Goal: Task Accomplishment & Management: Use online tool/utility

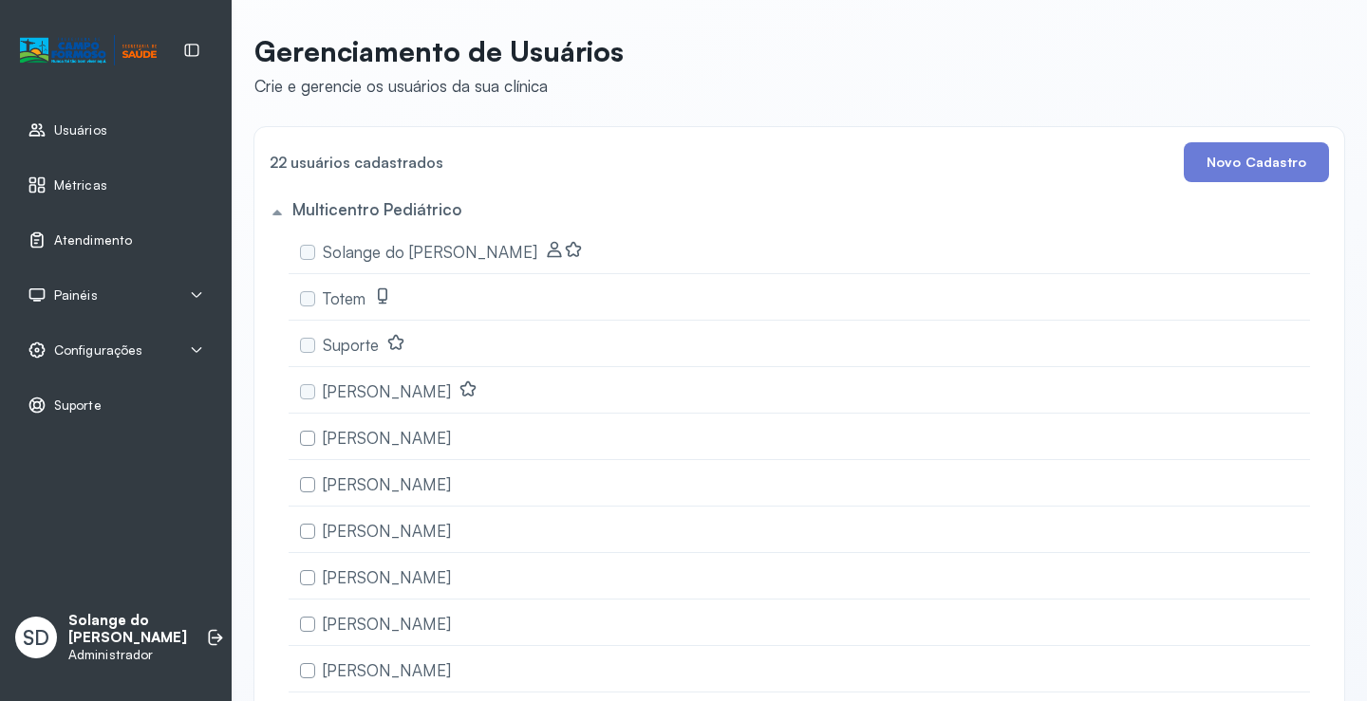
click at [98, 233] on span "Atendimento" at bounding box center [93, 241] width 78 height 16
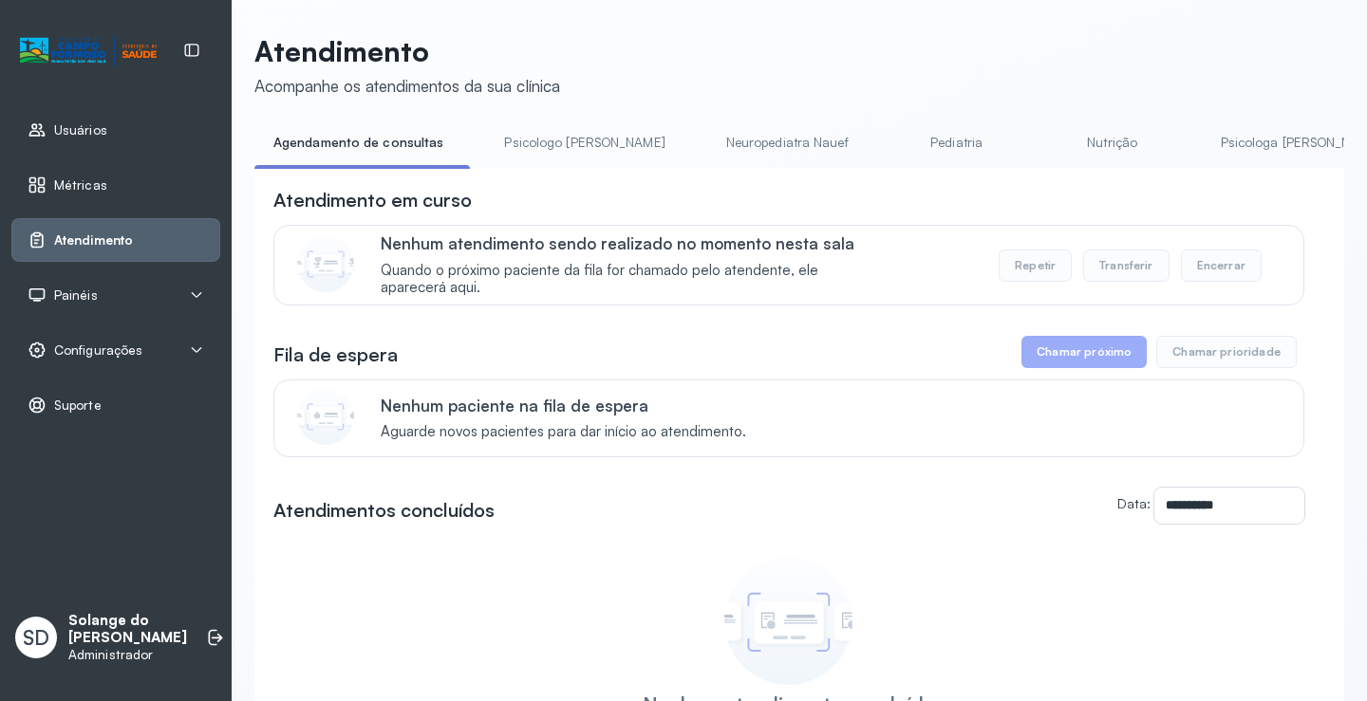
click at [1202, 145] on link "Psicologa [PERSON_NAME]" at bounding box center [1301, 142] width 198 height 31
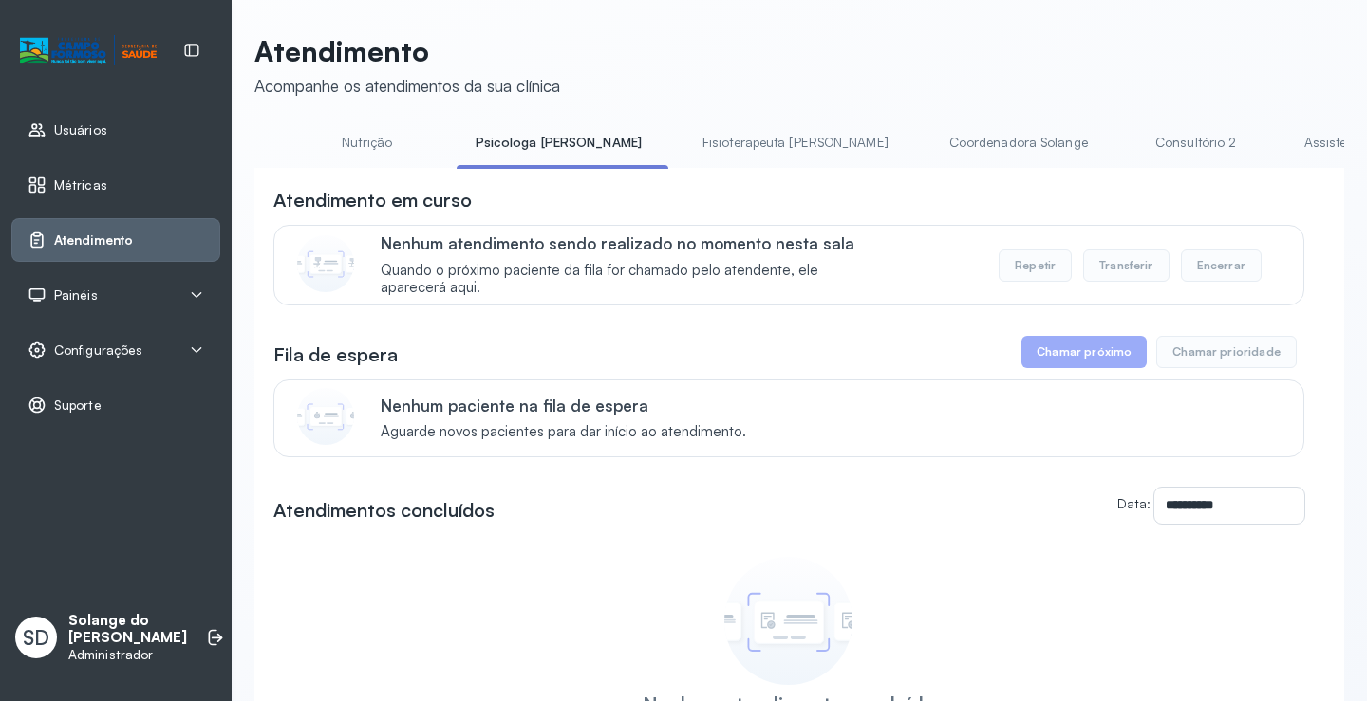
scroll to position [0, 759]
click at [908, 138] on link "Coordenadora Solange" at bounding box center [996, 142] width 177 height 31
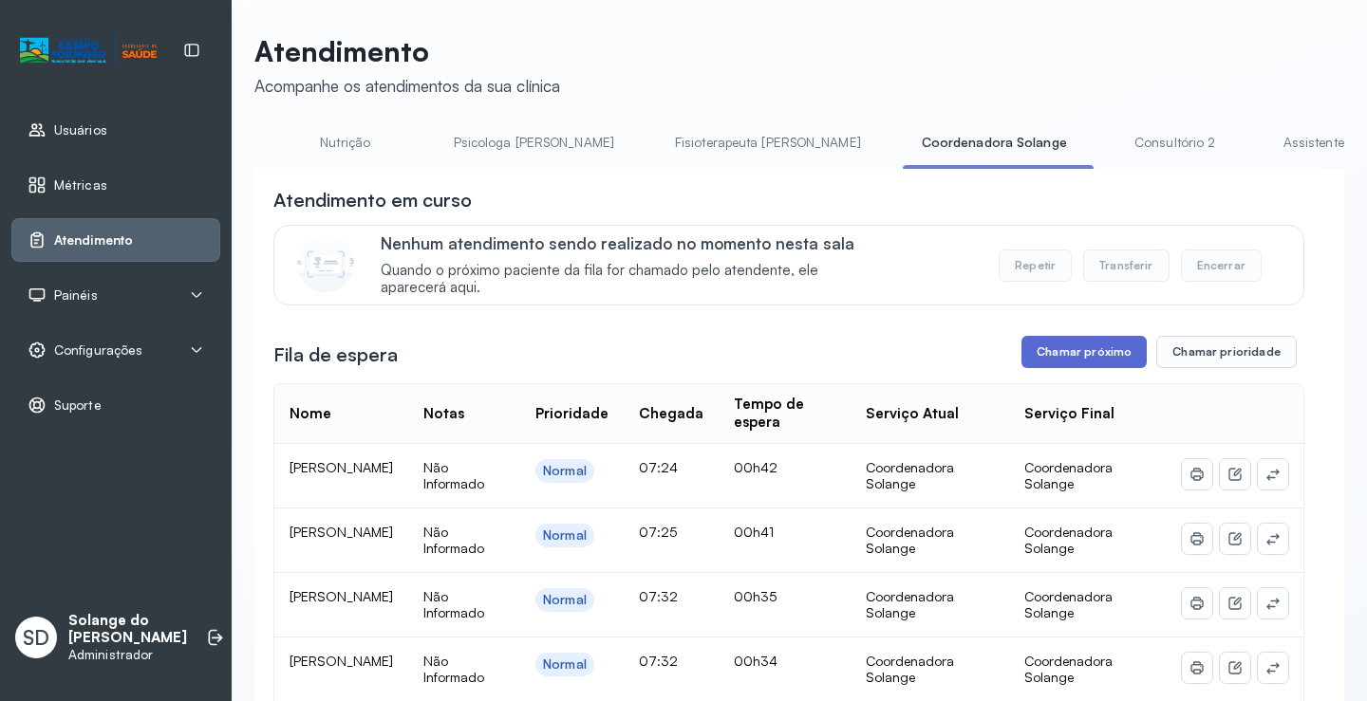
click at [1056, 360] on button "Chamar próximo" at bounding box center [1083, 352] width 125 height 32
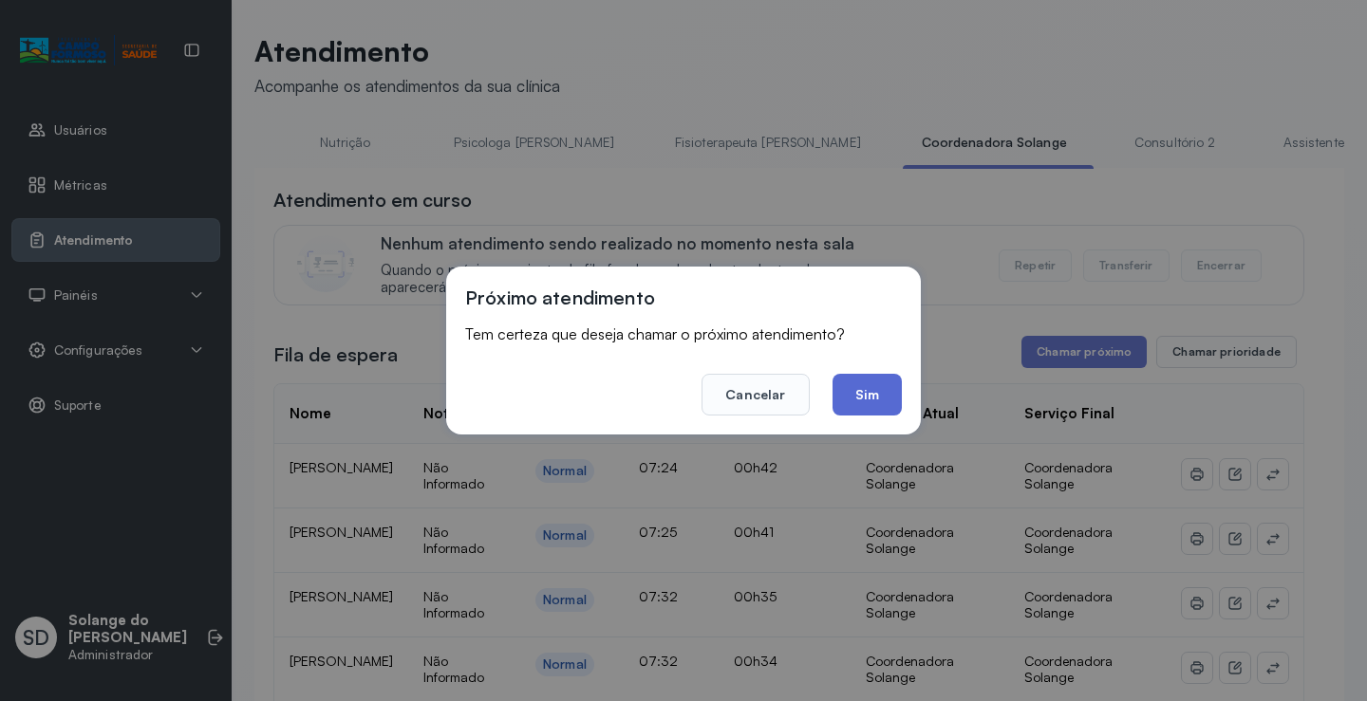
click at [874, 395] on button "Sim" at bounding box center [866, 395] width 69 height 42
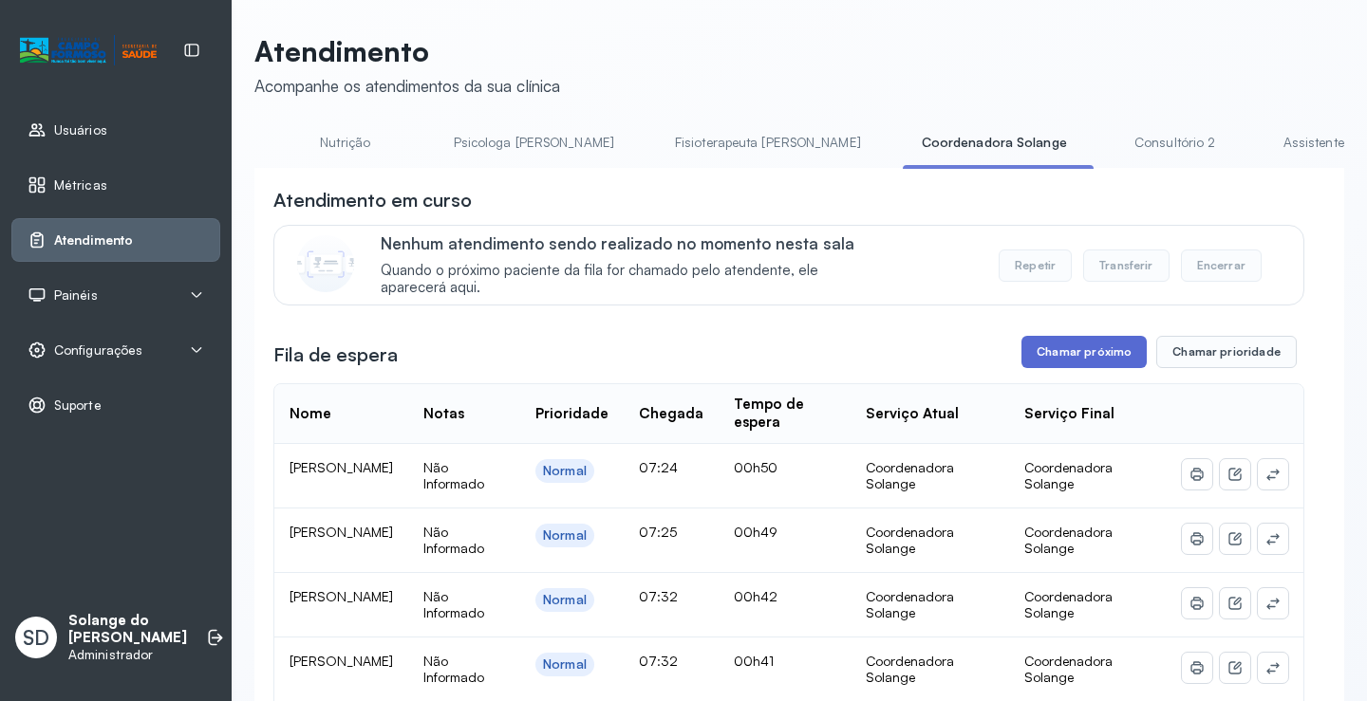
click at [1070, 360] on button "Chamar próximo" at bounding box center [1083, 352] width 125 height 32
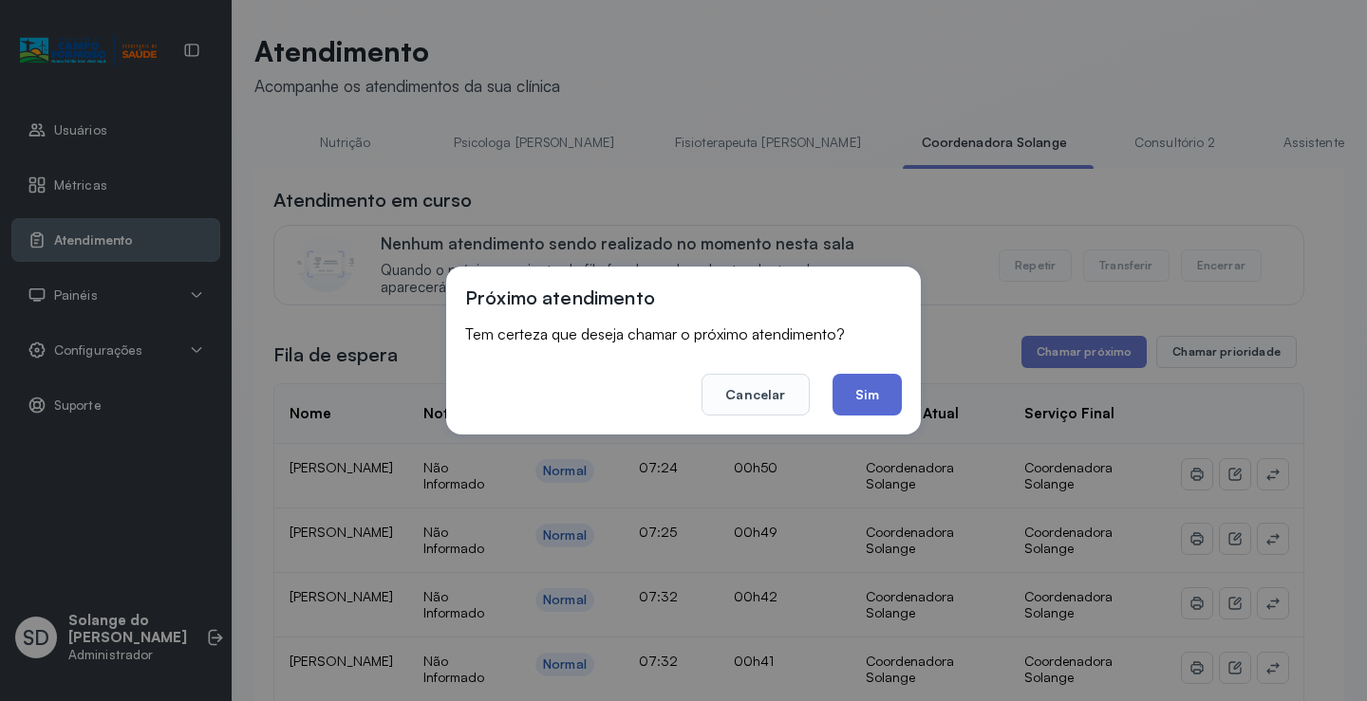
click at [867, 397] on button "Sim" at bounding box center [866, 395] width 69 height 42
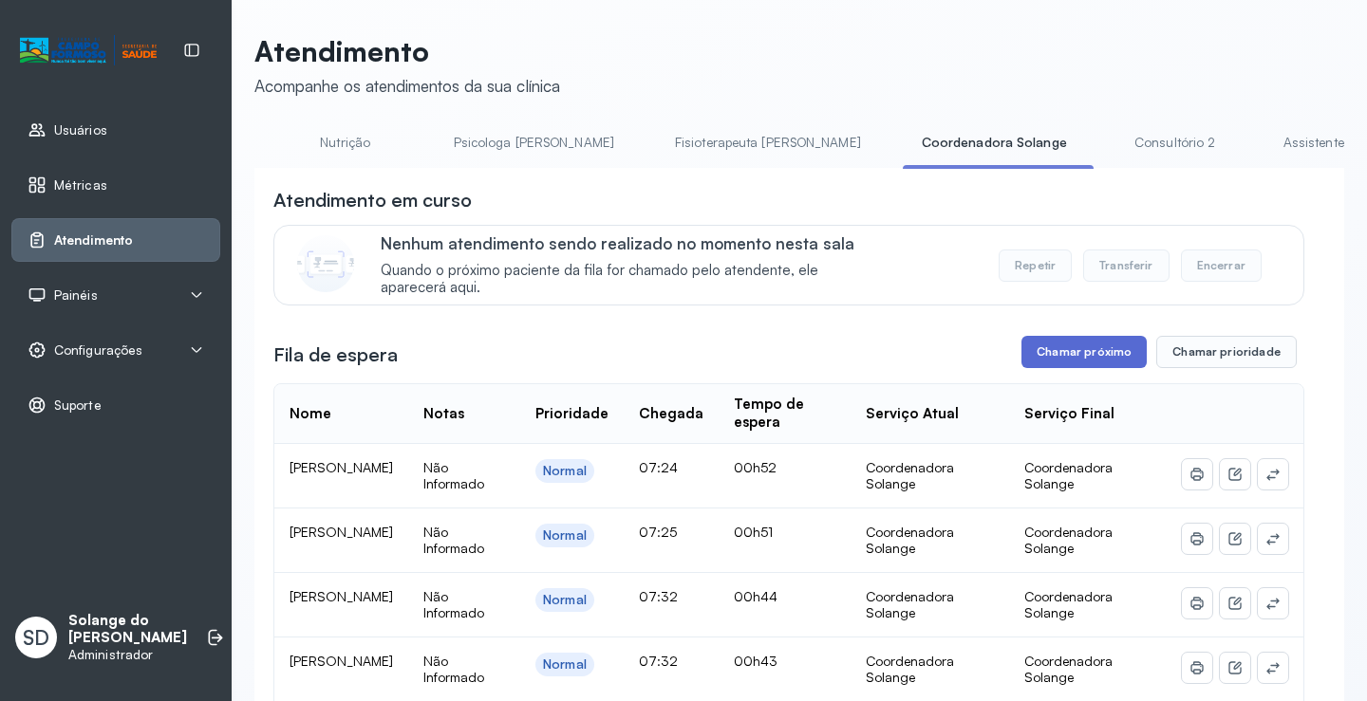
click at [1062, 359] on button "Chamar próximo" at bounding box center [1083, 352] width 125 height 32
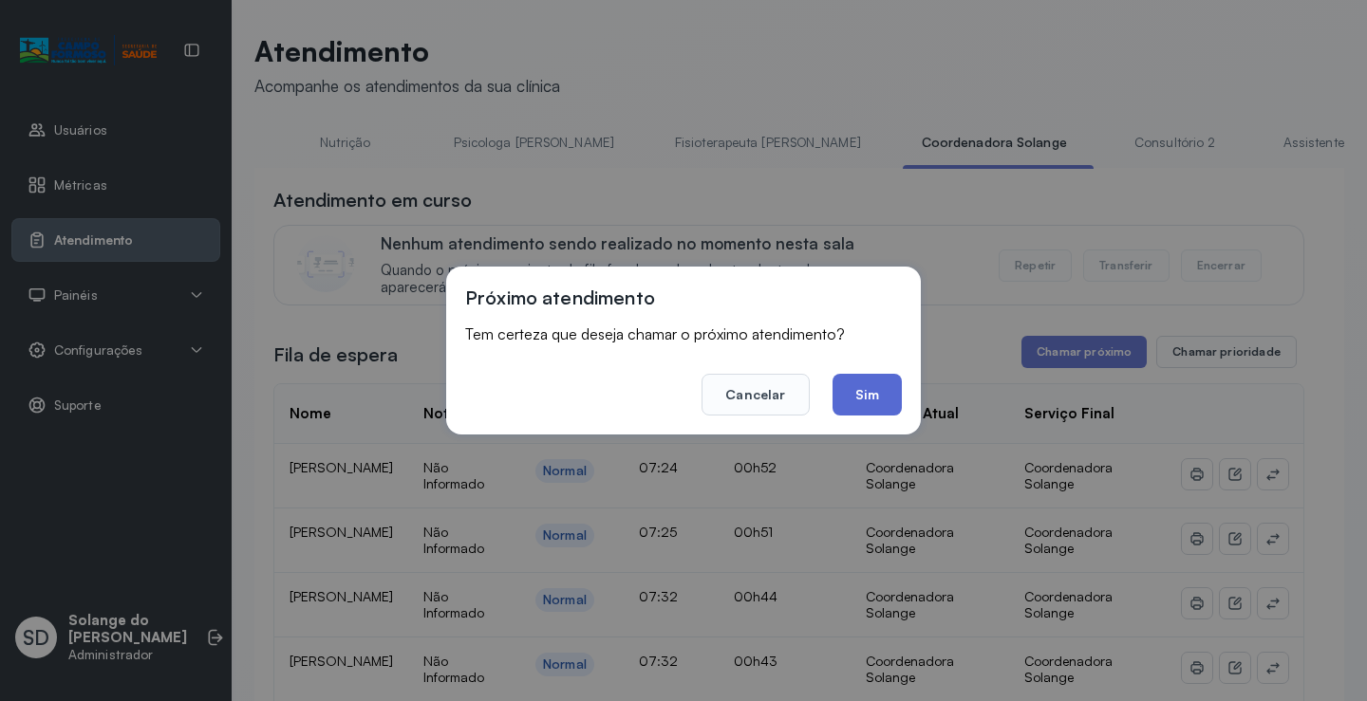
click at [873, 389] on button "Sim" at bounding box center [866, 395] width 69 height 42
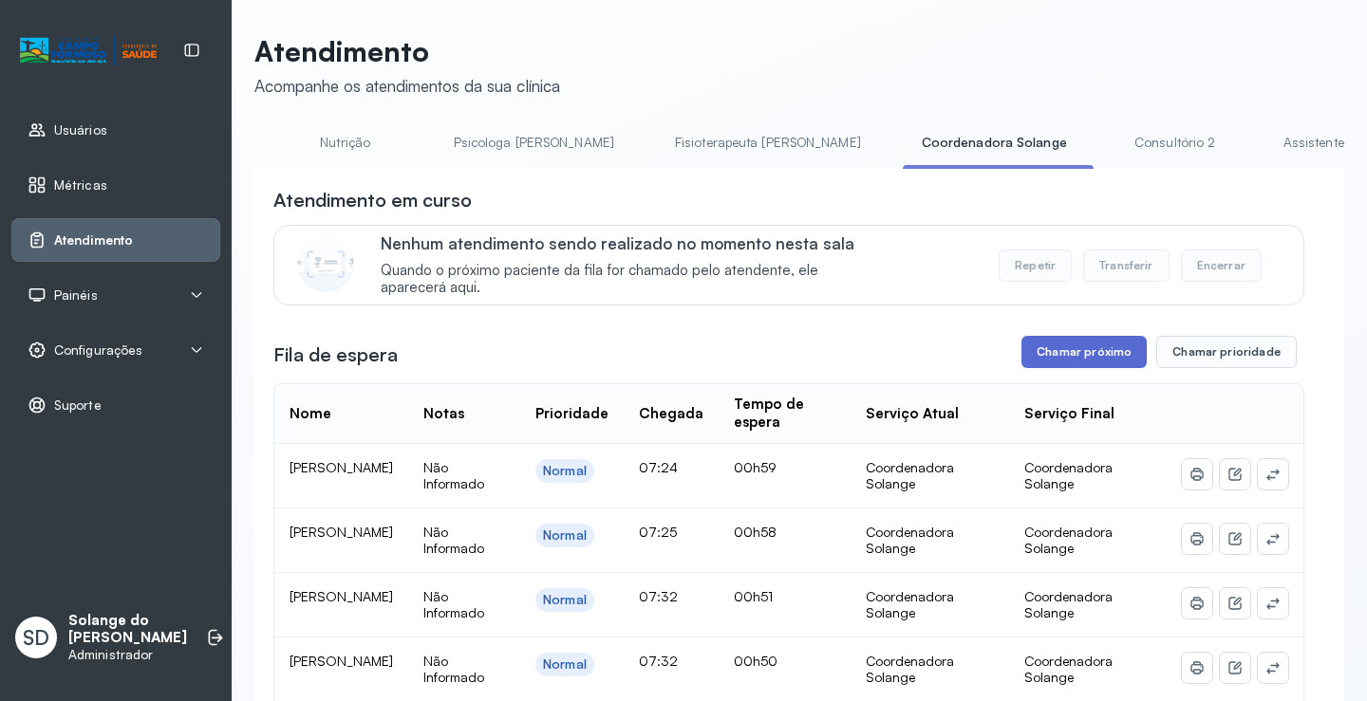
click at [1100, 350] on button "Chamar próximo" at bounding box center [1083, 352] width 125 height 32
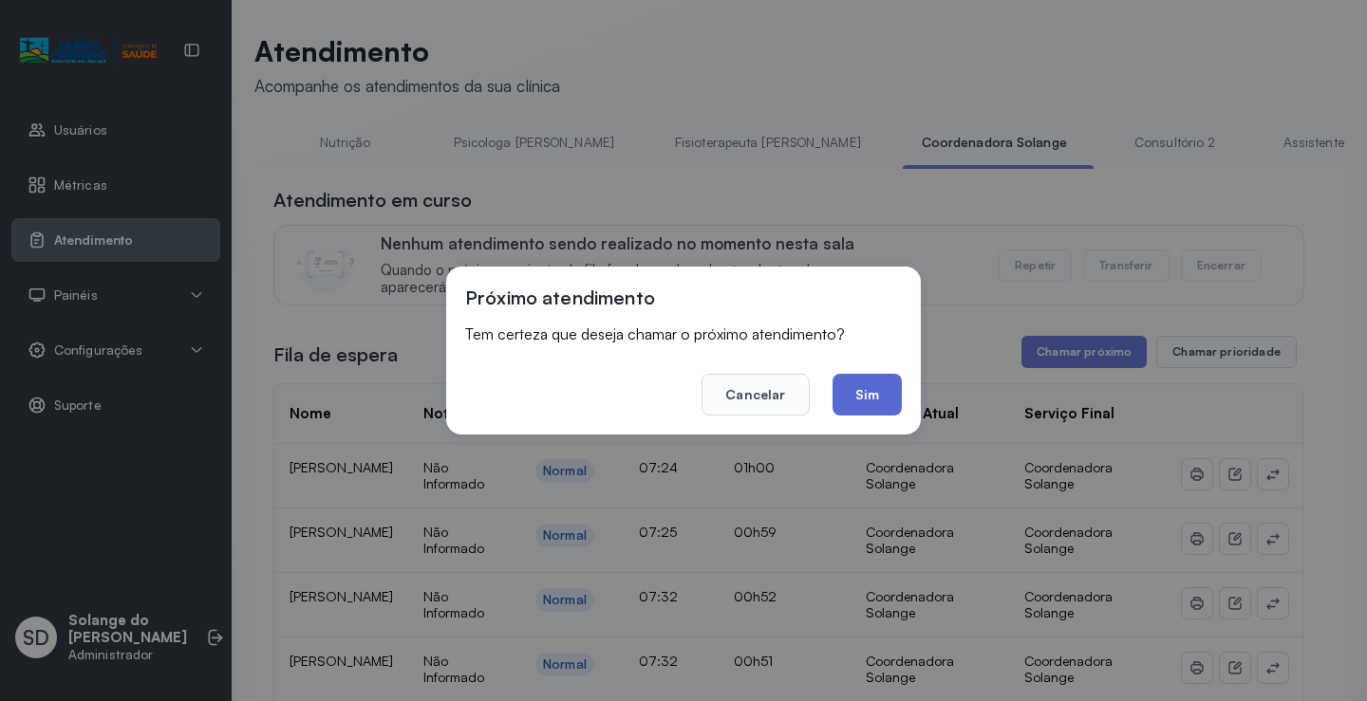
click at [869, 399] on button "Sim" at bounding box center [866, 395] width 69 height 42
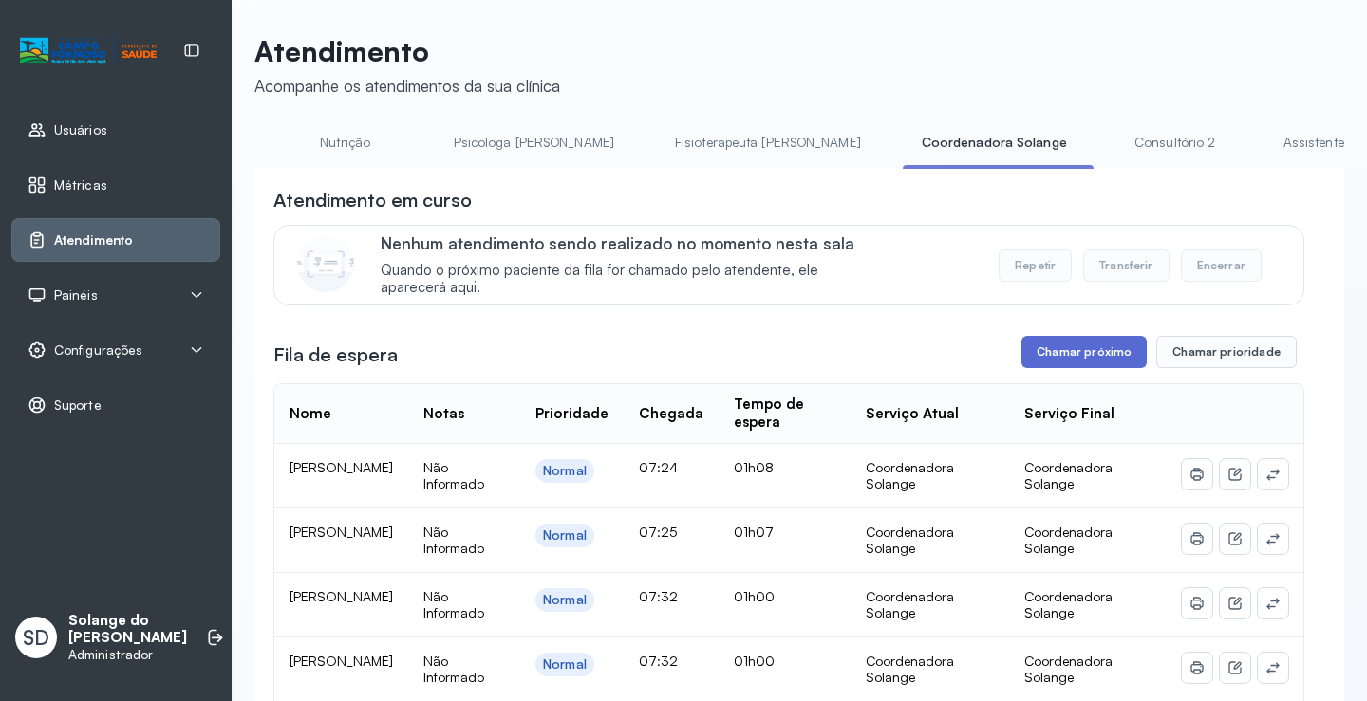
click at [1071, 360] on button "Chamar próximo" at bounding box center [1083, 352] width 125 height 32
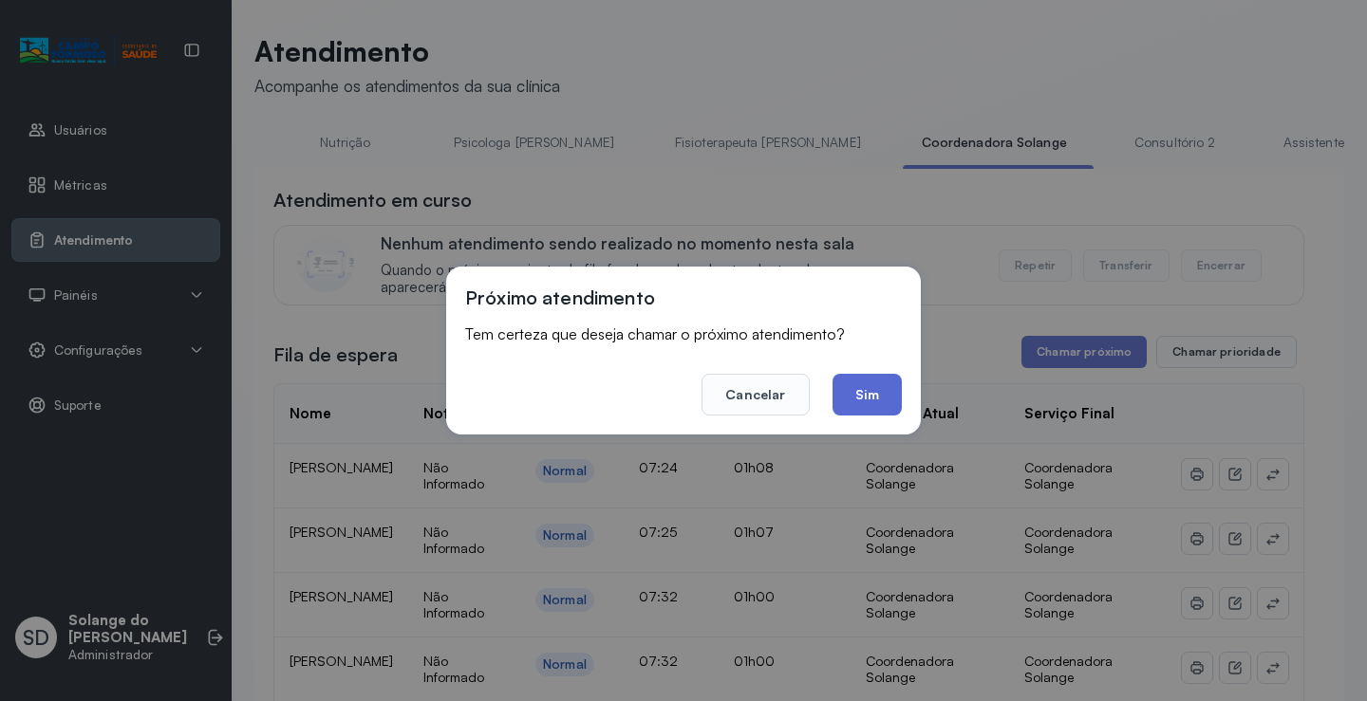
click at [858, 394] on button "Sim" at bounding box center [866, 395] width 69 height 42
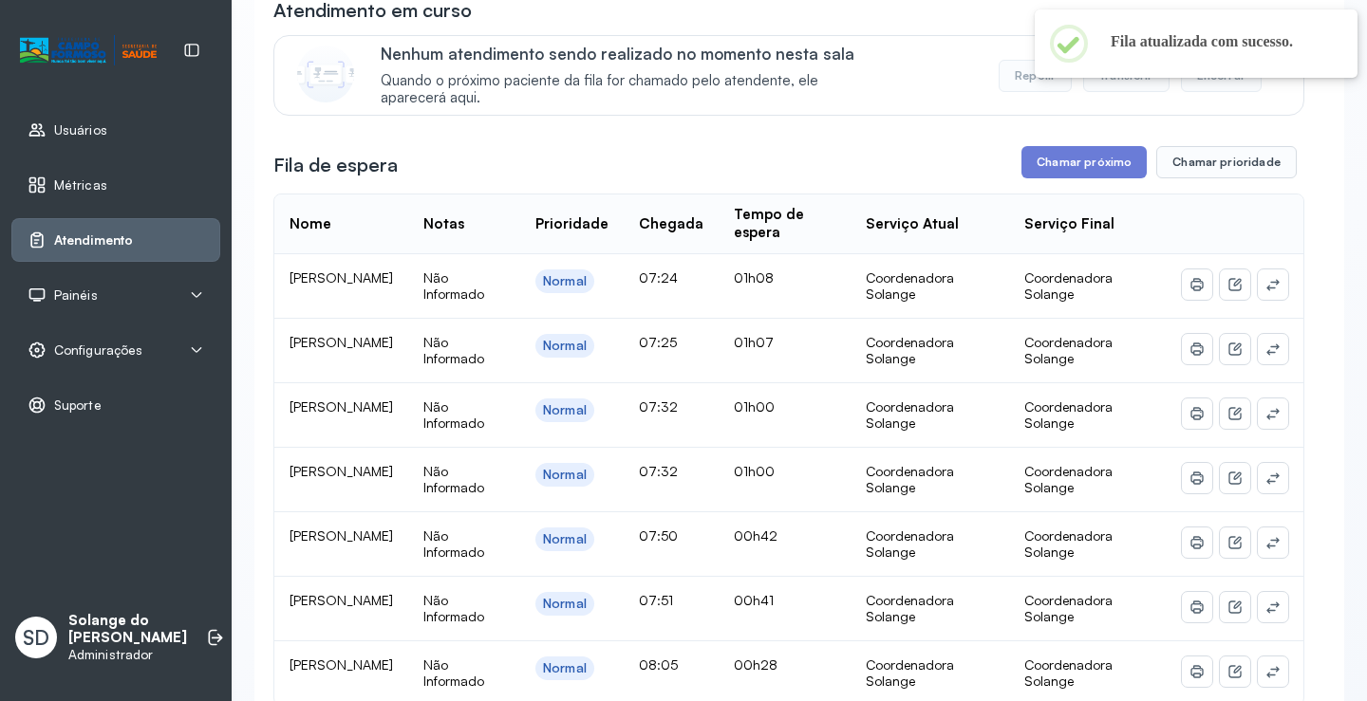
scroll to position [285, 0]
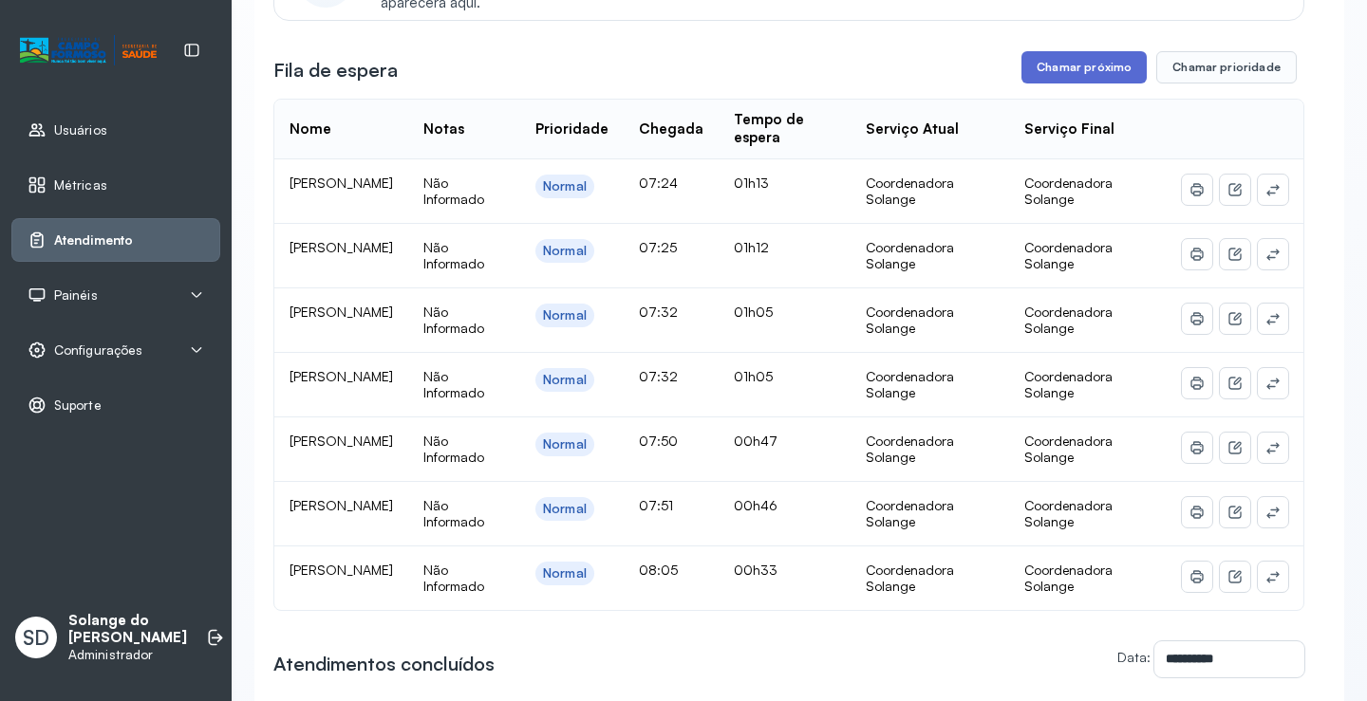
click at [1031, 71] on button "Chamar próximo" at bounding box center [1083, 67] width 125 height 32
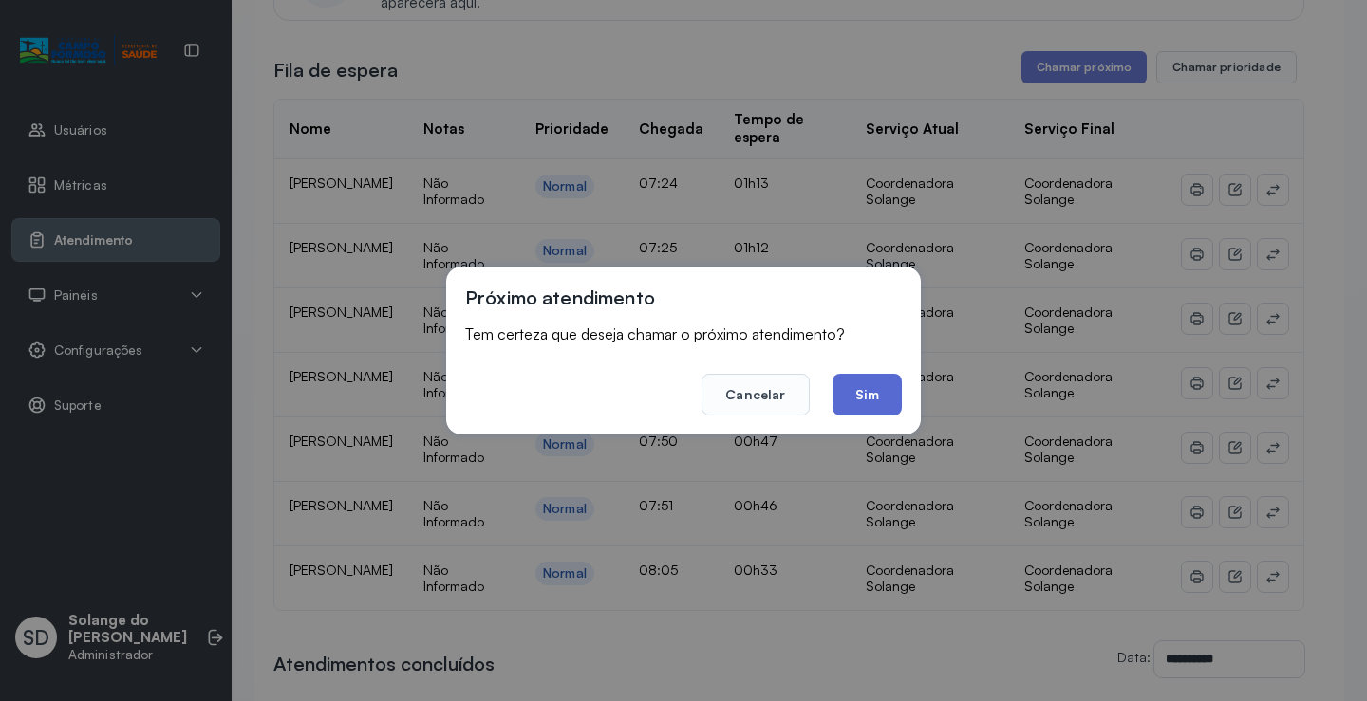
click at [874, 387] on button "Sim" at bounding box center [866, 395] width 69 height 42
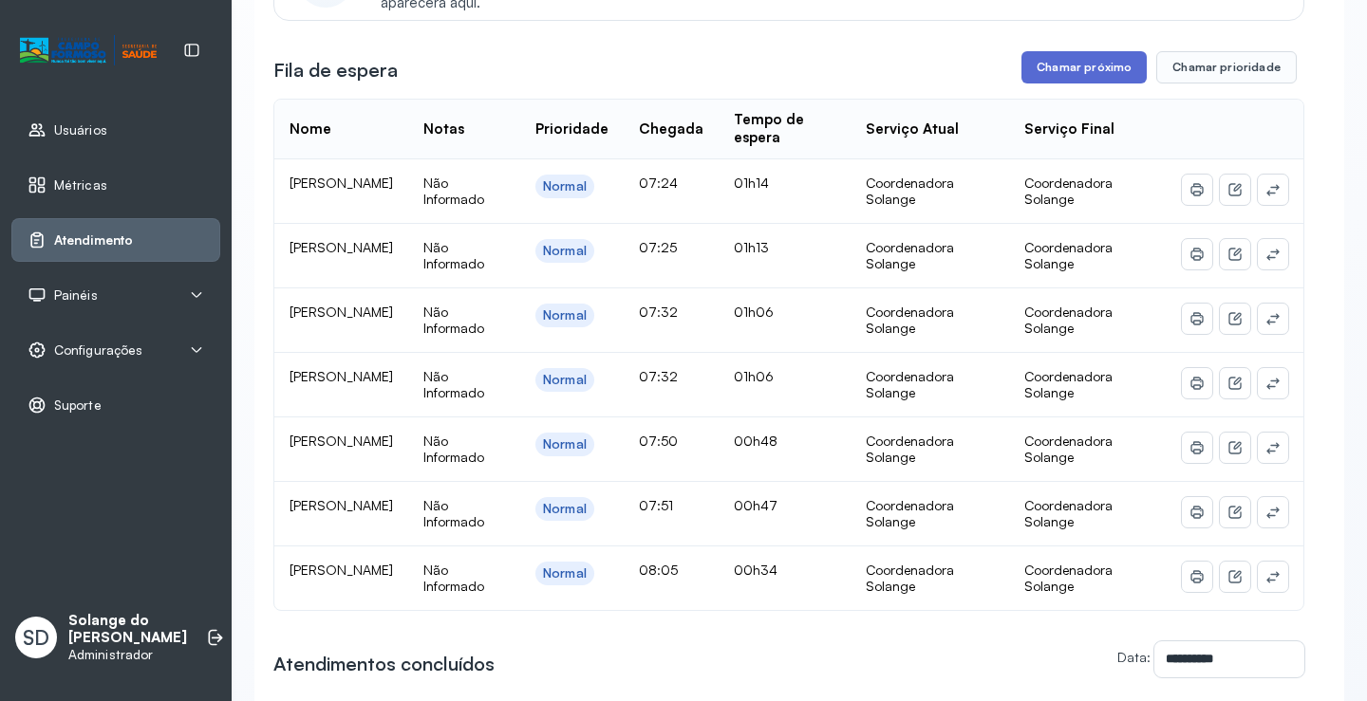
click at [1099, 67] on button "Chamar próximo" at bounding box center [1083, 67] width 125 height 32
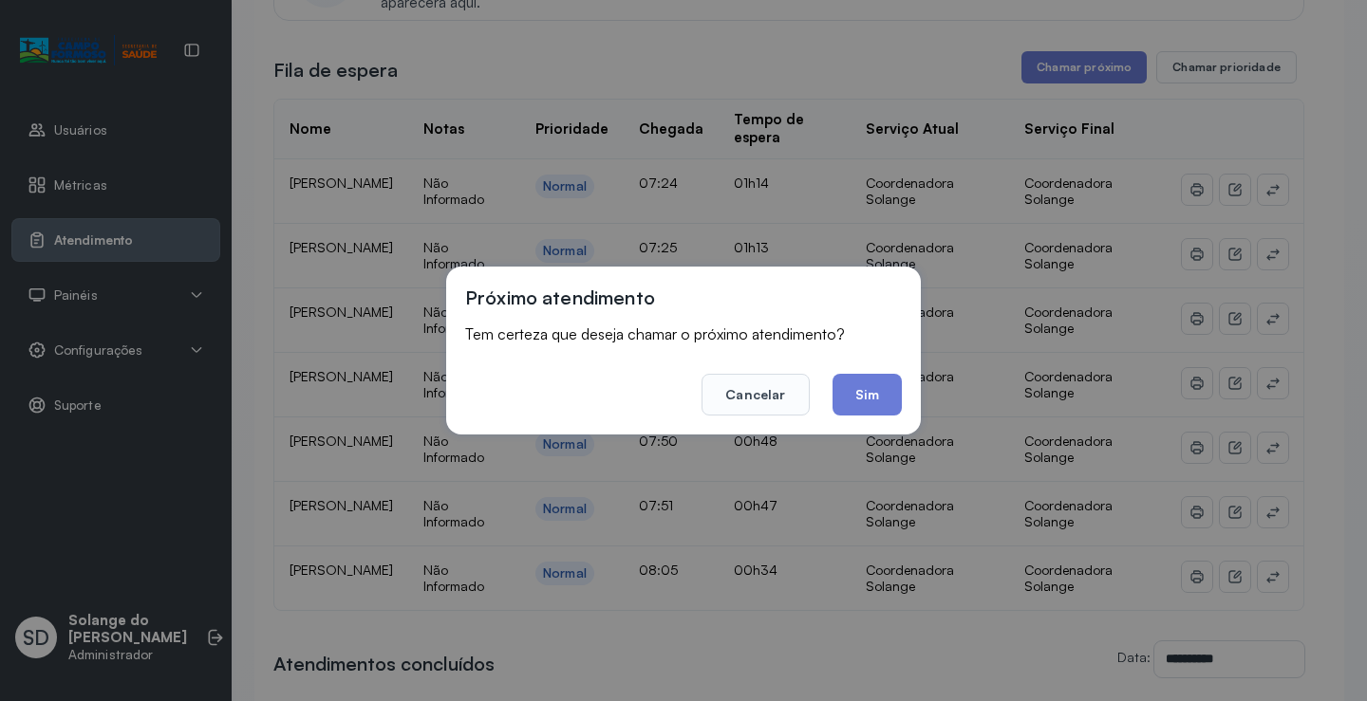
click at [871, 398] on button "Sim" at bounding box center [866, 395] width 69 height 42
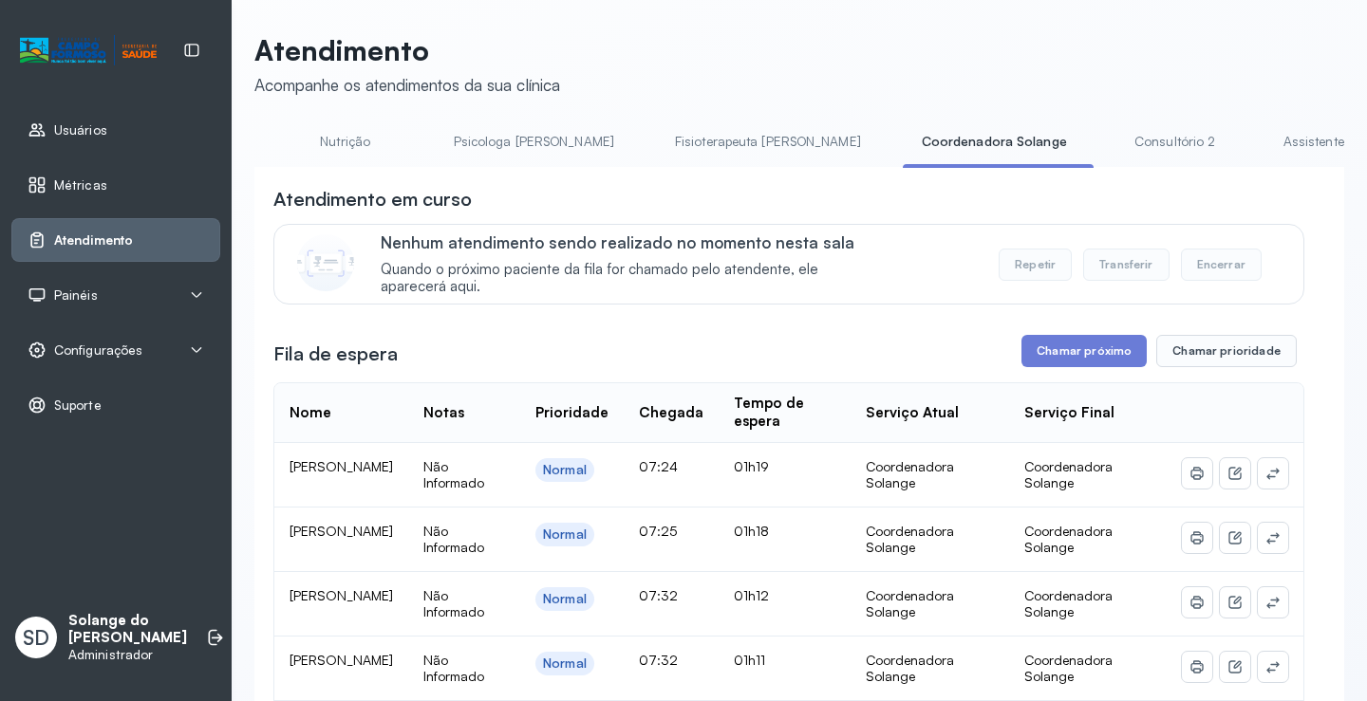
scroll to position [0, 0]
click at [1070, 362] on button "Chamar próximo" at bounding box center [1083, 352] width 125 height 32
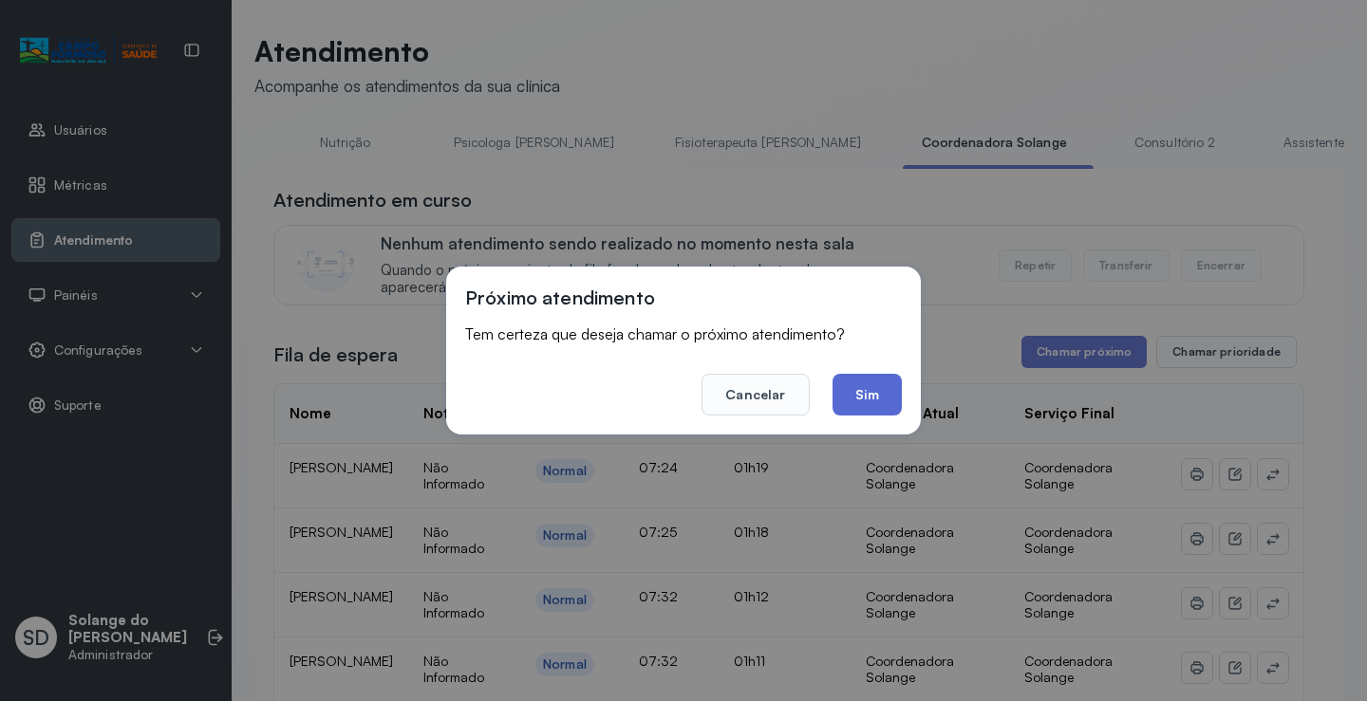
click at [871, 393] on button "Sim" at bounding box center [866, 395] width 69 height 42
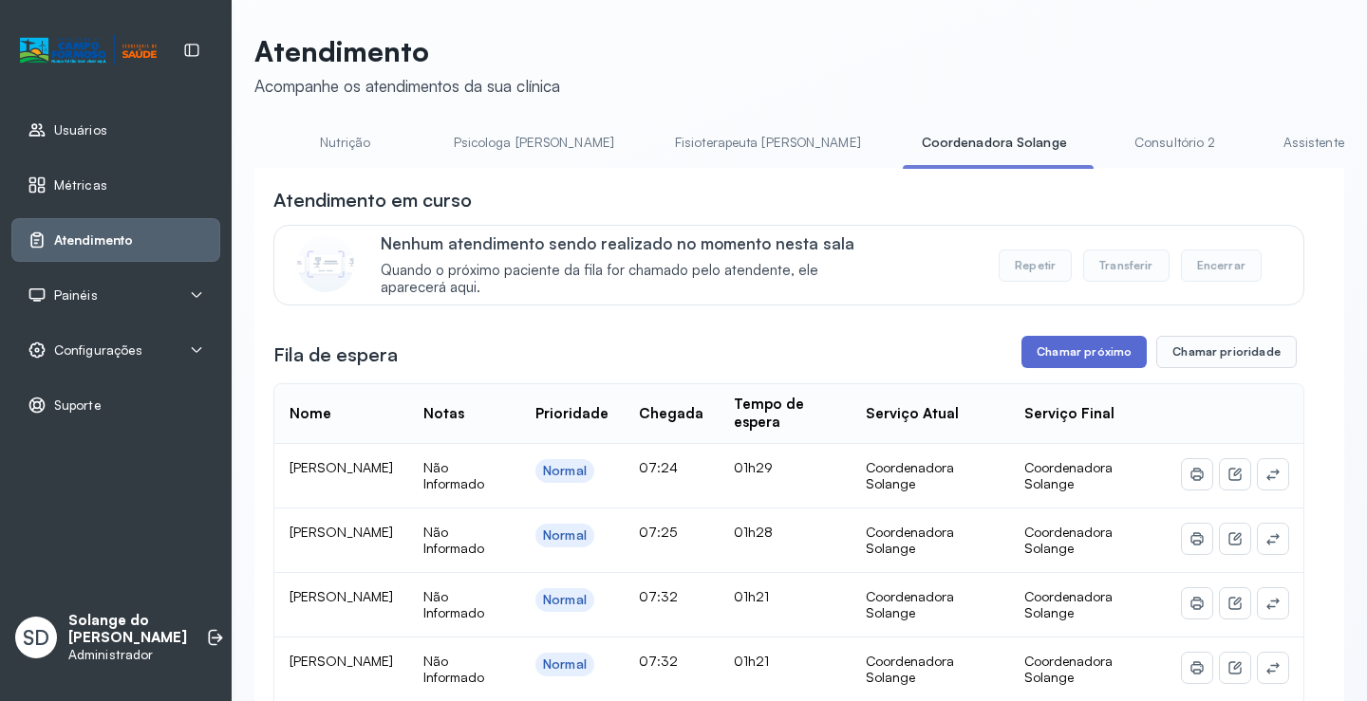
click at [1082, 357] on button "Chamar próximo" at bounding box center [1083, 352] width 125 height 32
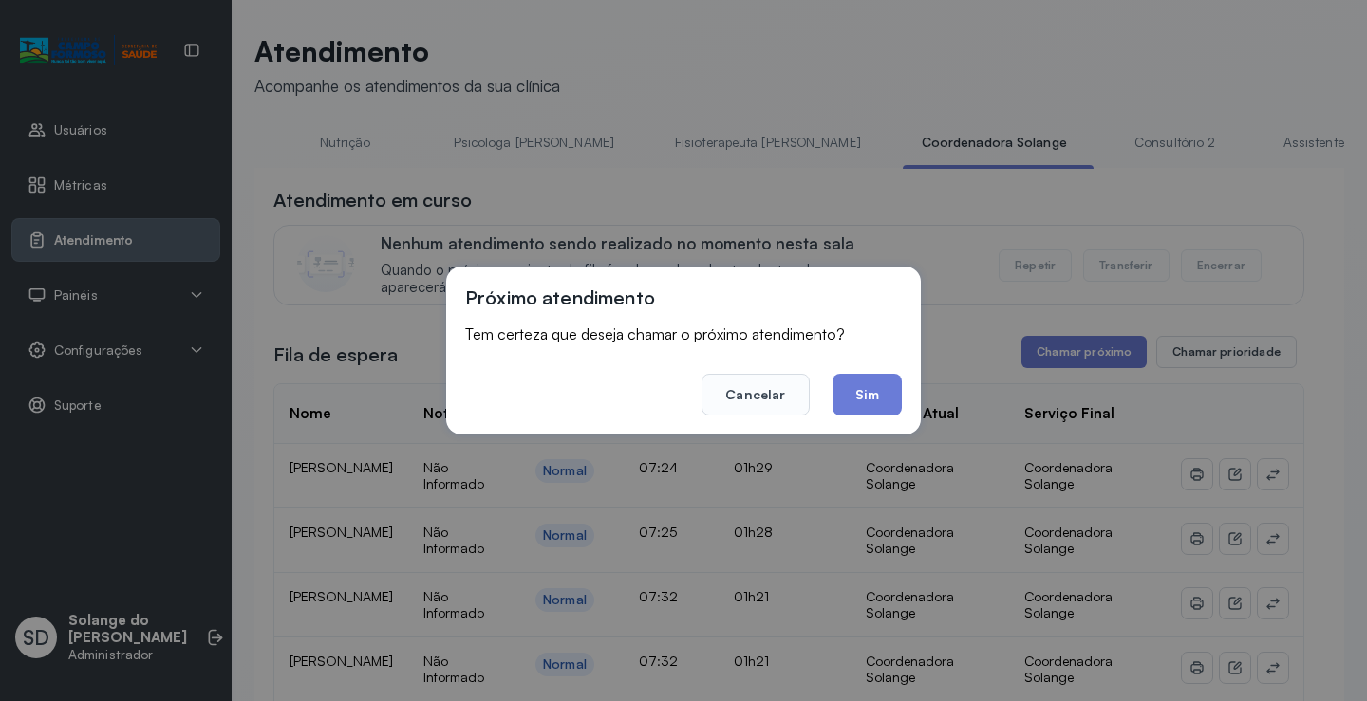
click at [871, 389] on button "Sim" at bounding box center [866, 395] width 69 height 42
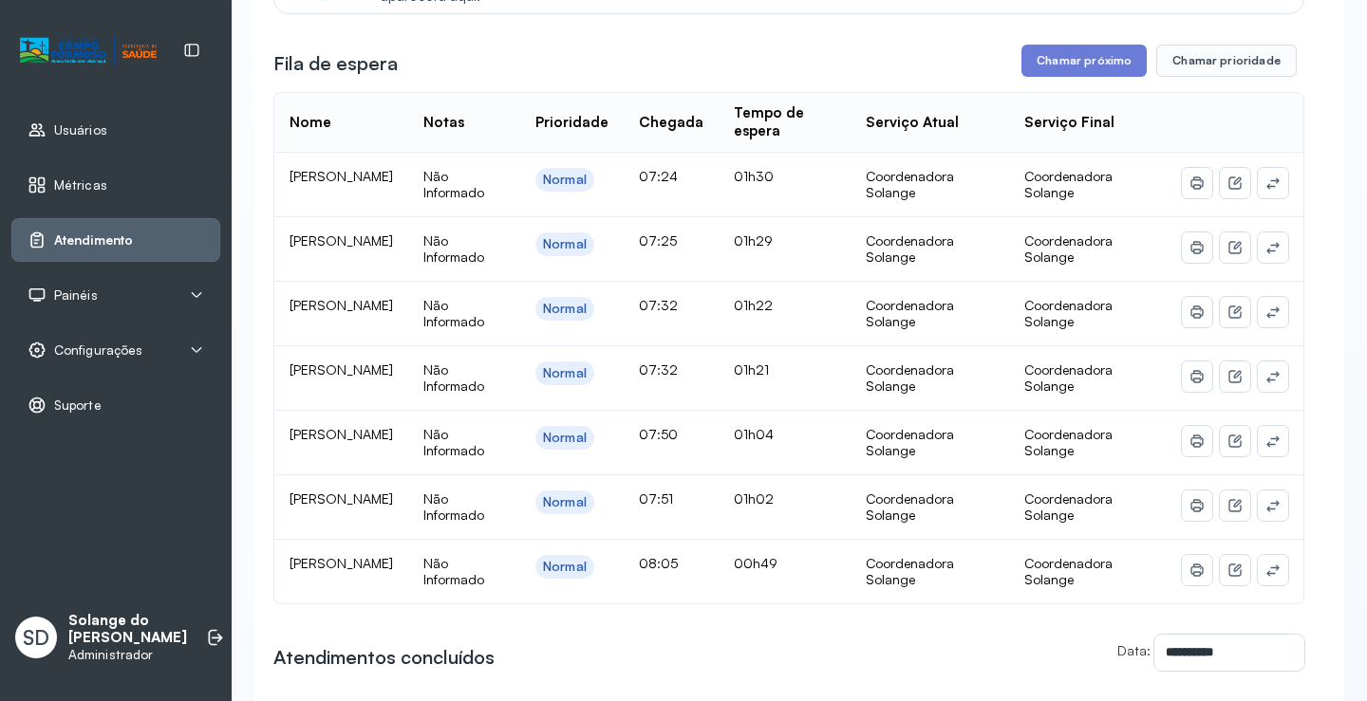
scroll to position [664, 0]
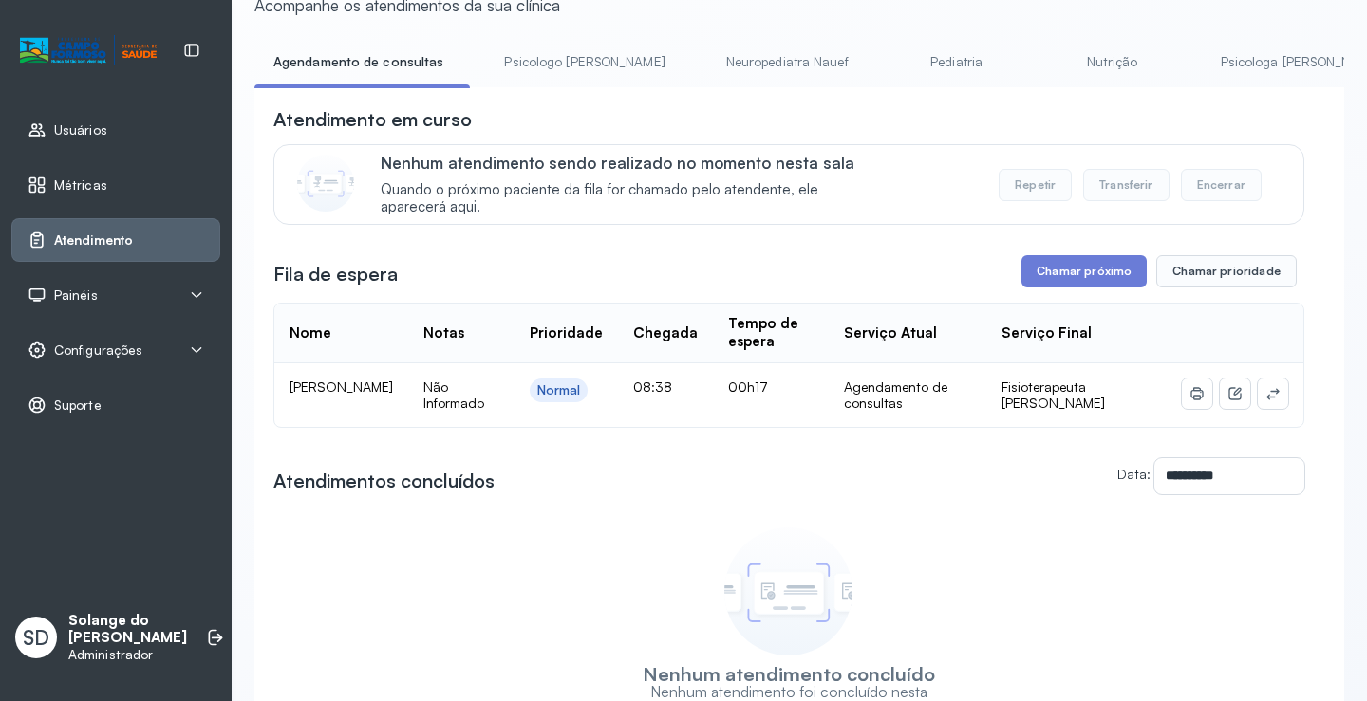
scroll to position [9, 0]
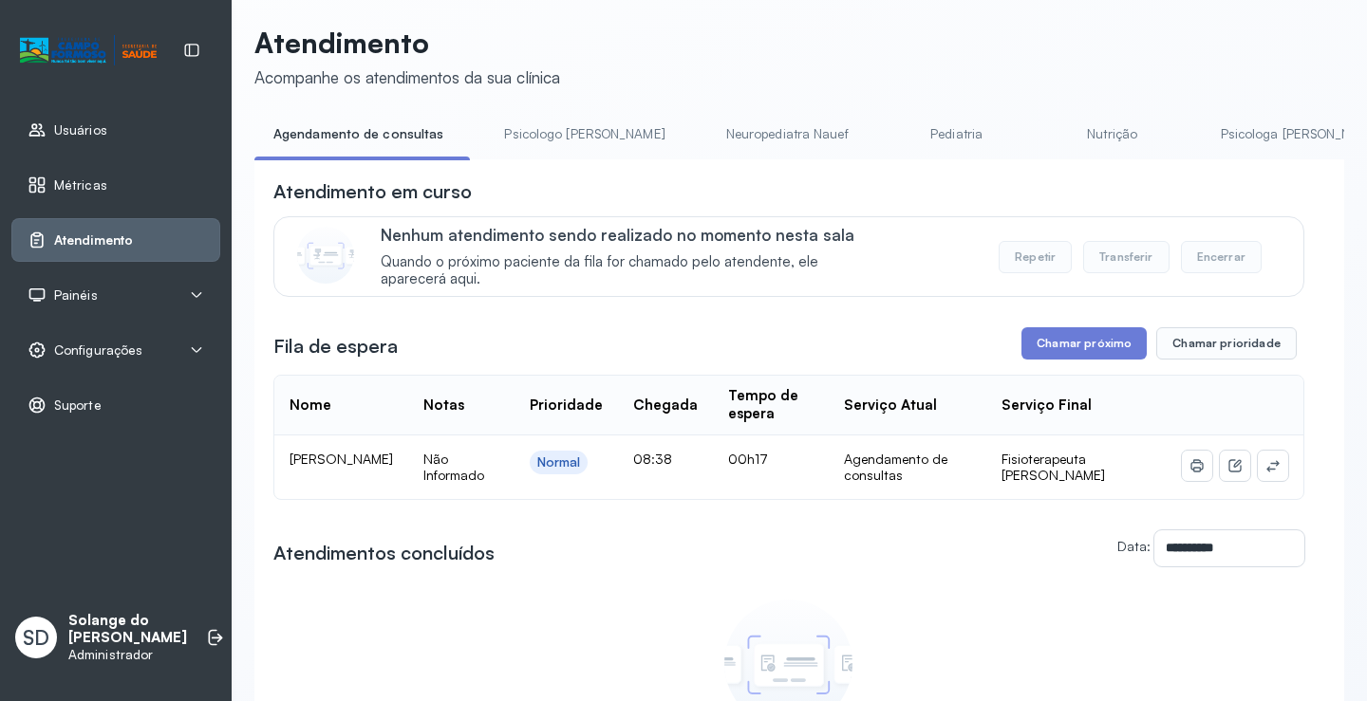
click at [1212, 132] on link "Psicologa [PERSON_NAME]" at bounding box center [1301, 134] width 198 height 31
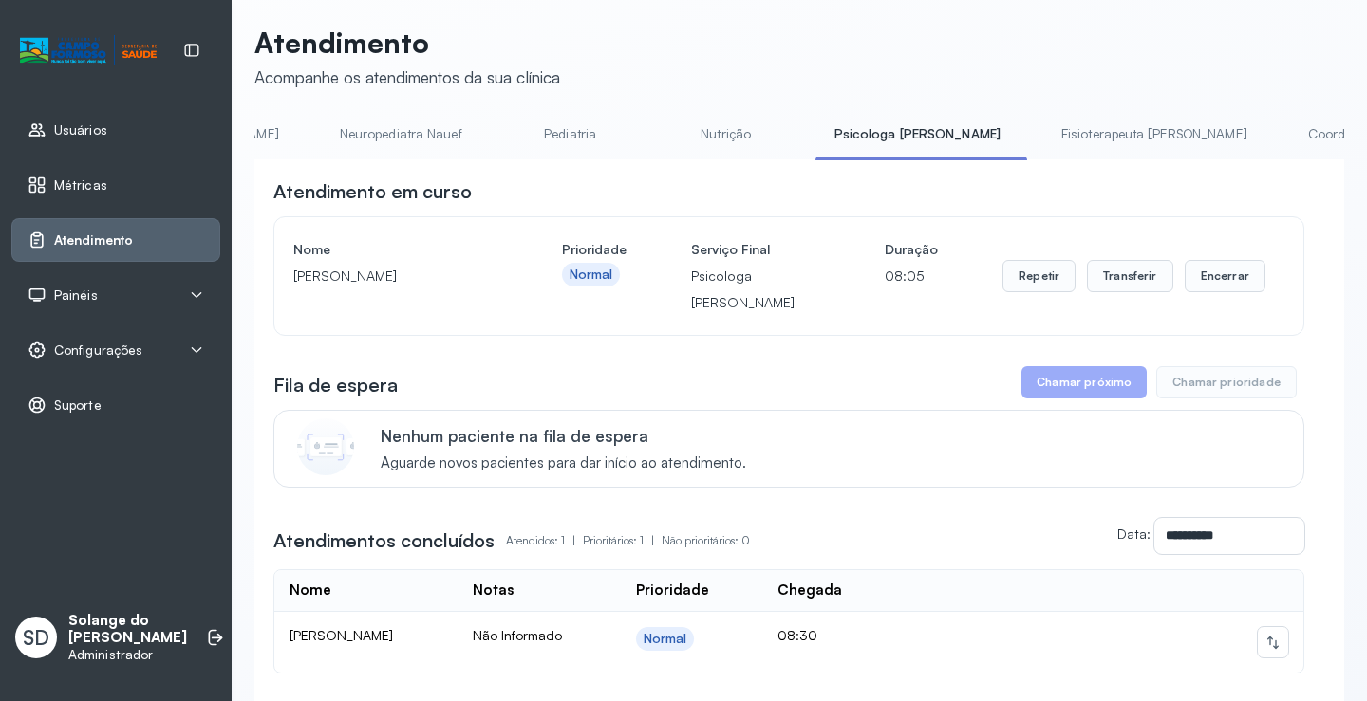
scroll to position [0, 380]
click at [1288, 132] on link "Coordenadora Solange" at bounding box center [1376, 134] width 177 height 31
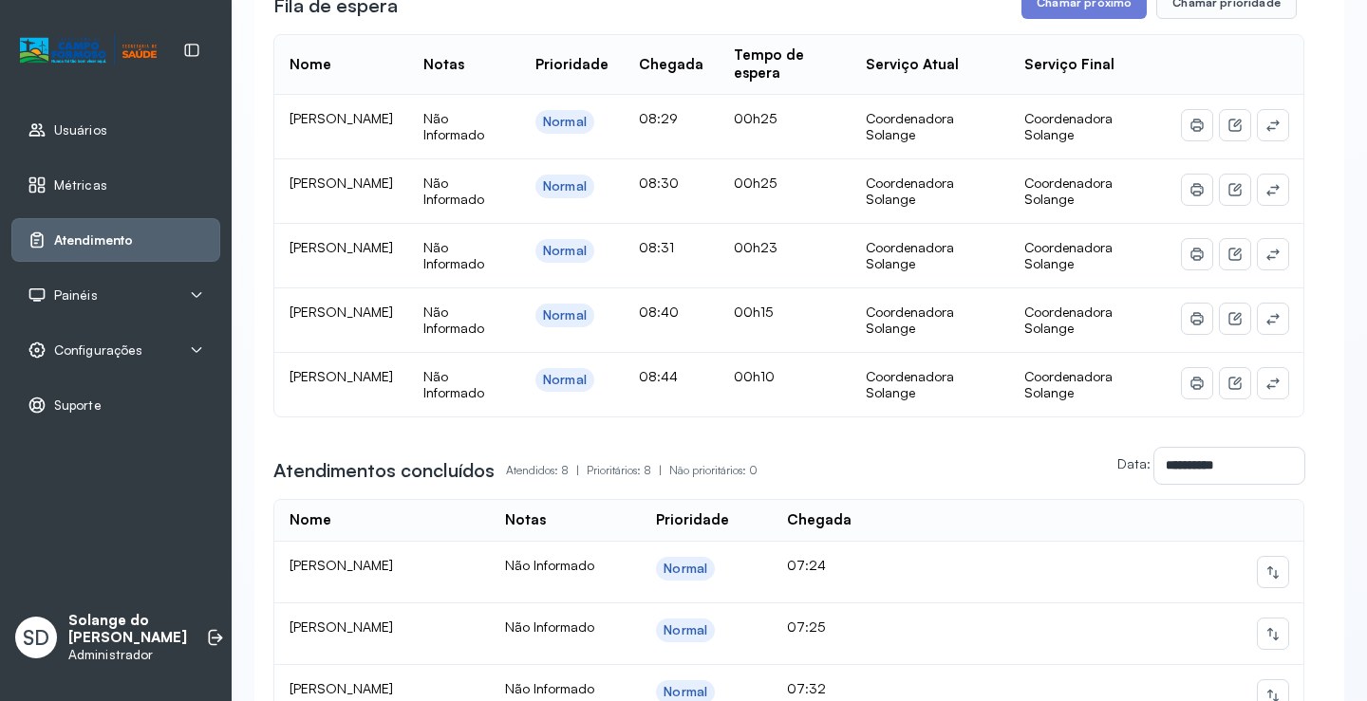
scroll to position [293, 0]
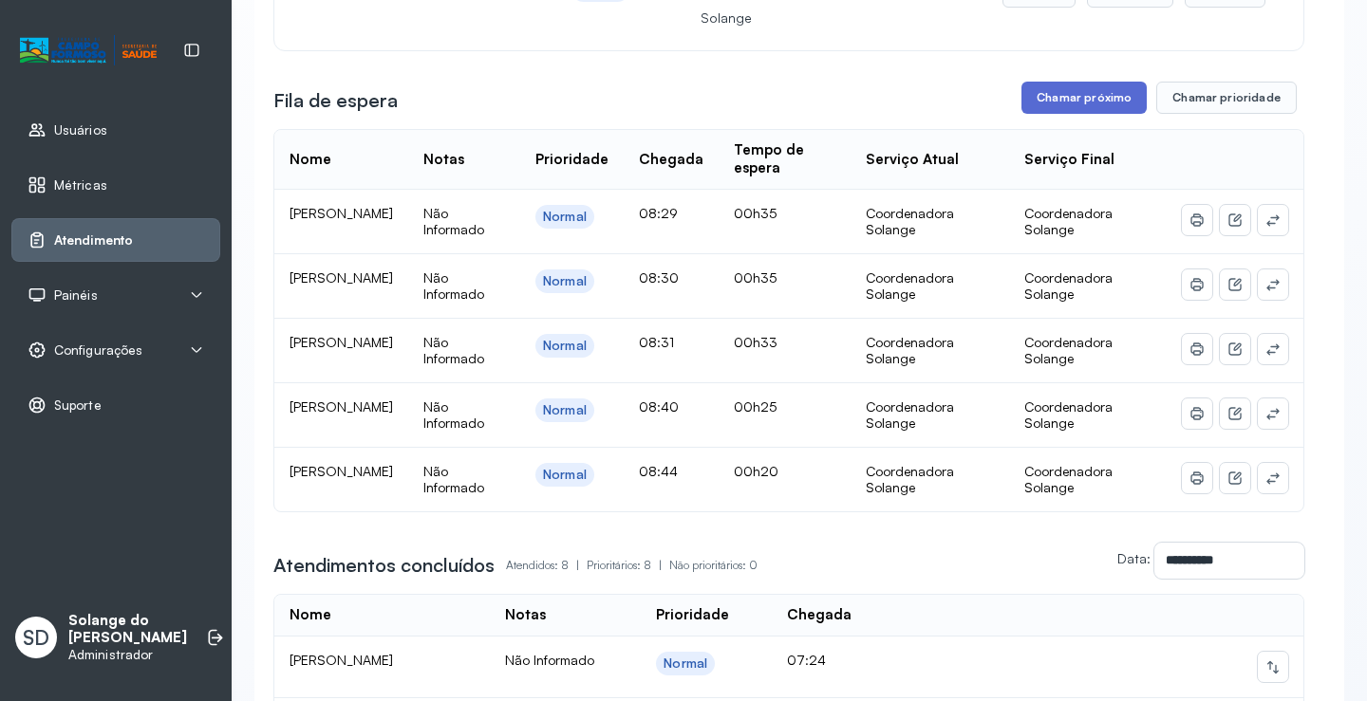
click at [1044, 103] on button "Chamar próximo" at bounding box center [1083, 98] width 125 height 32
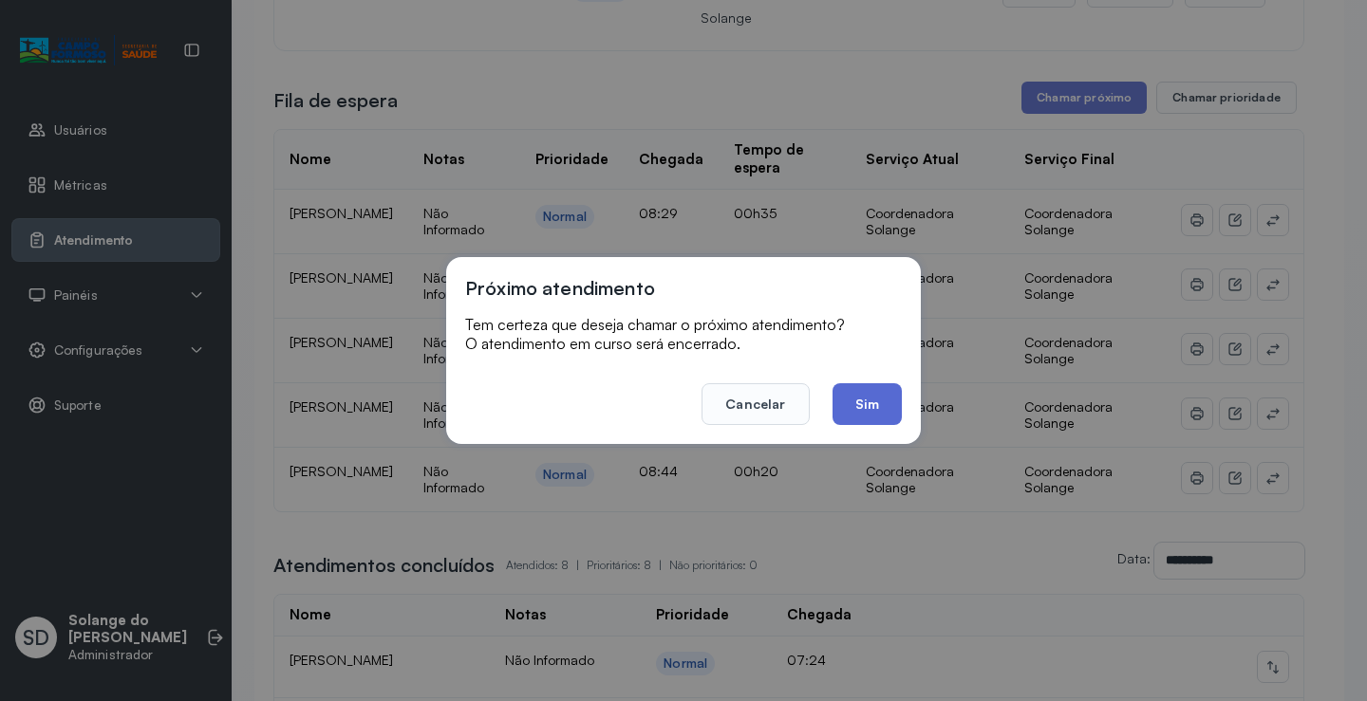
click at [874, 406] on button "Sim" at bounding box center [866, 404] width 69 height 42
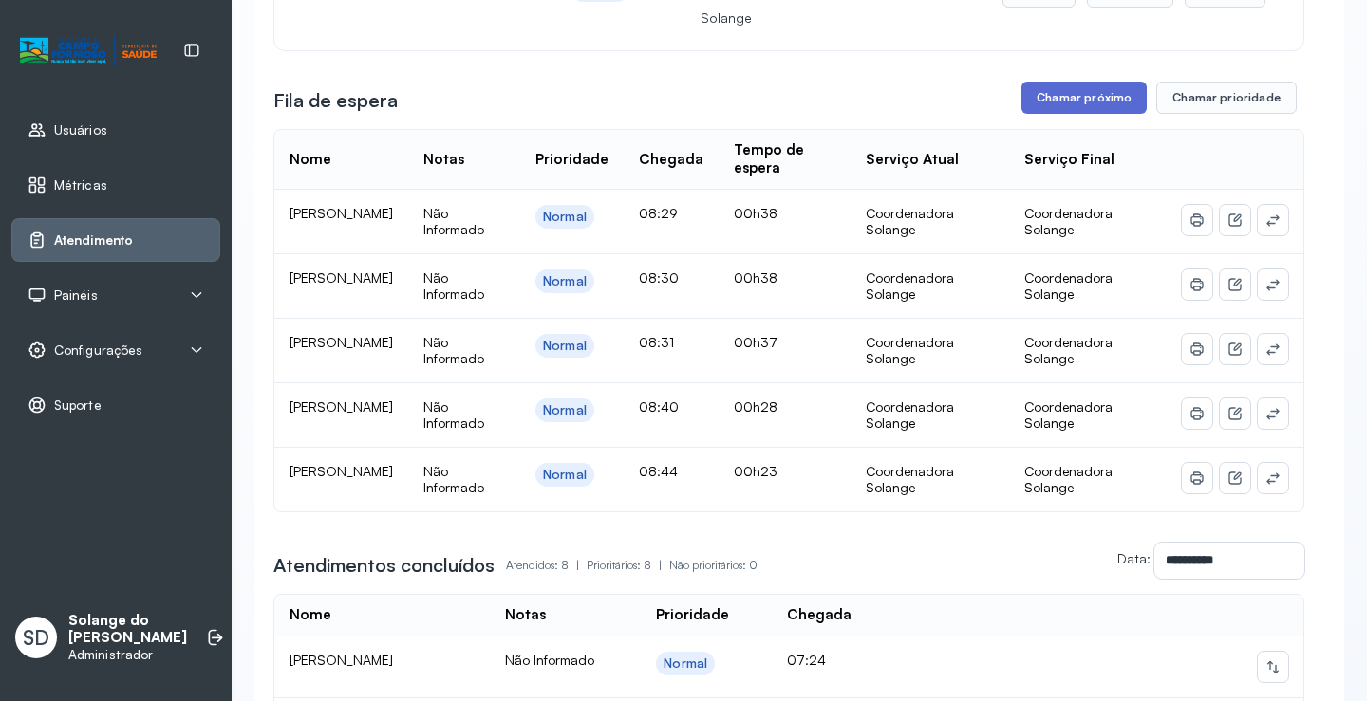
click at [1091, 109] on button "Chamar próximo" at bounding box center [1083, 98] width 125 height 32
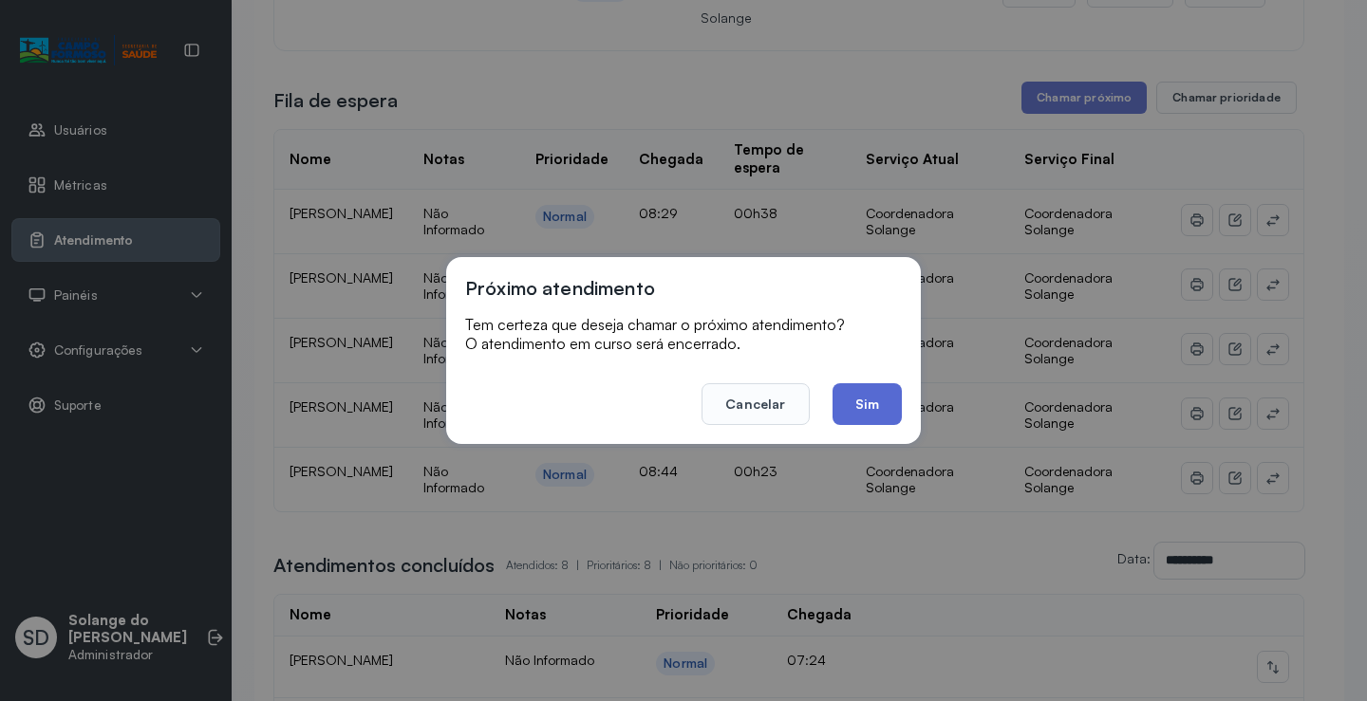
drag, startPoint x: 872, startPoint y: 396, endPoint x: 856, endPoint y: 371, distance: 29.5
click at [871, 394] on button "Sim" at bounding box center [866, 404] width 69 height 42
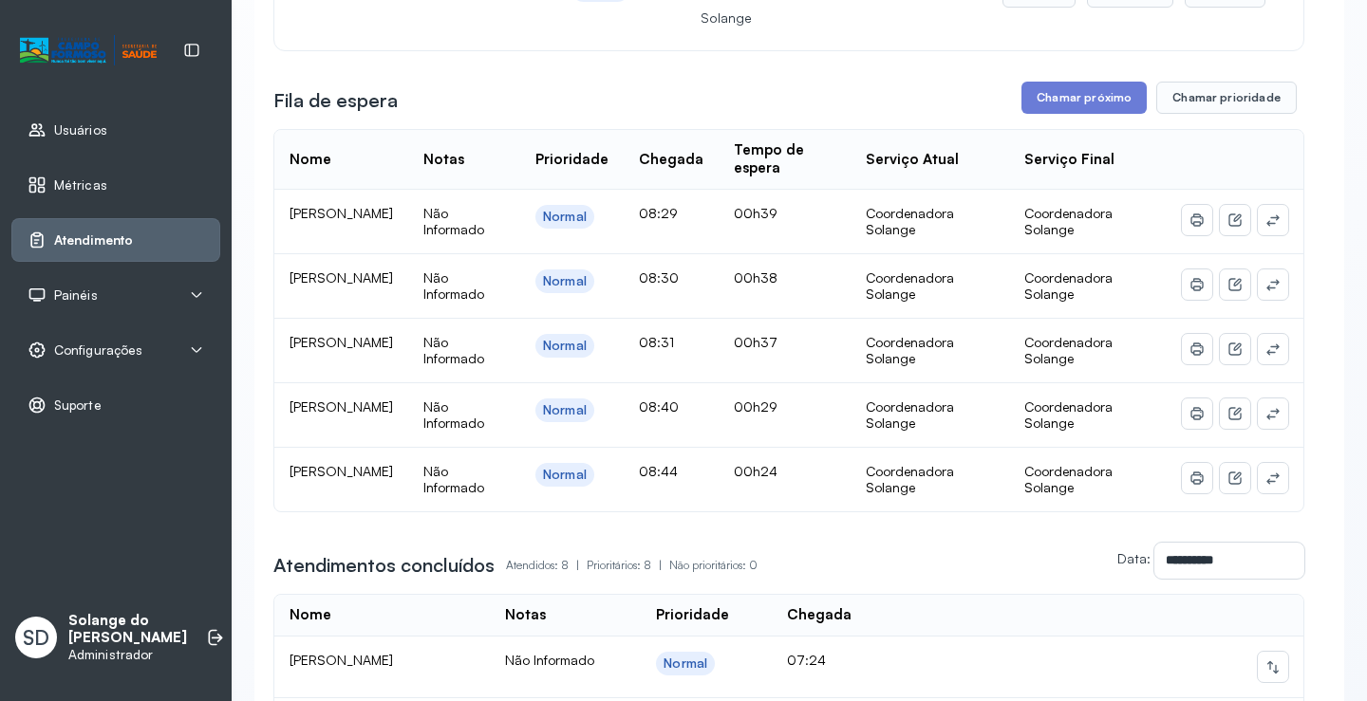
drag, startPoint x: 292, startPoint y: 287, endPoint x: 376, endPoint y: 301, distance: 84.7
click at [376, 301] on td "[PERSON_NAME]" at bounding box center [341, 286] width 134 height 65
copy span "[PERSON_NAME]"
click at [1065, 108] on button "Chamar próximo" at bounding box center [1083, 98] width 125 height 32
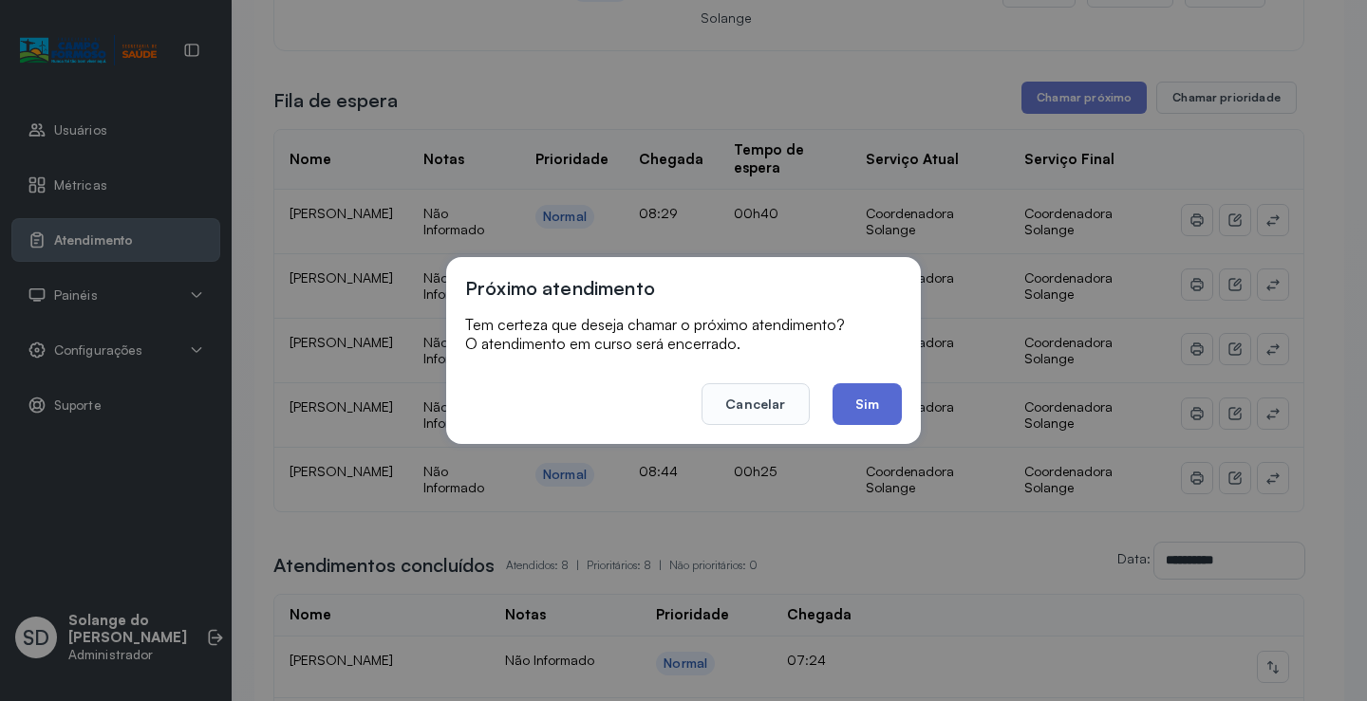
click at [886, 410] on button "Sim" at bounding box center [866, 404] width 69 height 42
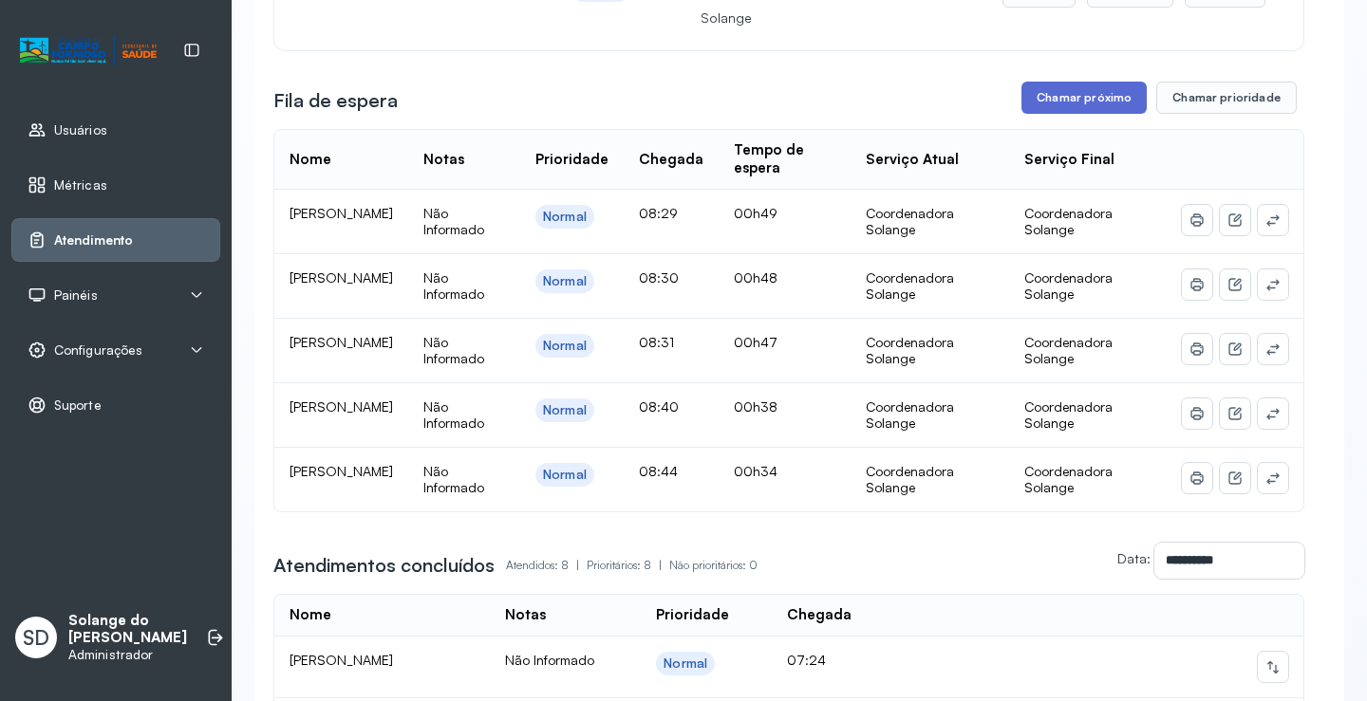
click at [1085, 105] on button "Chamar próximo" at bounding box center [1083, 98] width 125 height 32
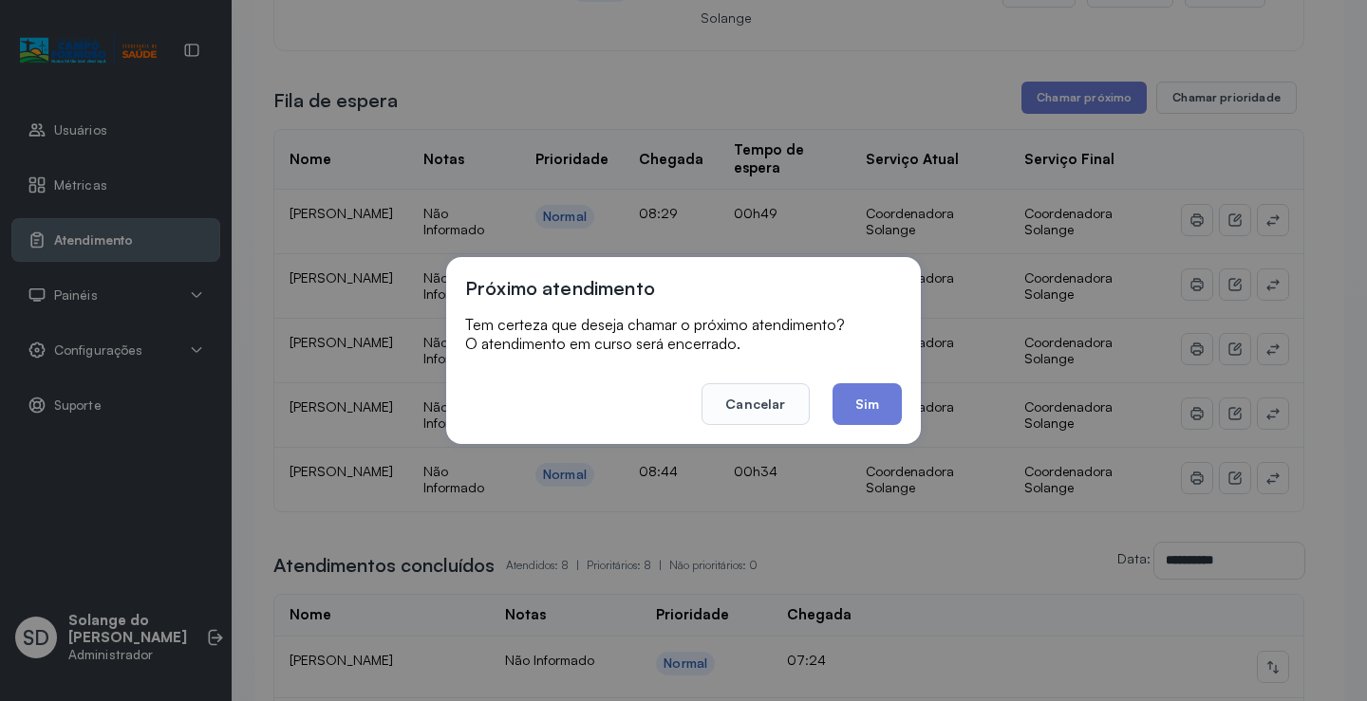
click at [851, 45] on div "Próximo atendimento Tem certeza que deseja chamar o próximo atendimento? O aten…" at bounding box center [683, 350] width 1367 height 701
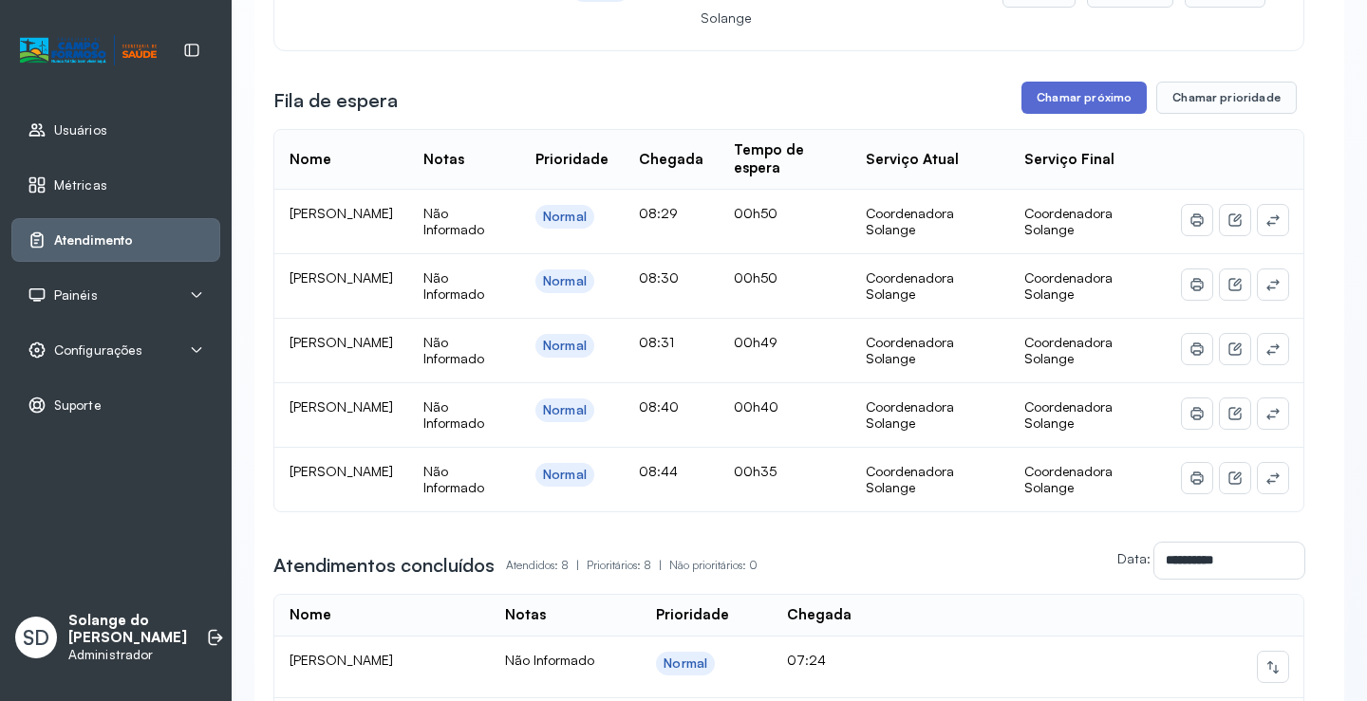
click at [1103, 94] on button "Chamar próximo" at bounding box center [1083, 98] width 125 height 32
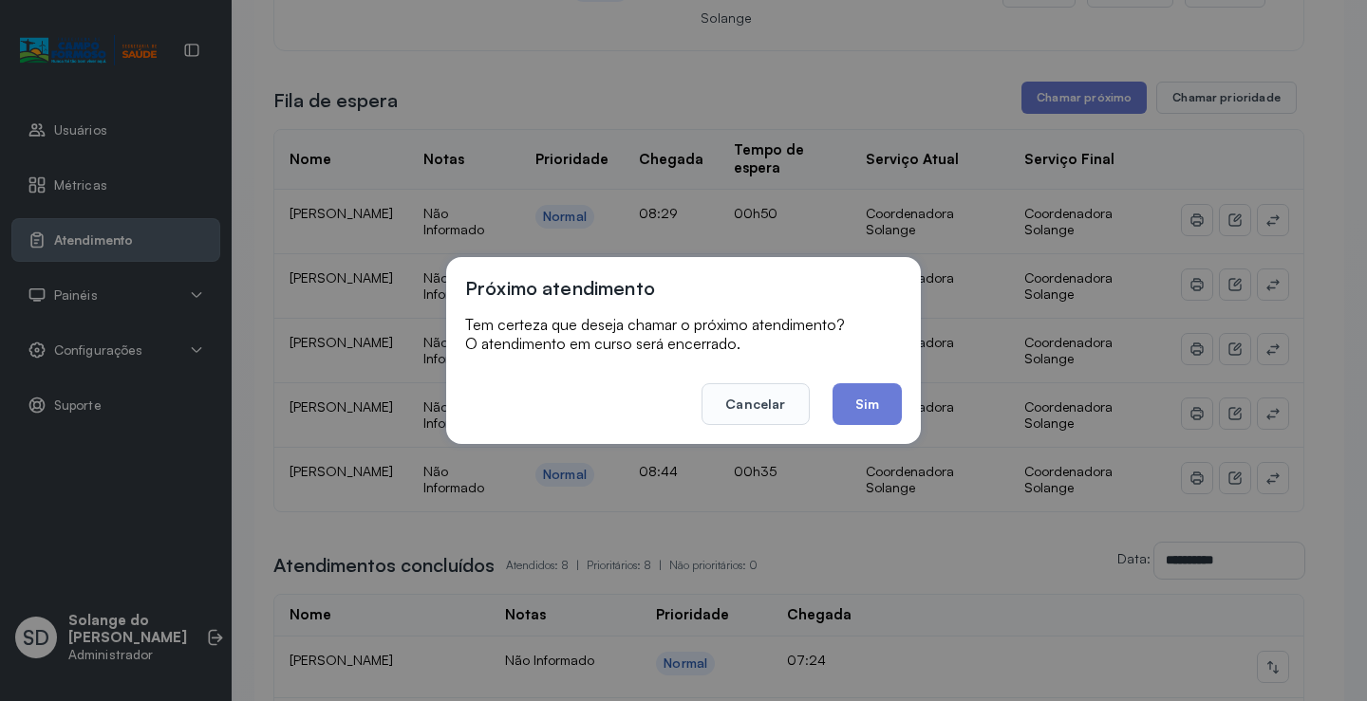
click at [857, 403] on button "Sim" at bounding box center [866, 404] width 69 height 42
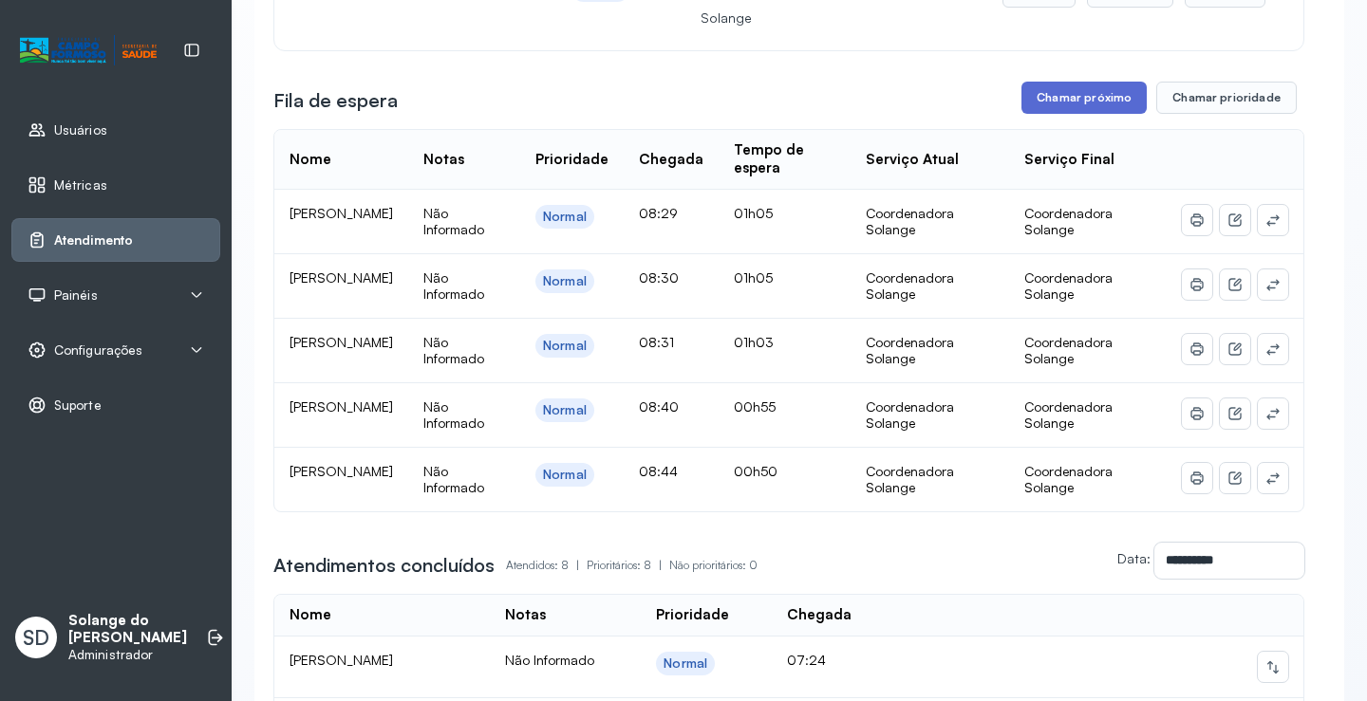
click at [1047, 102] on button "Chamar próximo" at bounding box center [1083, 98] width 125 height 32
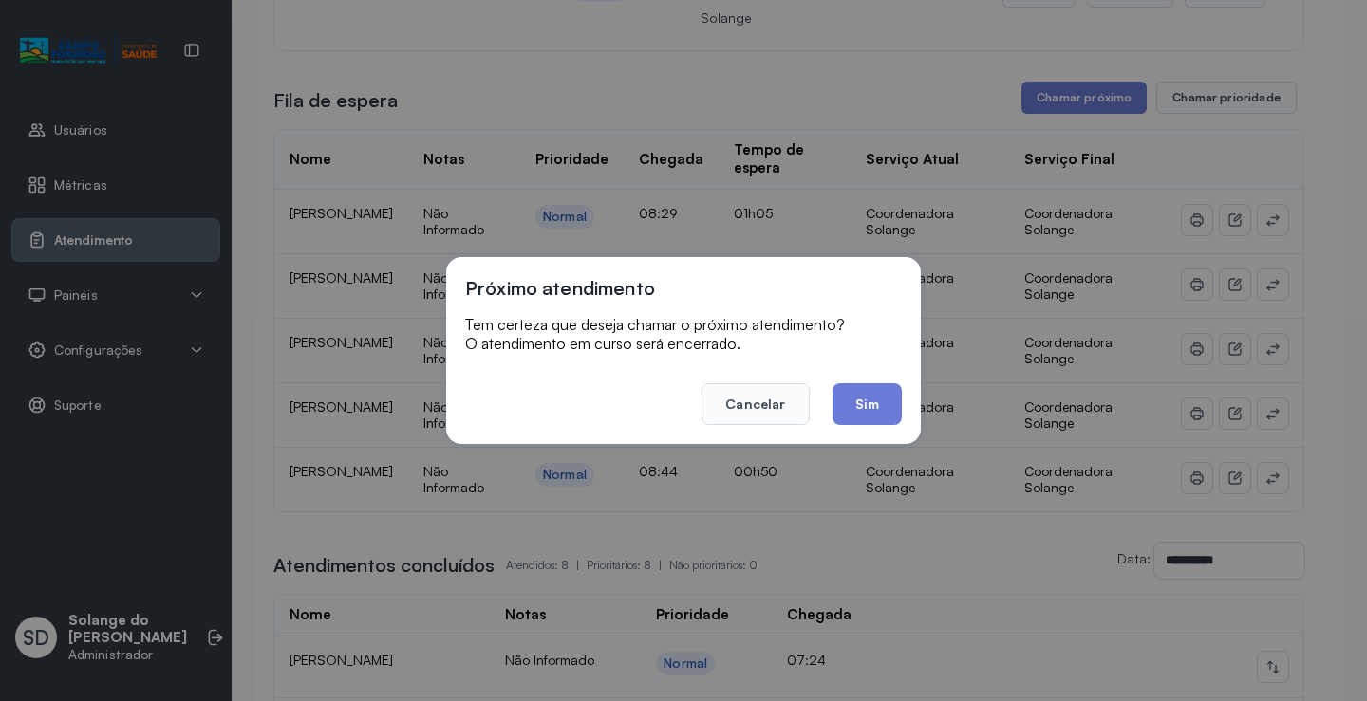
click at [878, 404] on button "Sim" at bounding box center [866, 404] width 69 height 42
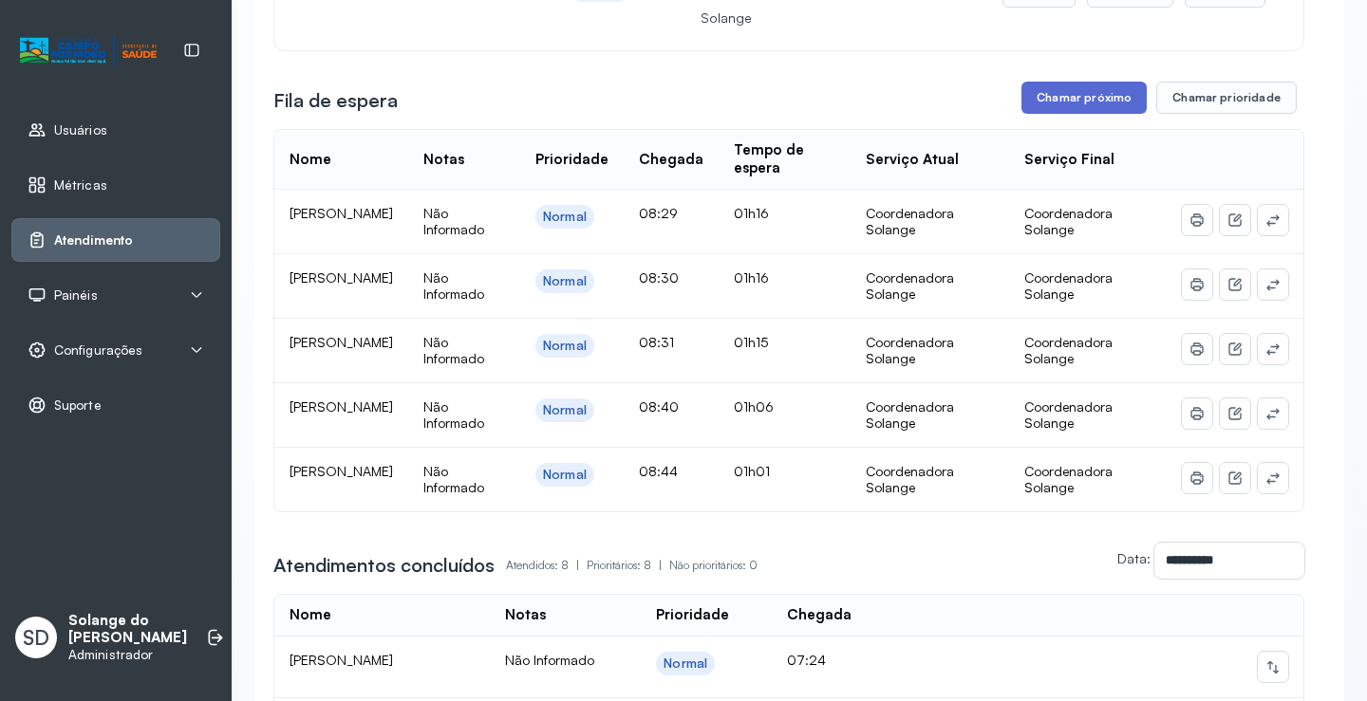
click at [1073, 114] on button "Chamar próximo" at bounding box center [1083, 98] width 125 height 32
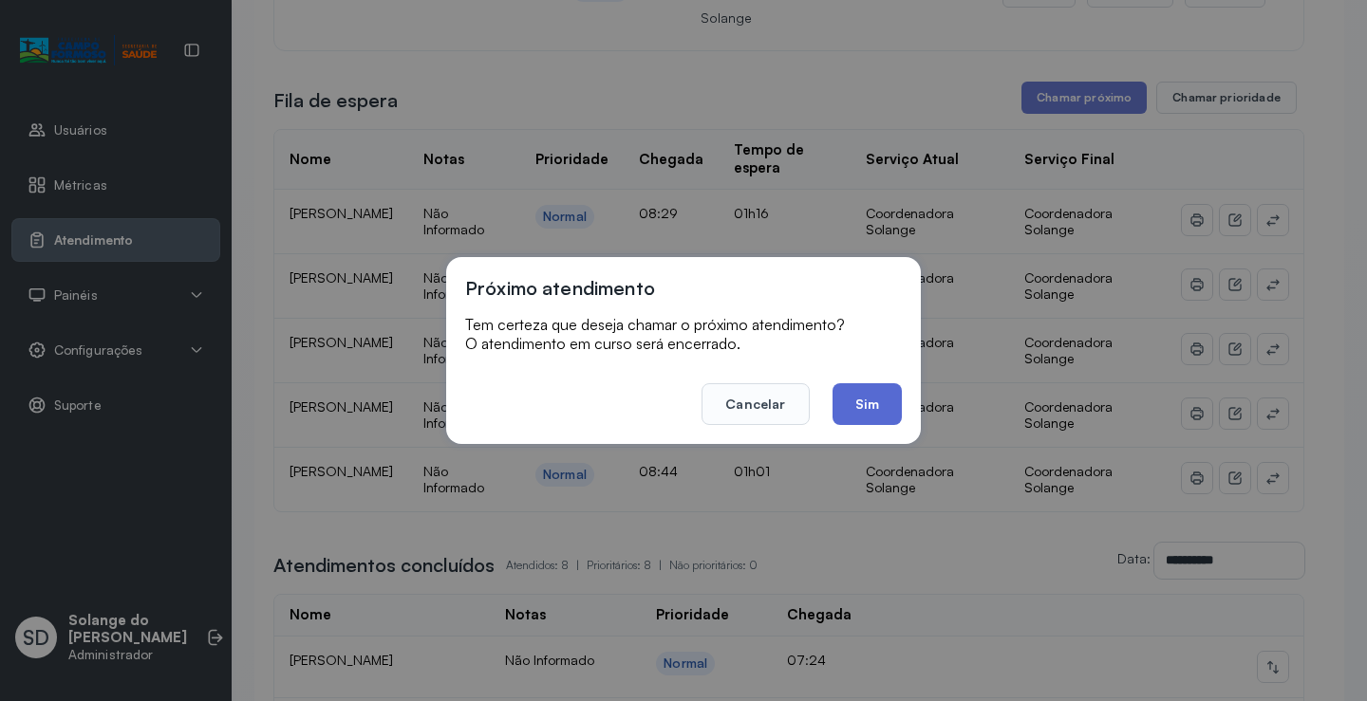
click at [867, 392] on button "Sim" at bounding box center [866, 404] width 69 height 42
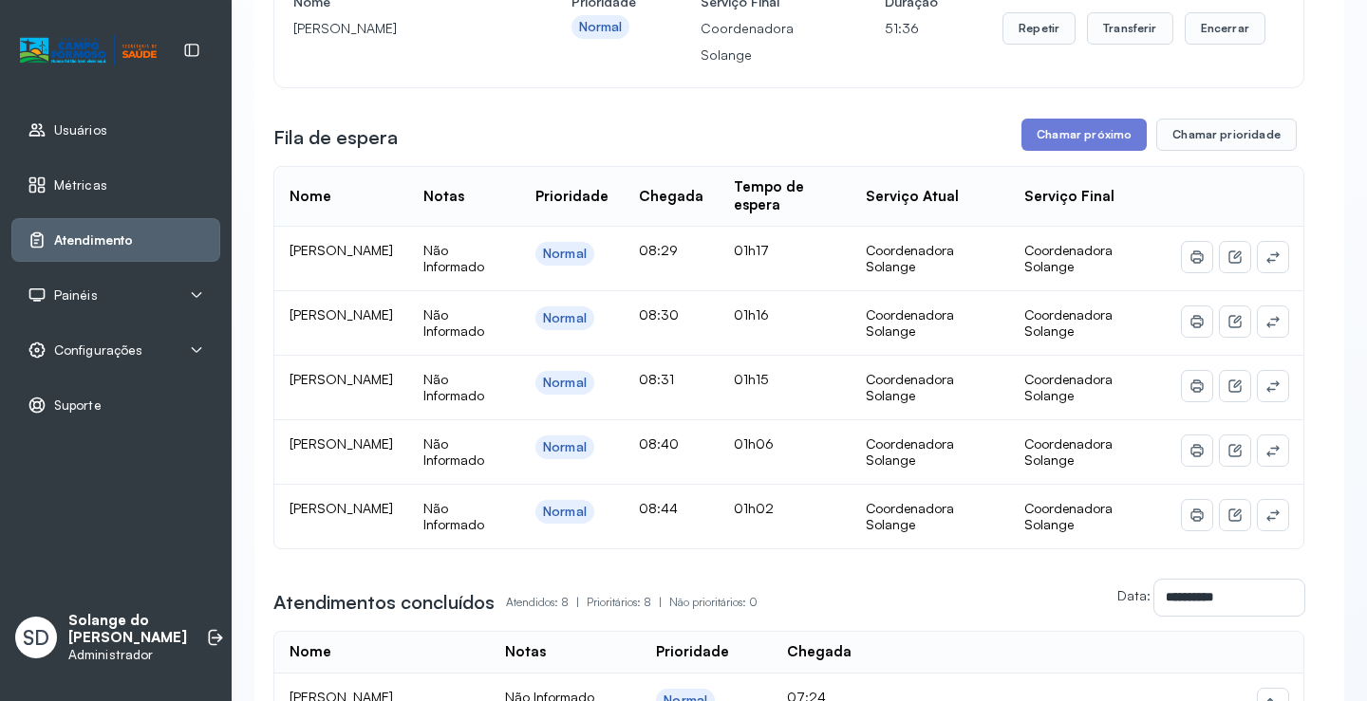
scroll to position [198, 0]
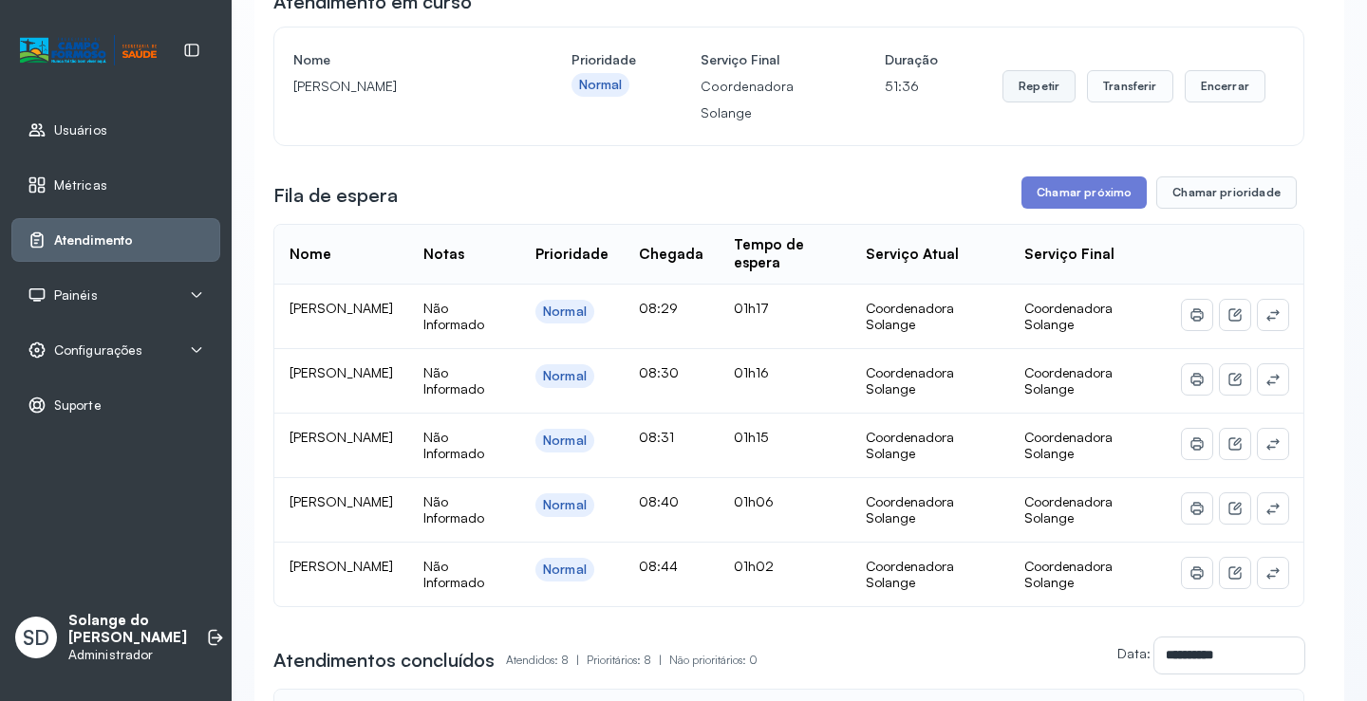
click at [1012, 83] on button "Repetir" at bounding box center [1038, 86] width 73 height 32
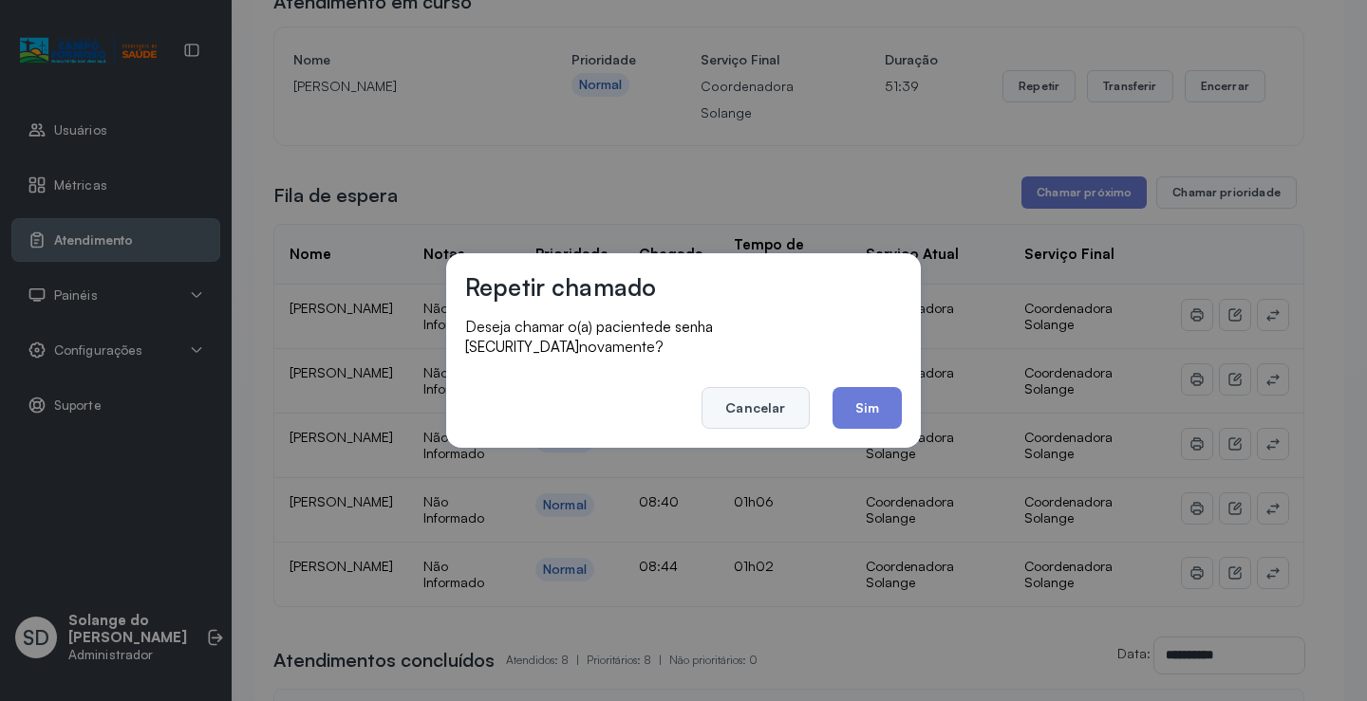
drag, startPoint x: 755, startPoint y: 404, endPoint x: 768, endPoint y: 394, distance: 16.2
click at [756, 404] on button "Cancelar" at bounding box center [754, 408] width 107 height 42
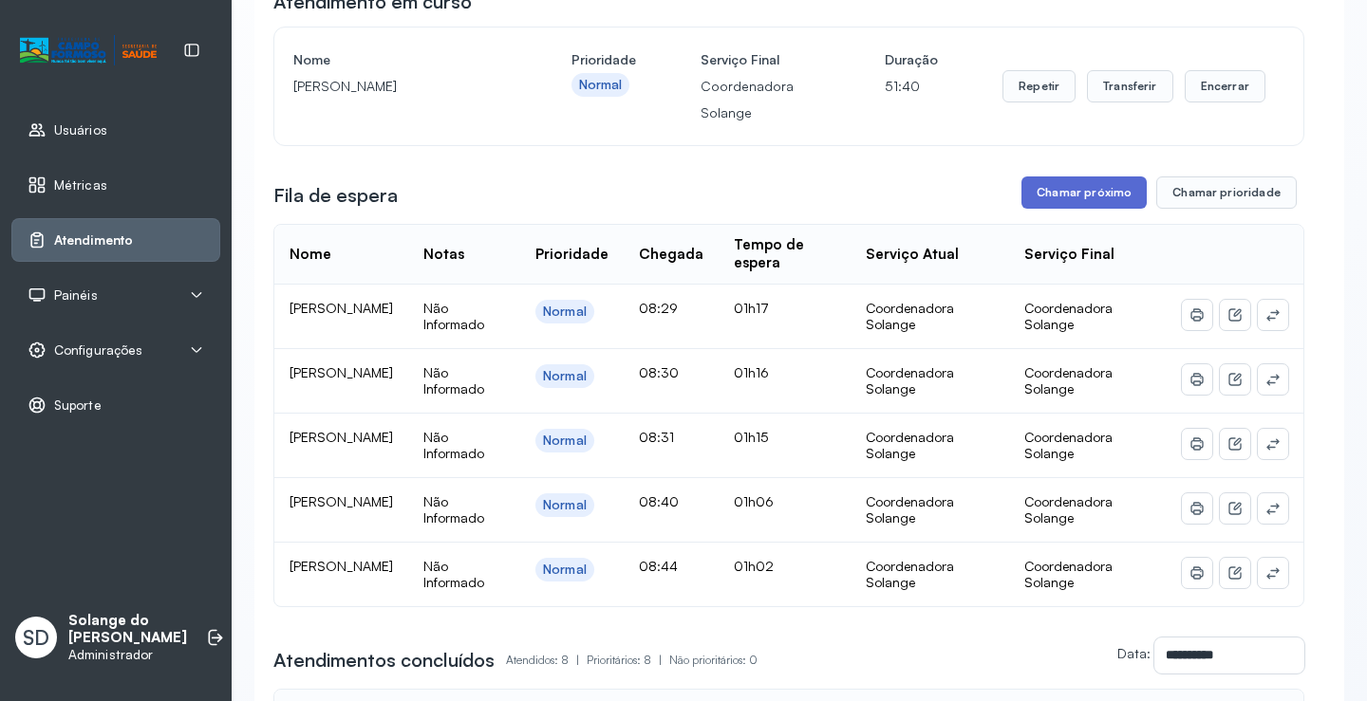
click at [1069, 202] on button "Chamar próximo" at bounding box center [1083, 193] width 125 height 32
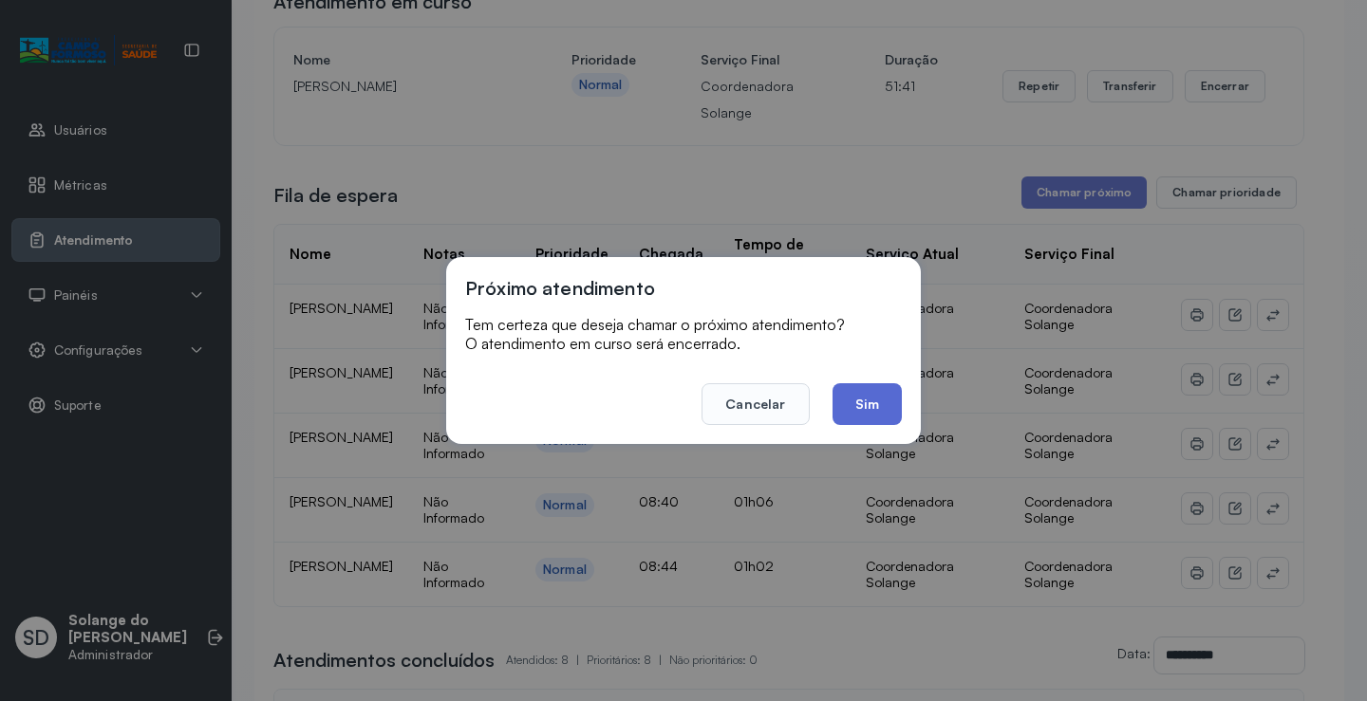
click at [886, 401] on button "Sim" at bounding box center [866, 404] width 69 height 42
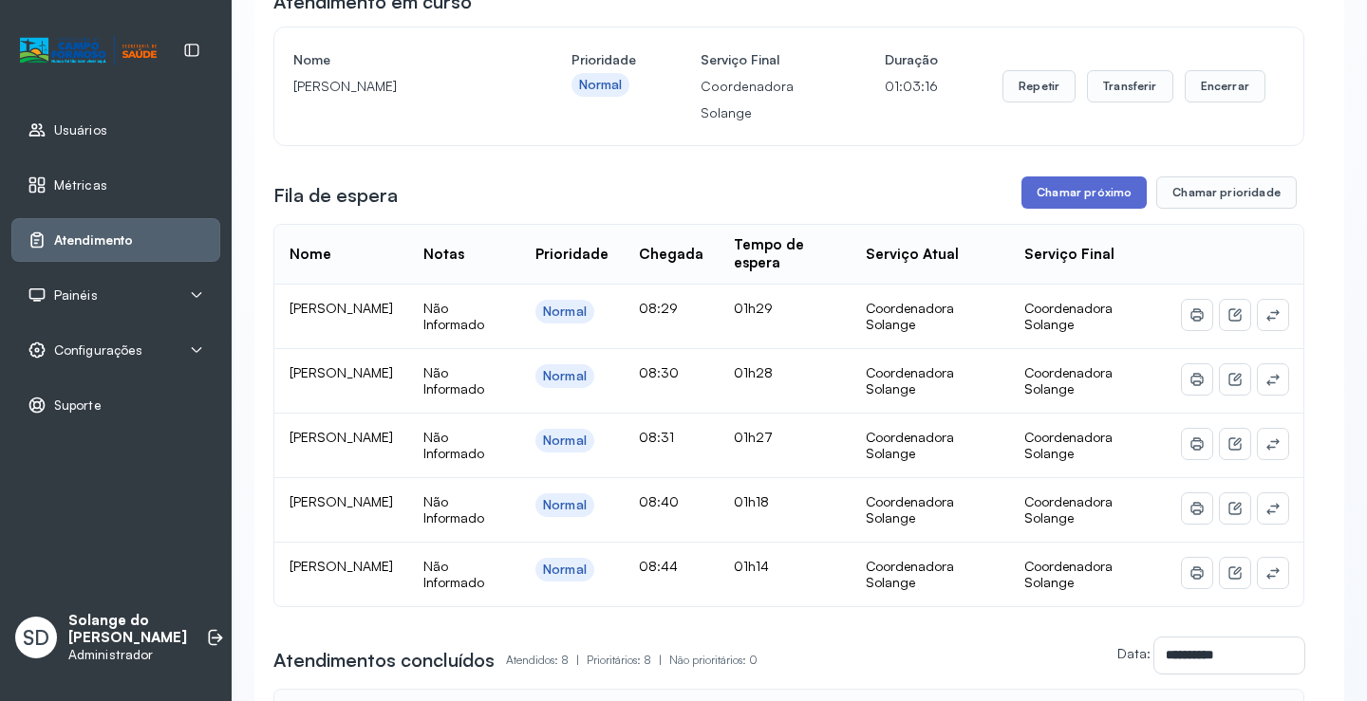
click at [1060, 204] on button "Chamar próximo" at bounding box center [1083, 193] width 125 height 32
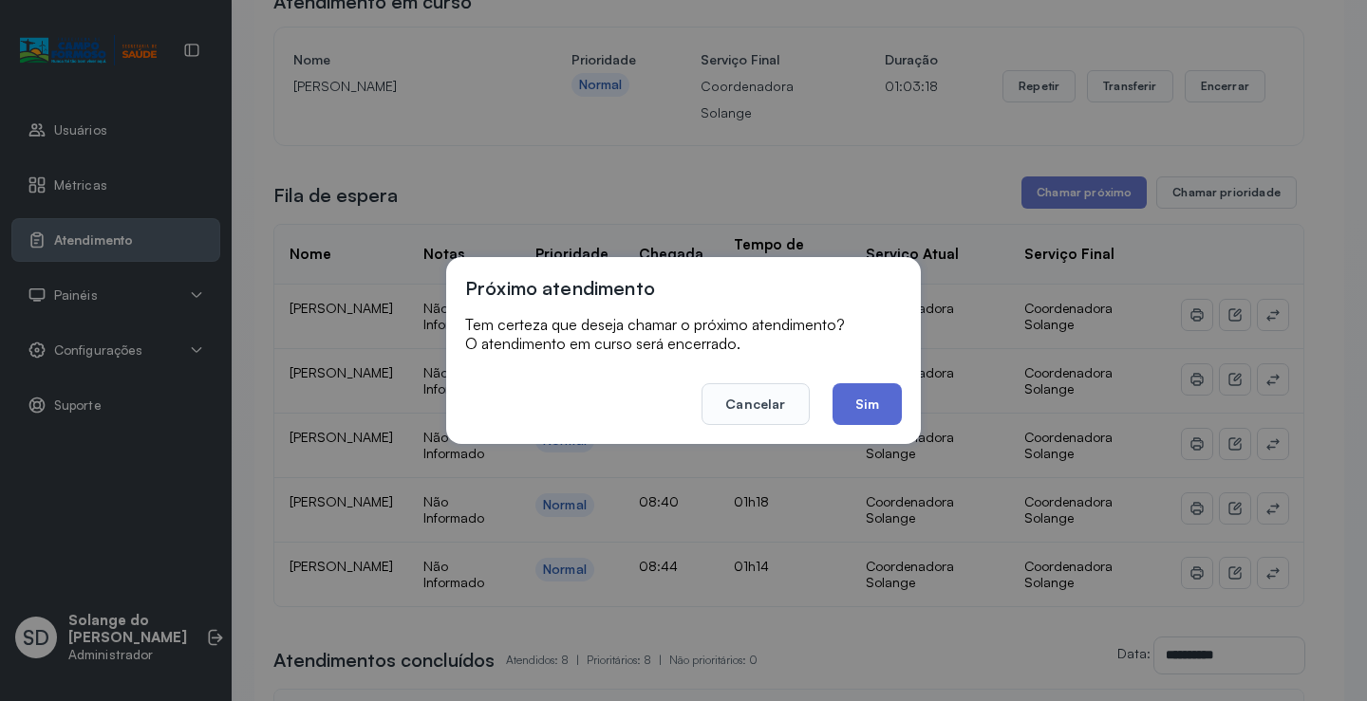
click at [860, 400] on button "Sim" at bounding box center [866, 404] width 69 height 42
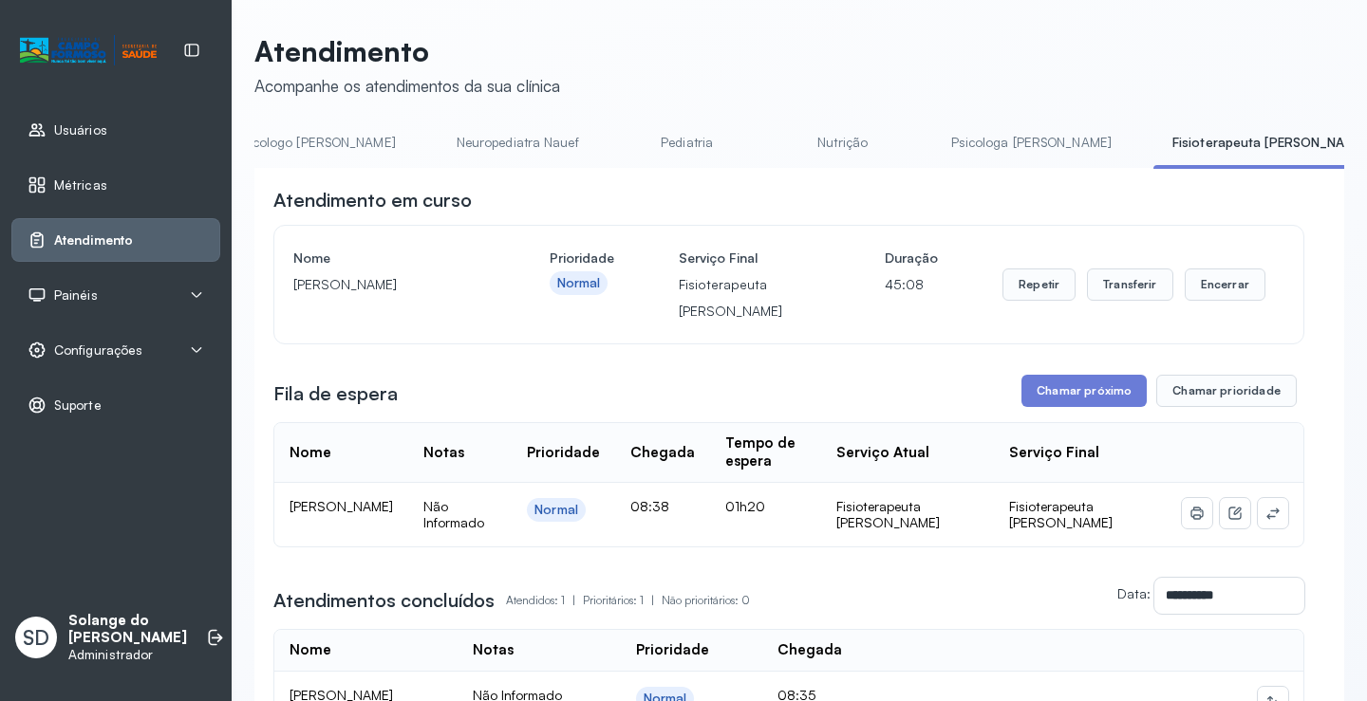
scroll to position [0, 266]
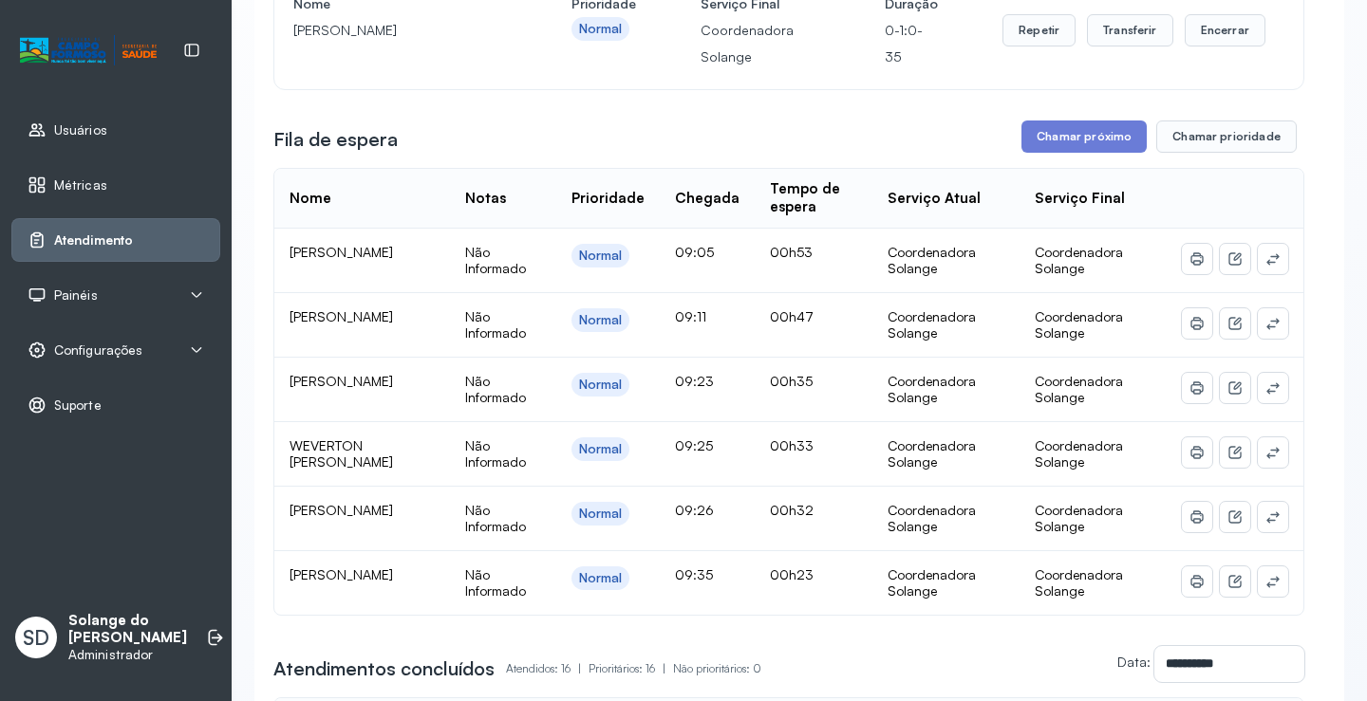
scroll to position [285, 0]
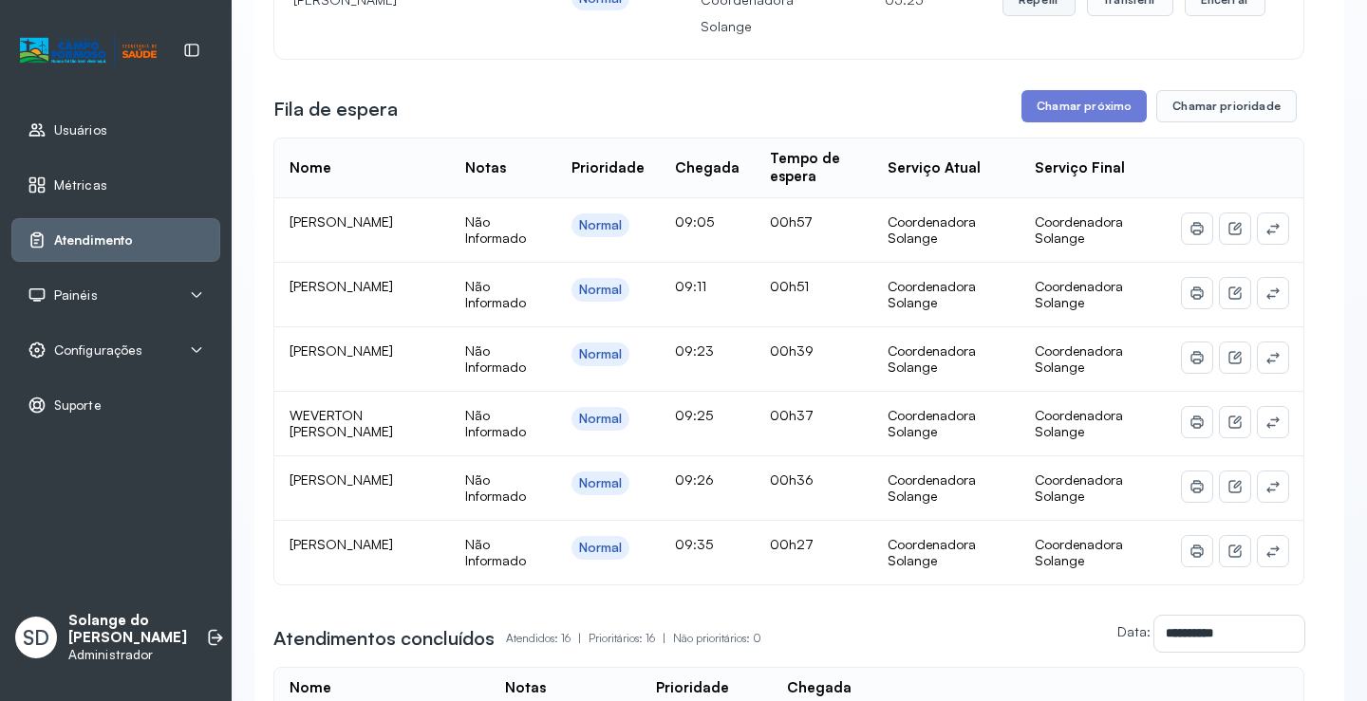
click at [1028, 9] on button "Repetir" at bounding box center [1038, 0] width 73 height 32
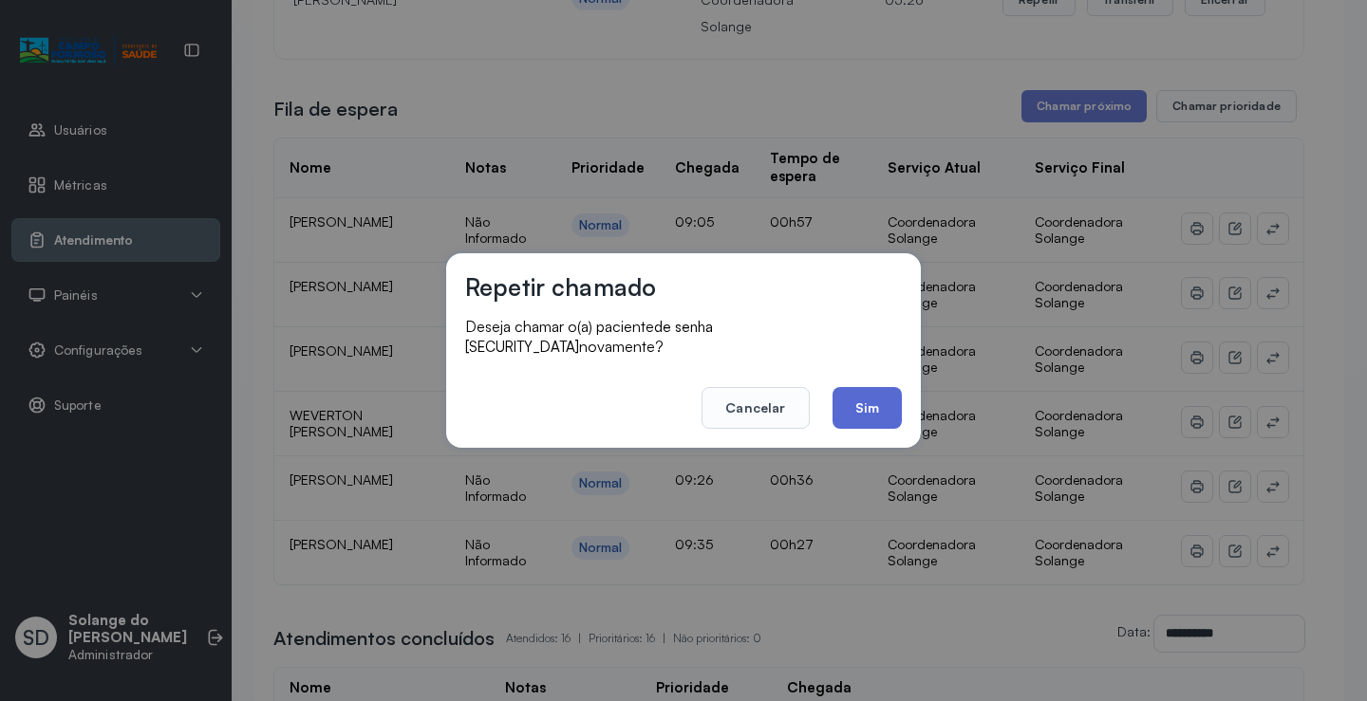
click at [866, 401] on button "Sim" at bounding box center [866, 408] width 69 height 42
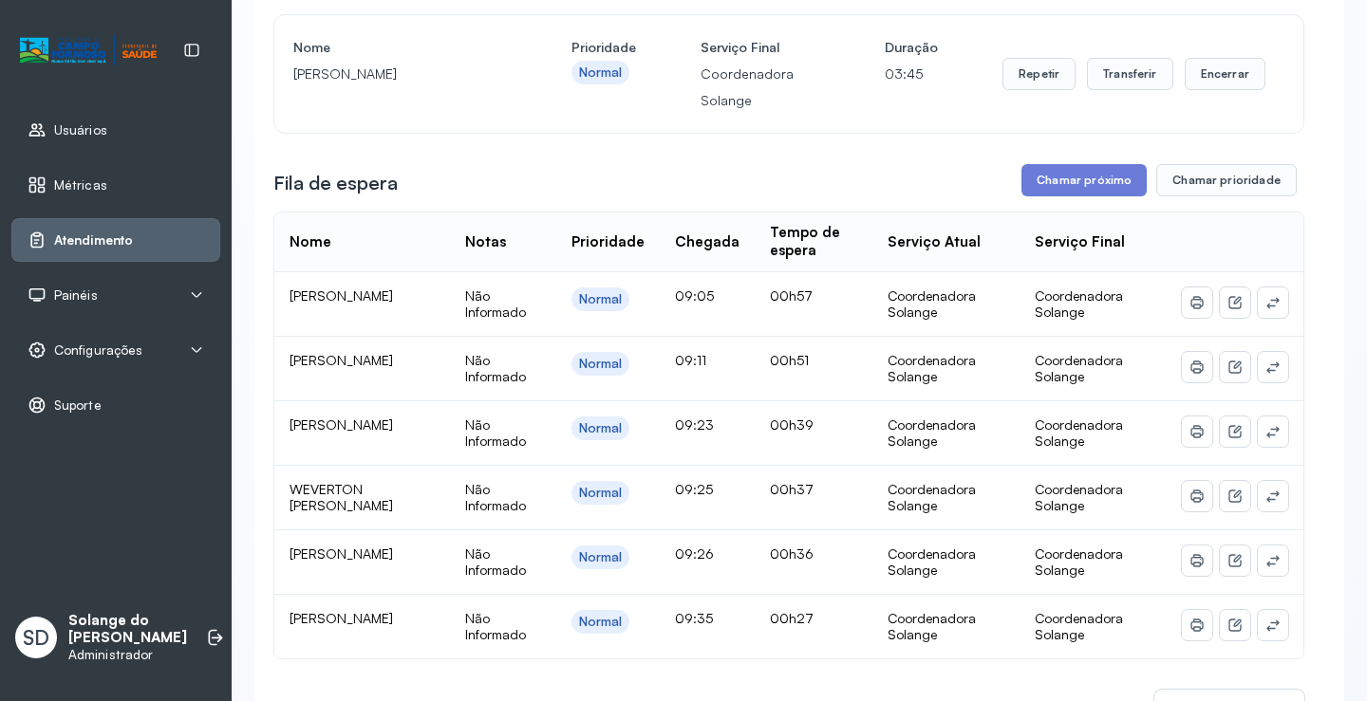
scroll to position [190, 0]
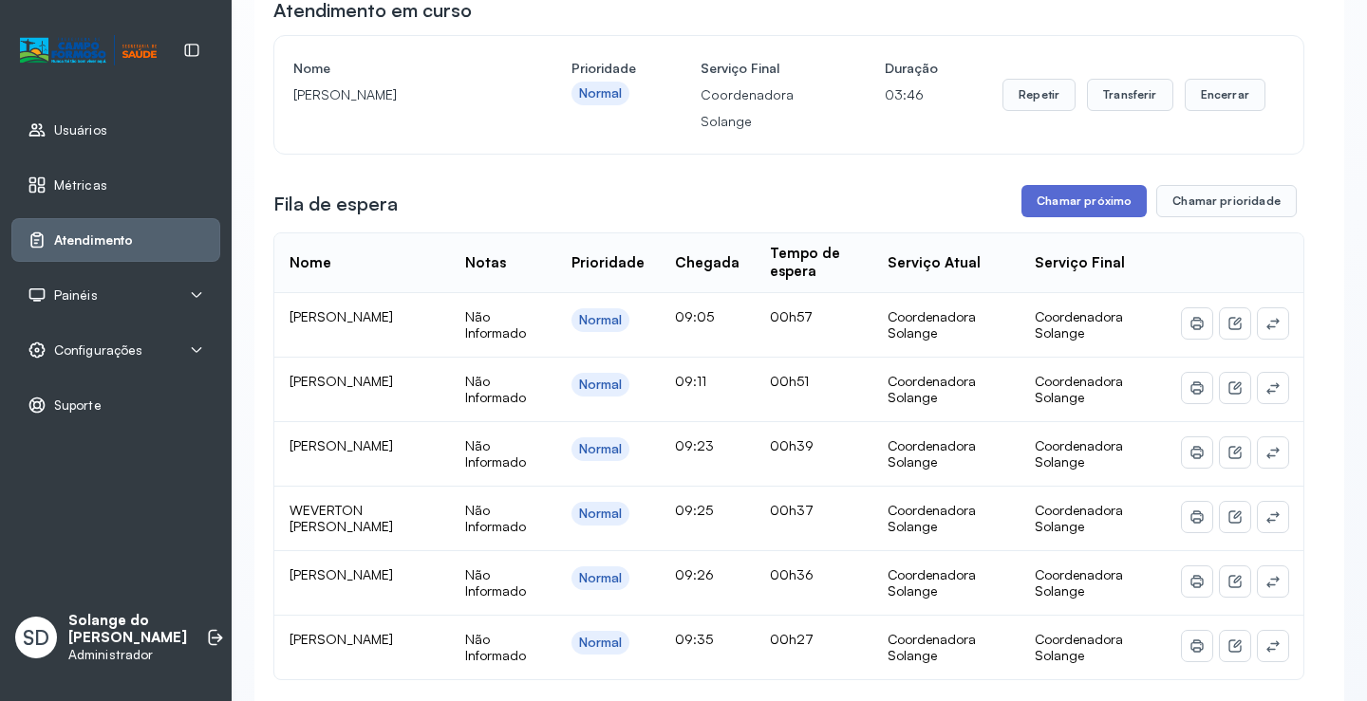
click at [1056, 202] on button "Chamar próximo" at bounding box center [1083, 201] width 125 height 32
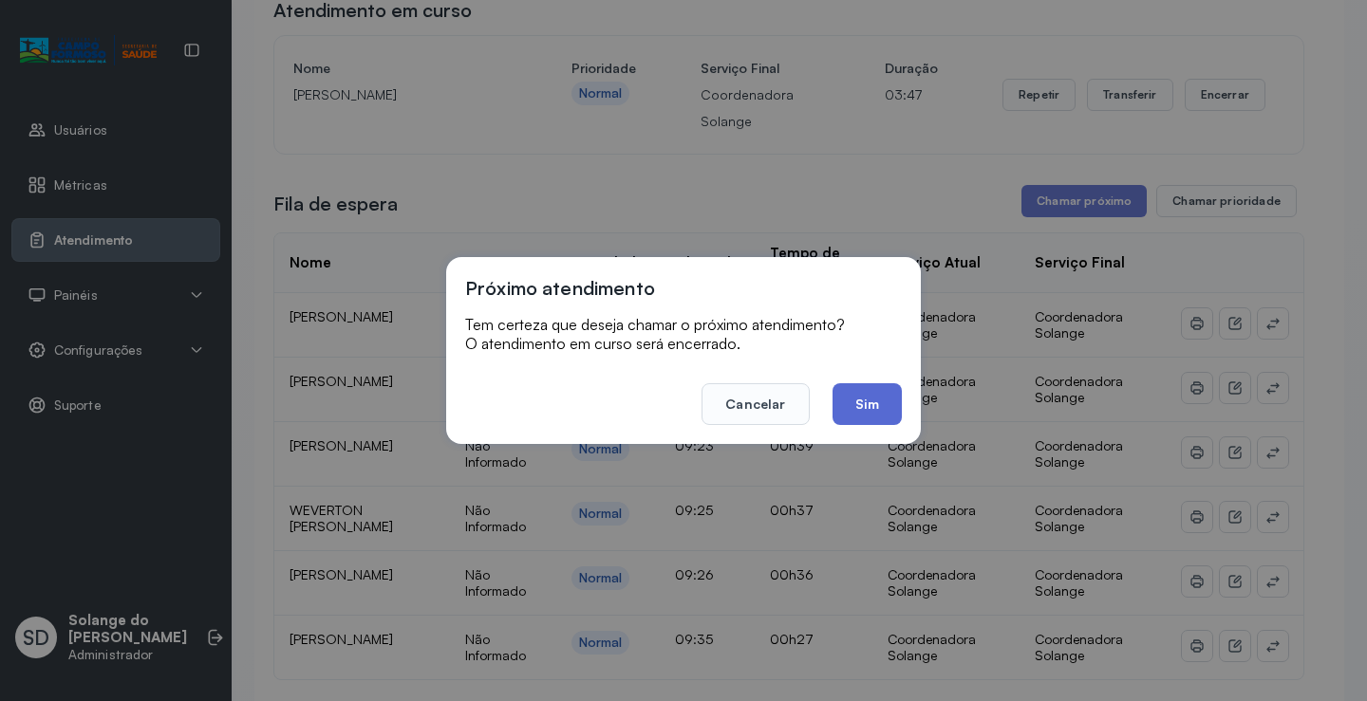
click at [870, 401] on button "Sim" at bounding box center [866, 404] width 69 height 42
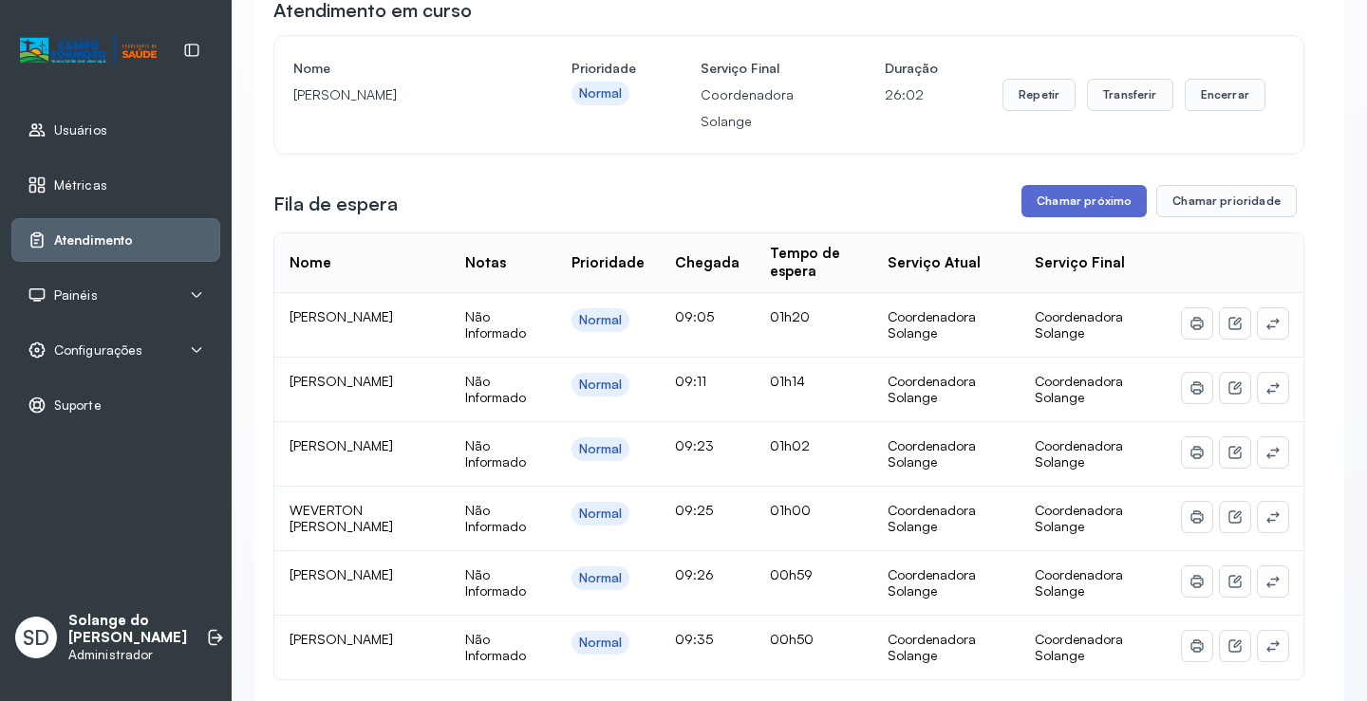
click at [1069, 215] on button "Chamar próximo" at bounding box center [1083, 201] width 125 height 32
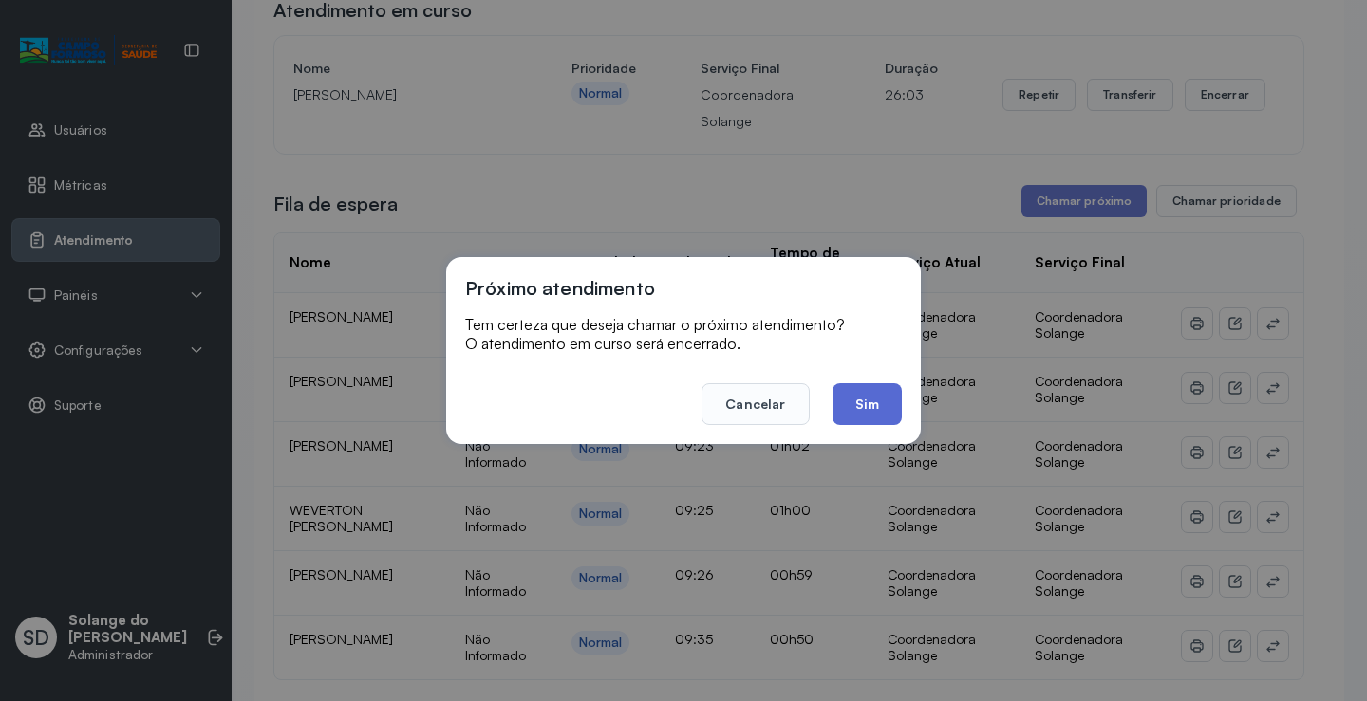
click at [843, 401] on button "Sim" at bounding box center [866, 404] width 69 height 42
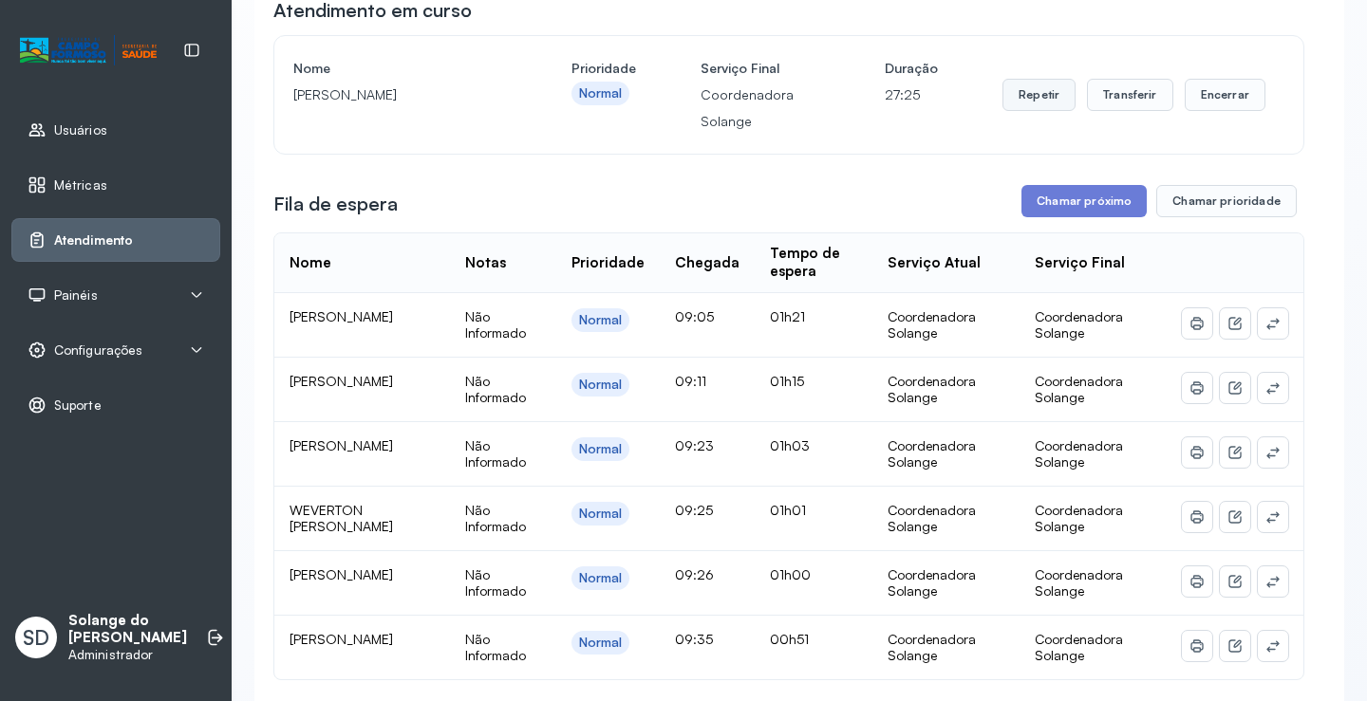
click at [1039, 104] on button "Repetir" at bounding box center [1038, 95] width 73 height 32
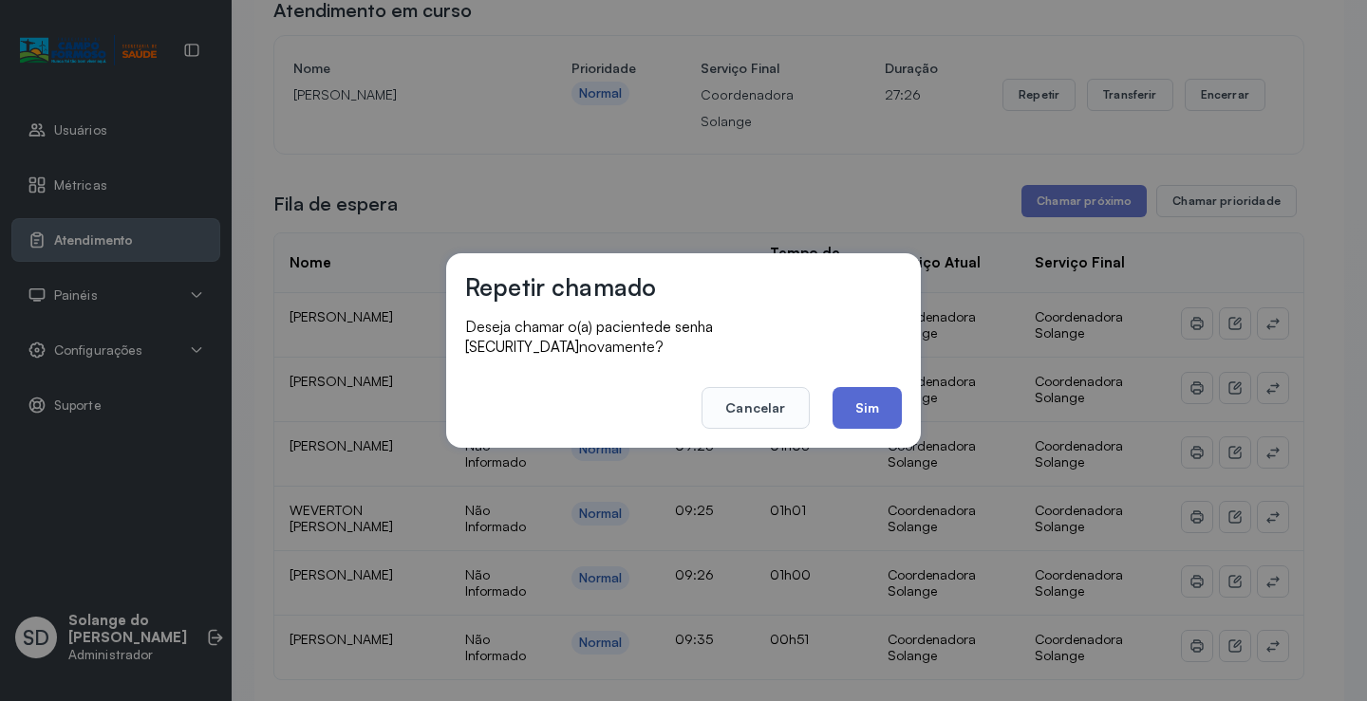
click at [848, 399] on button "Sim" at bounding box center [866, 408] width 69 height 42
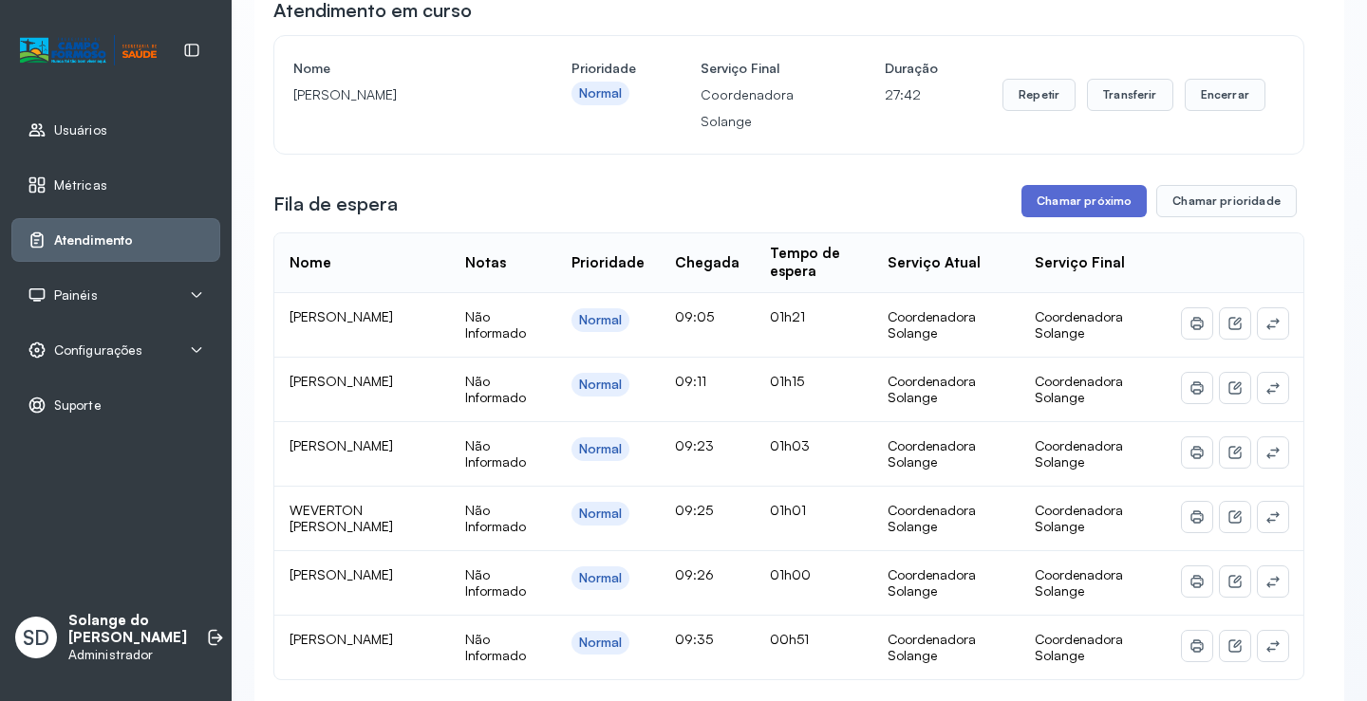
click at [1051, 203] on button "Chamar próximo" at bounding box center [1083, 201] width 125 height 32
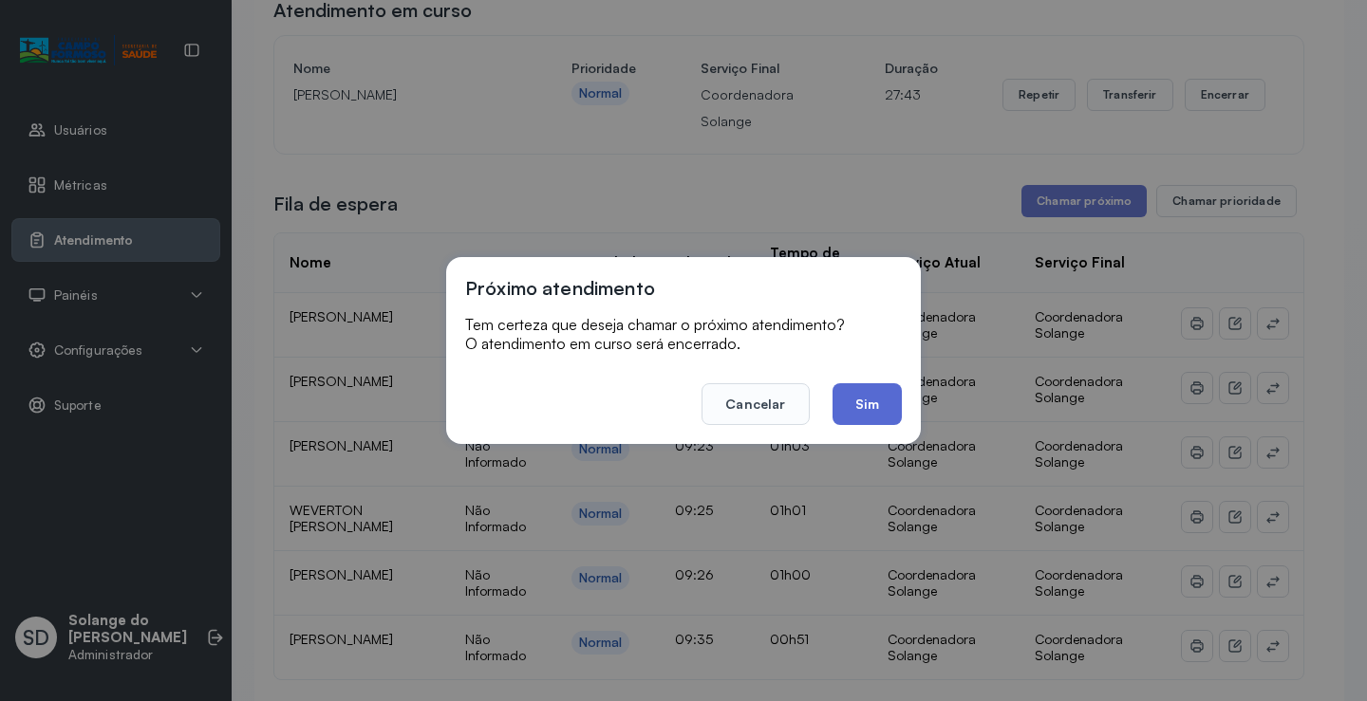
click at [877, 402] on button "Sim" at bounding box center [866, 404] width 69 height 42
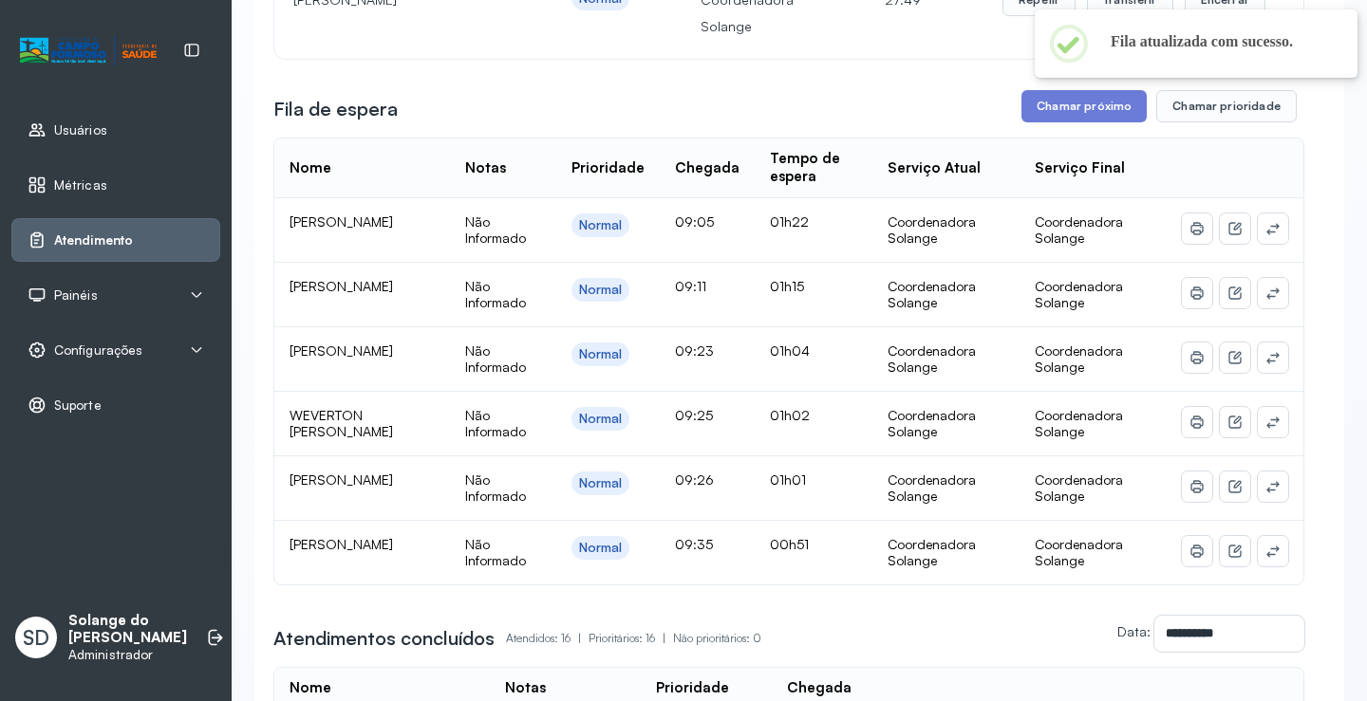
scroll to position [0, 0]
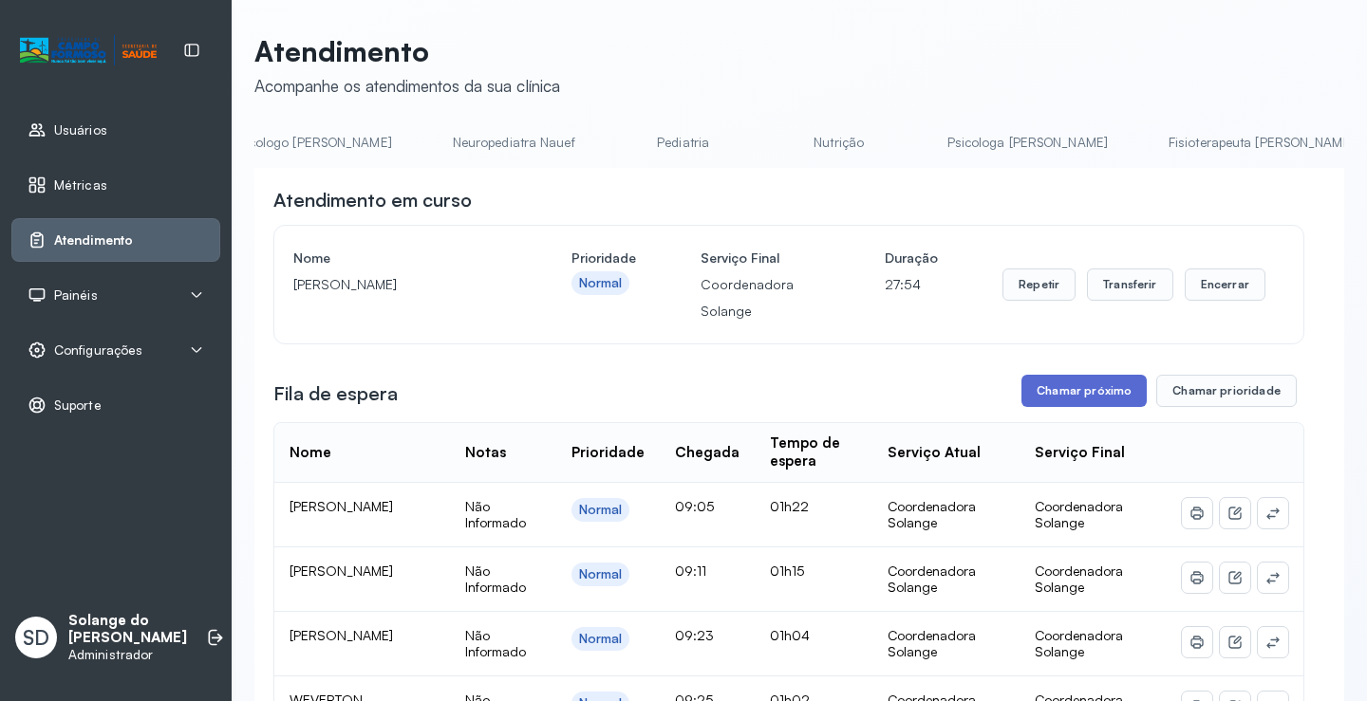
click at [1052, 394] on button "Chamar próximo" at bounding box center [1083, 391] width 125 height 32
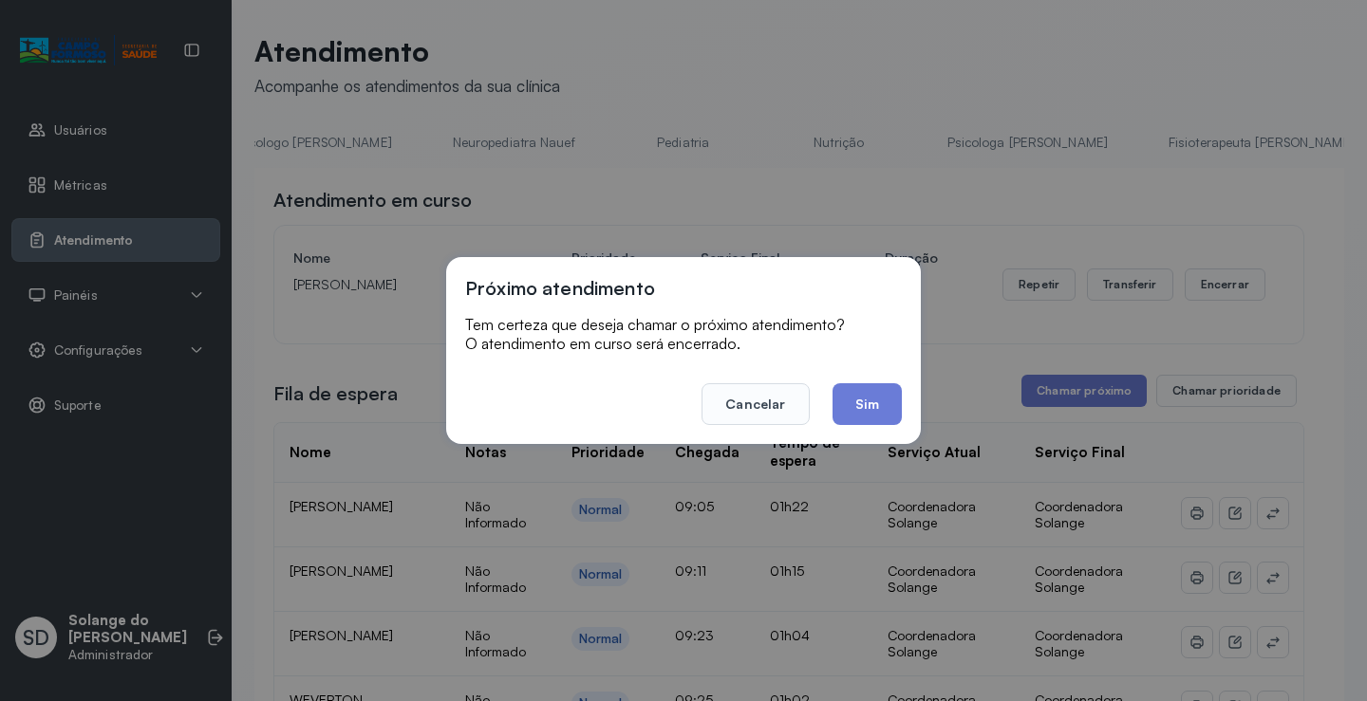
click at [859, 401] on button "Sim" at bounding box center [866, 404] width 69 height 42
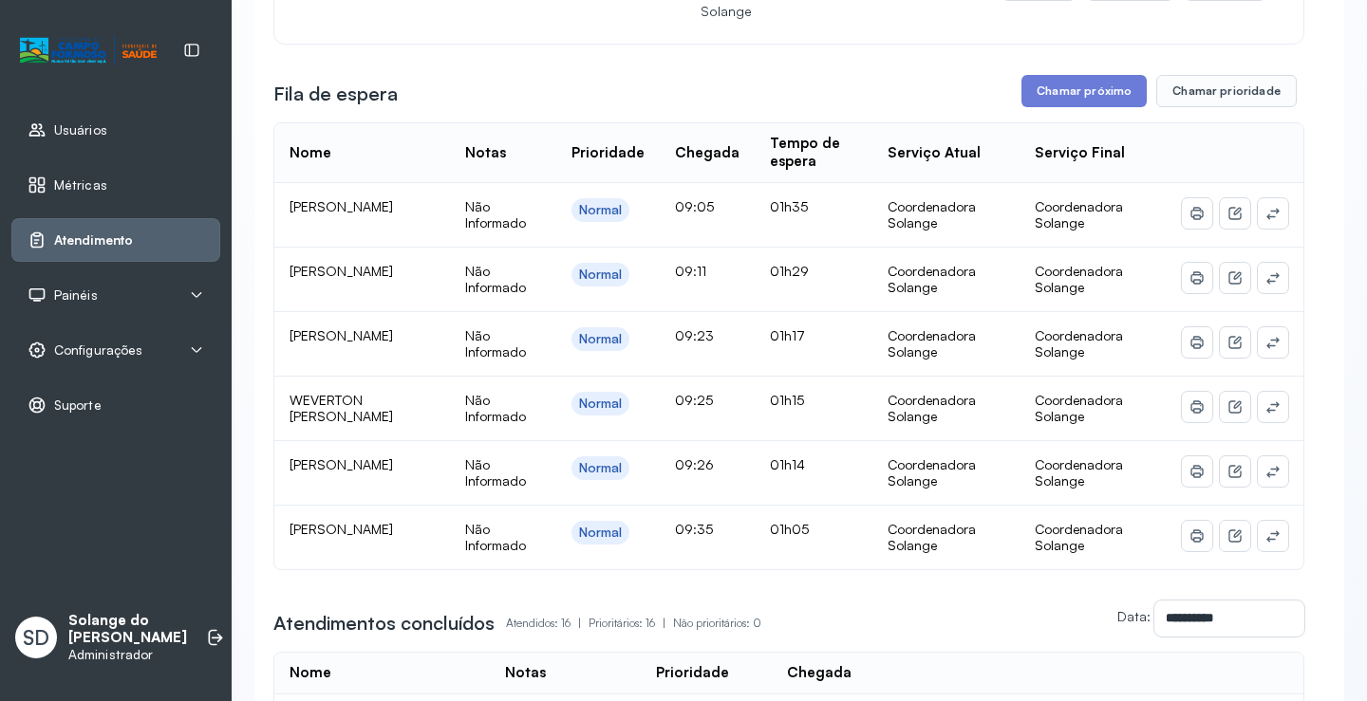
scroll to position [285, 0]
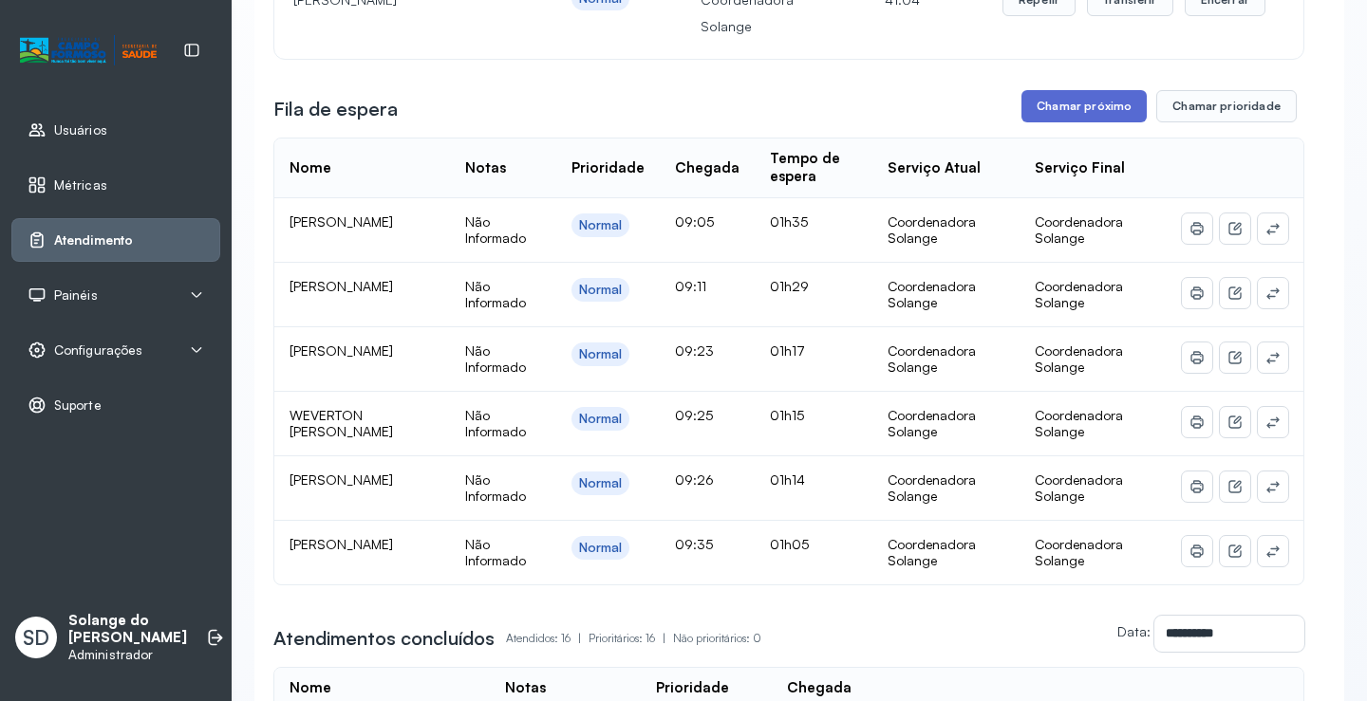
click at [1042, 111] on button "Chamar próximo" at bounding box center [1083, 106] width 125 height 32
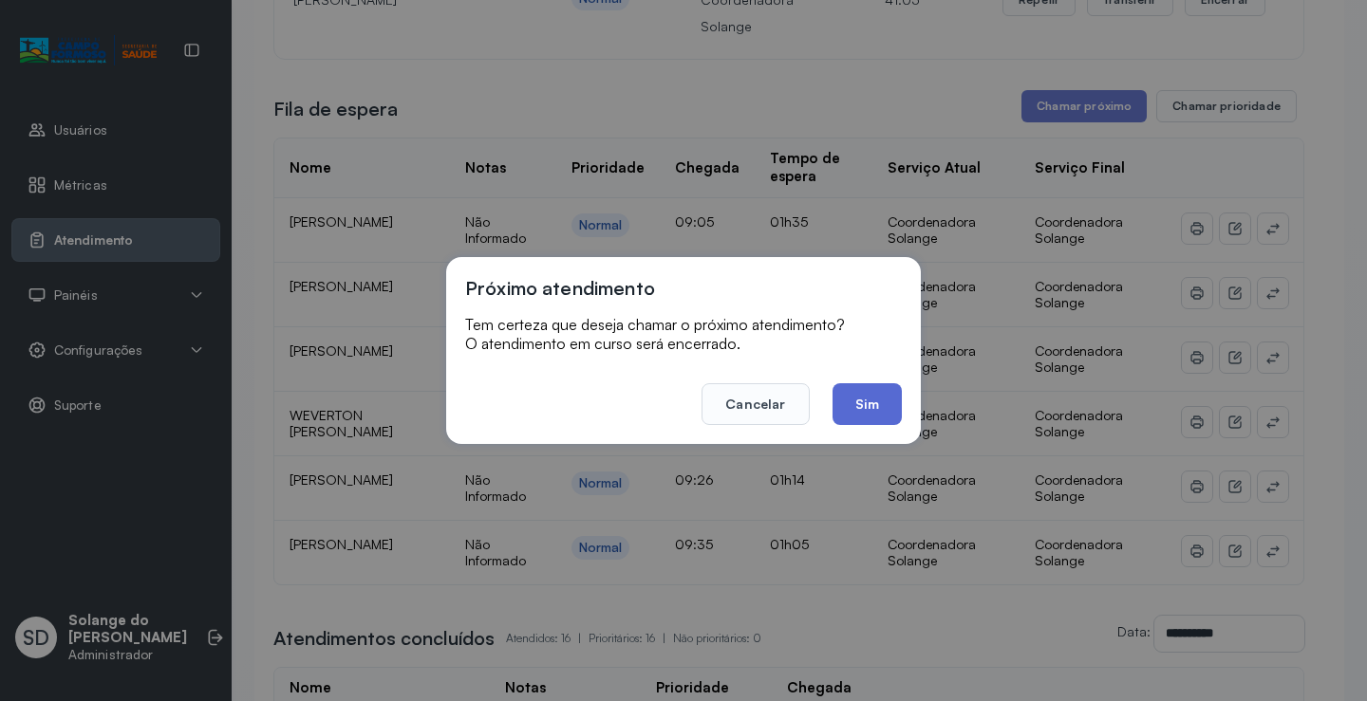
click at [849, 406] on button "Sim" at bounding box center [866, 404] width 69 height 42
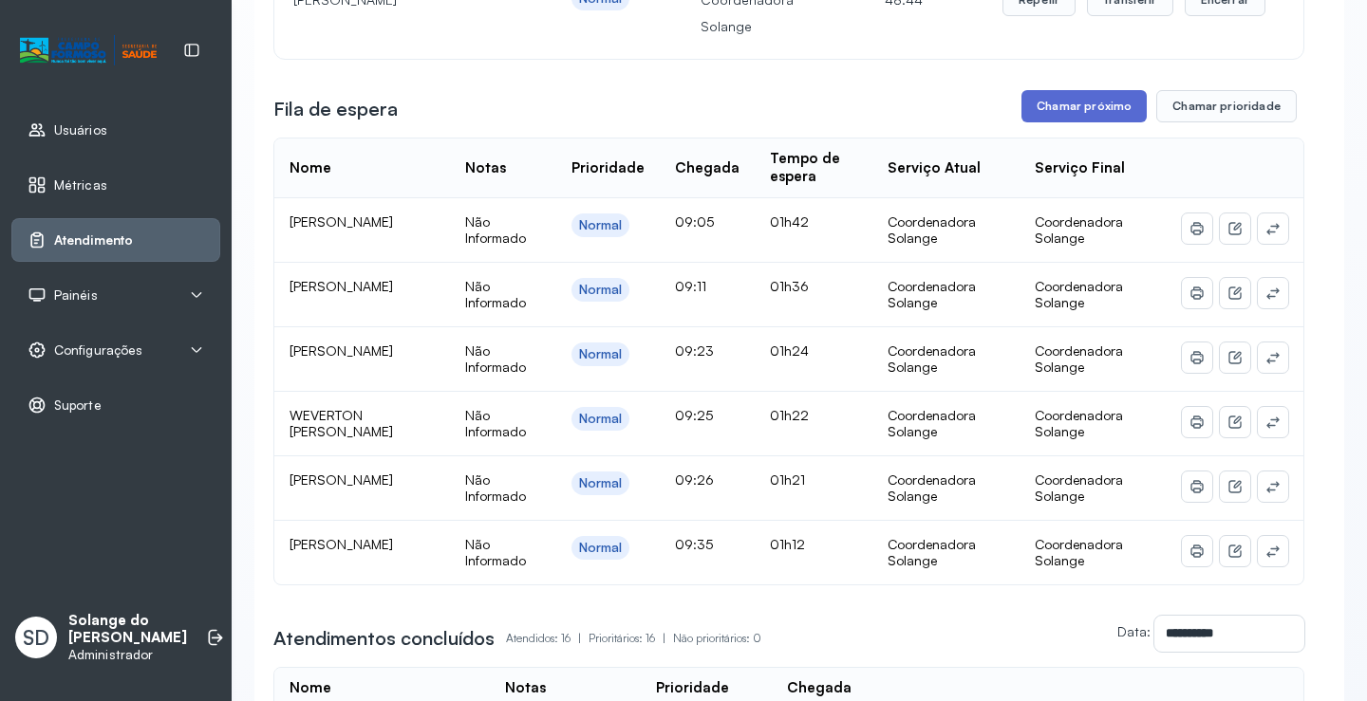
click at [1076, 118] on button "Chamar próximo" at bounding box center [1083, 106] width 125 height 32
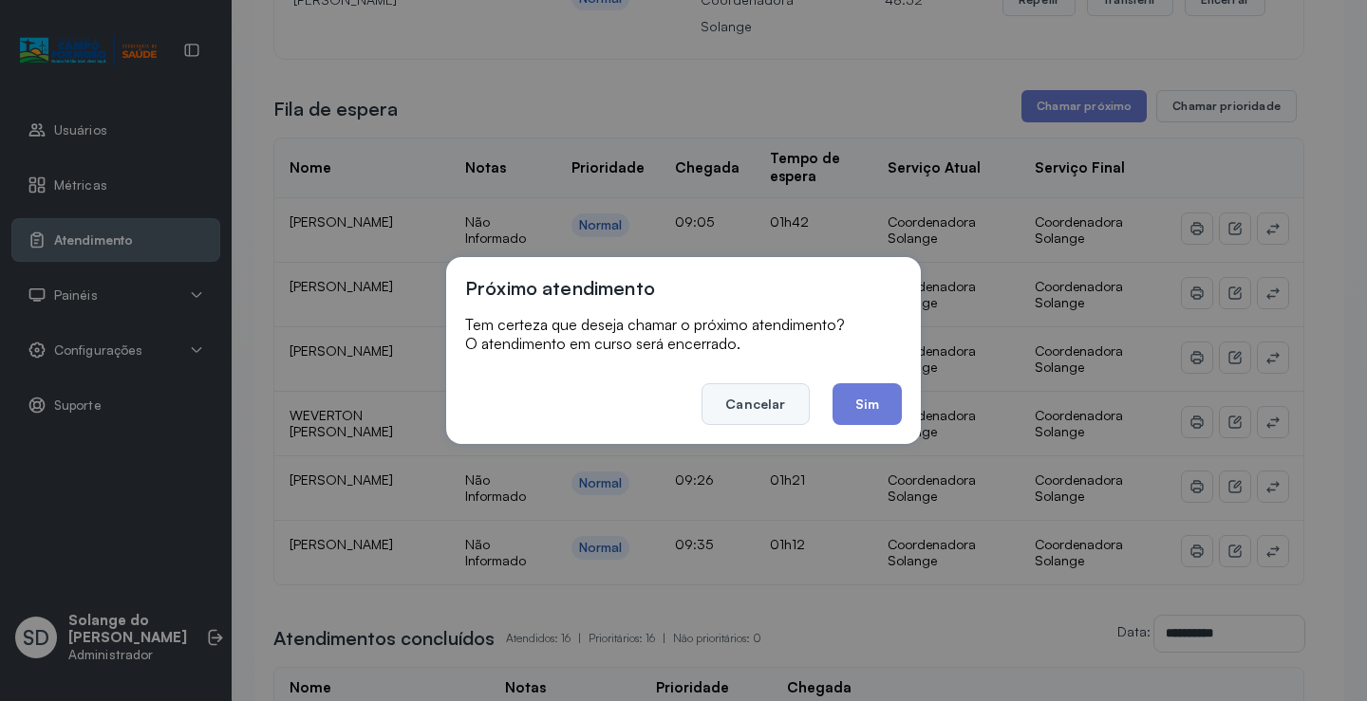
click at [727, 413] on button "Cancelar" at bounding box center [754, 404] width 107 height 42
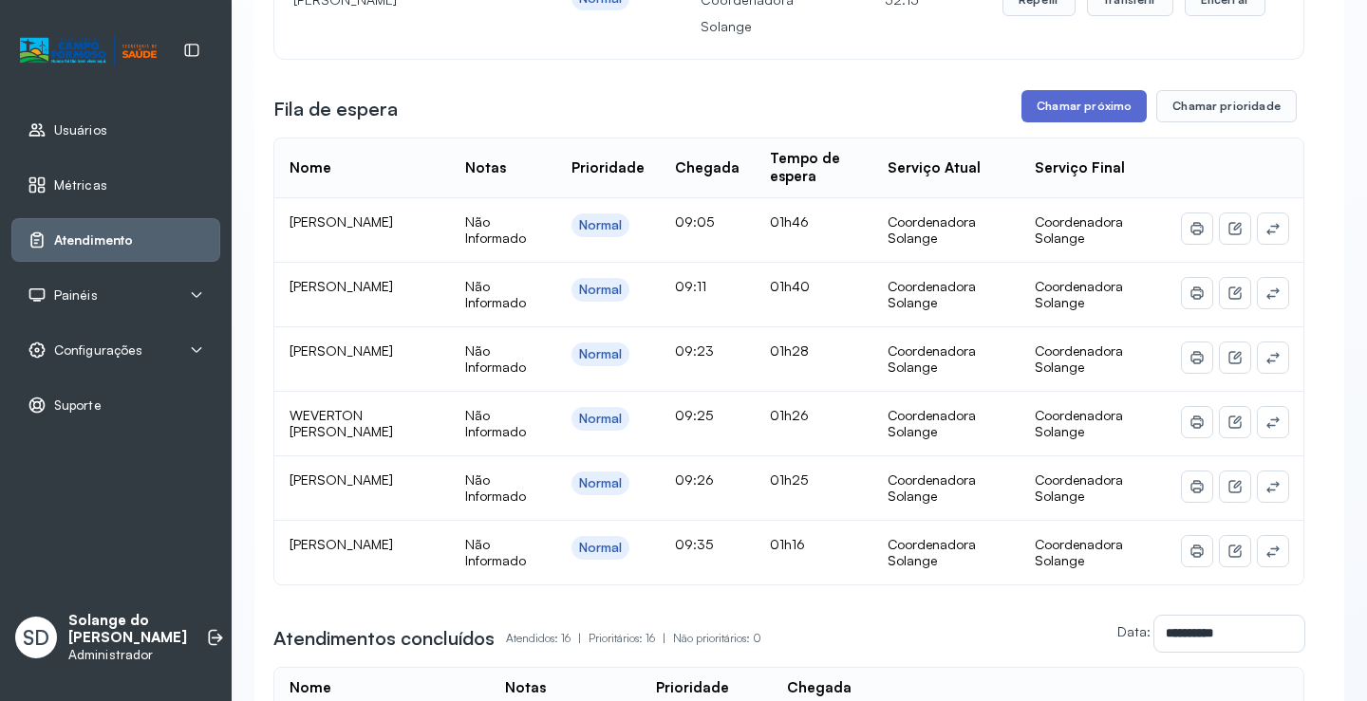
click at [1083, 118] on button "Chamar próximo" at bounding box center [1083, 106] width 125 height 32
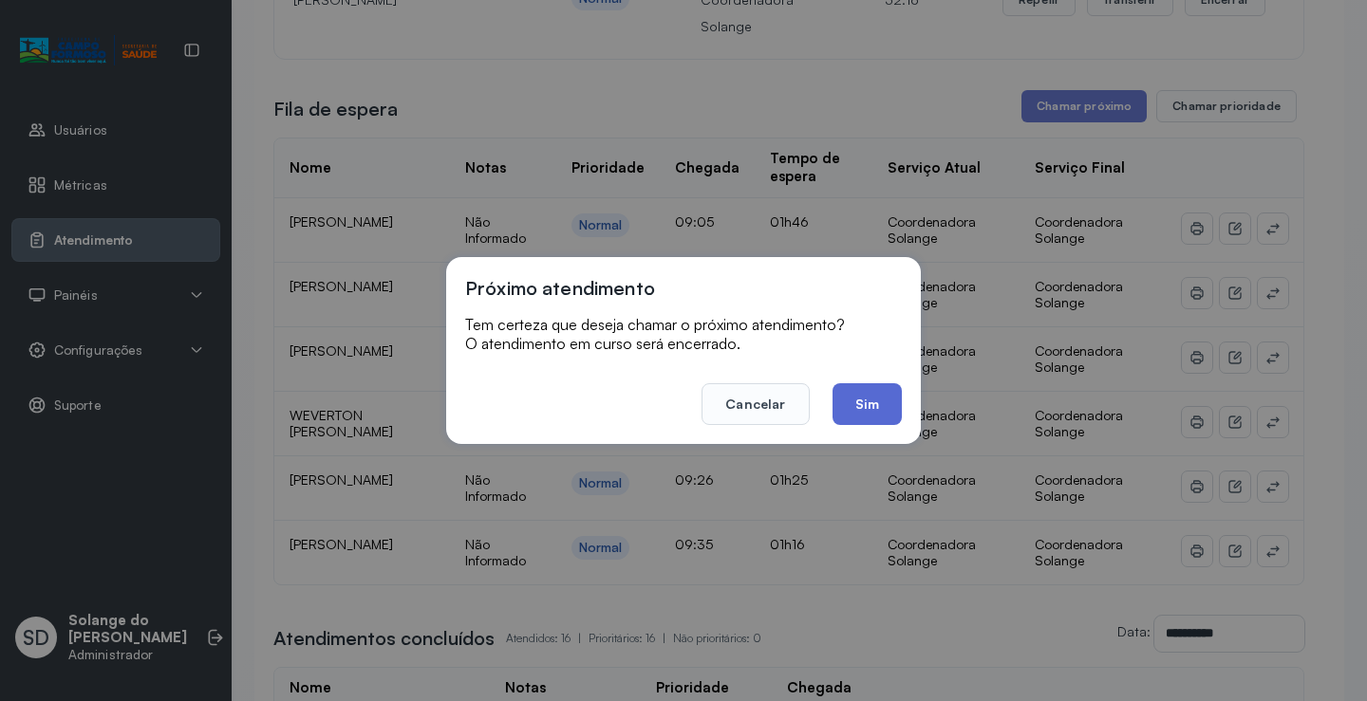
click at [881, 401] on button "Sim" at bounding box center [866, 404] width 69 height 42
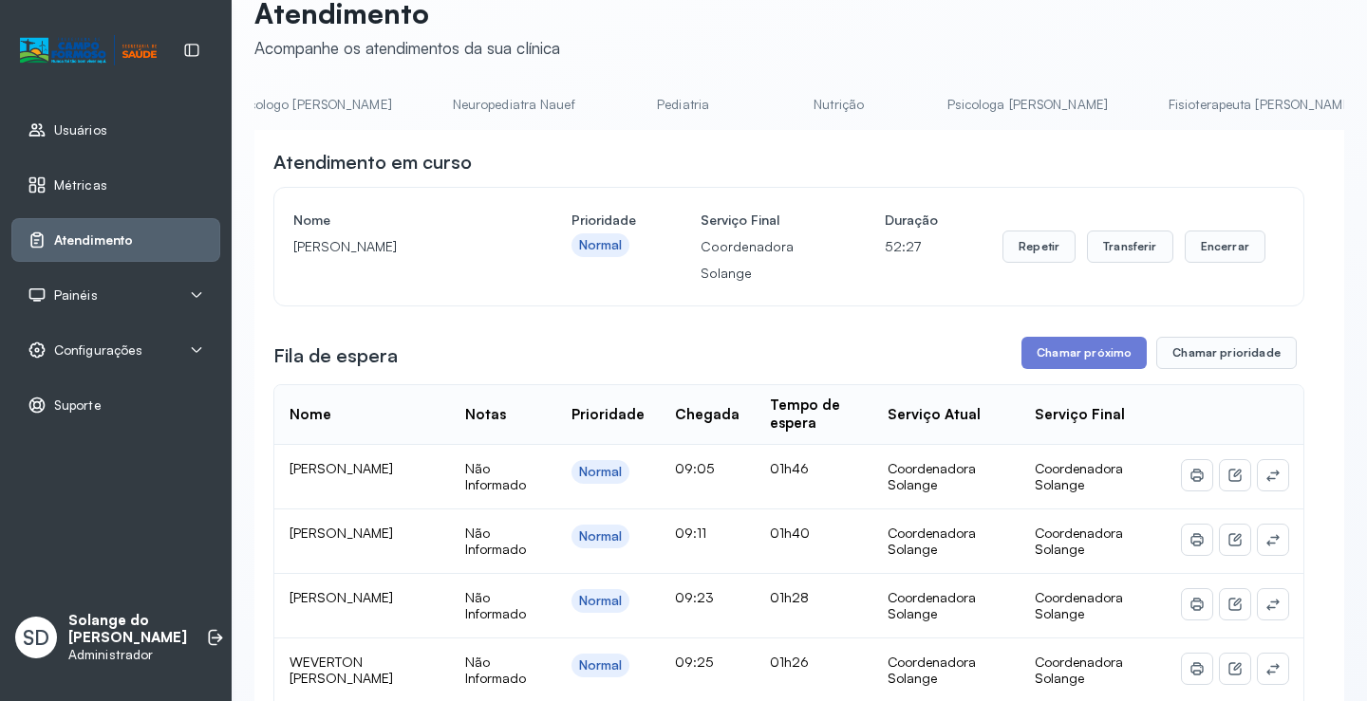
scroll to position [0, 0]
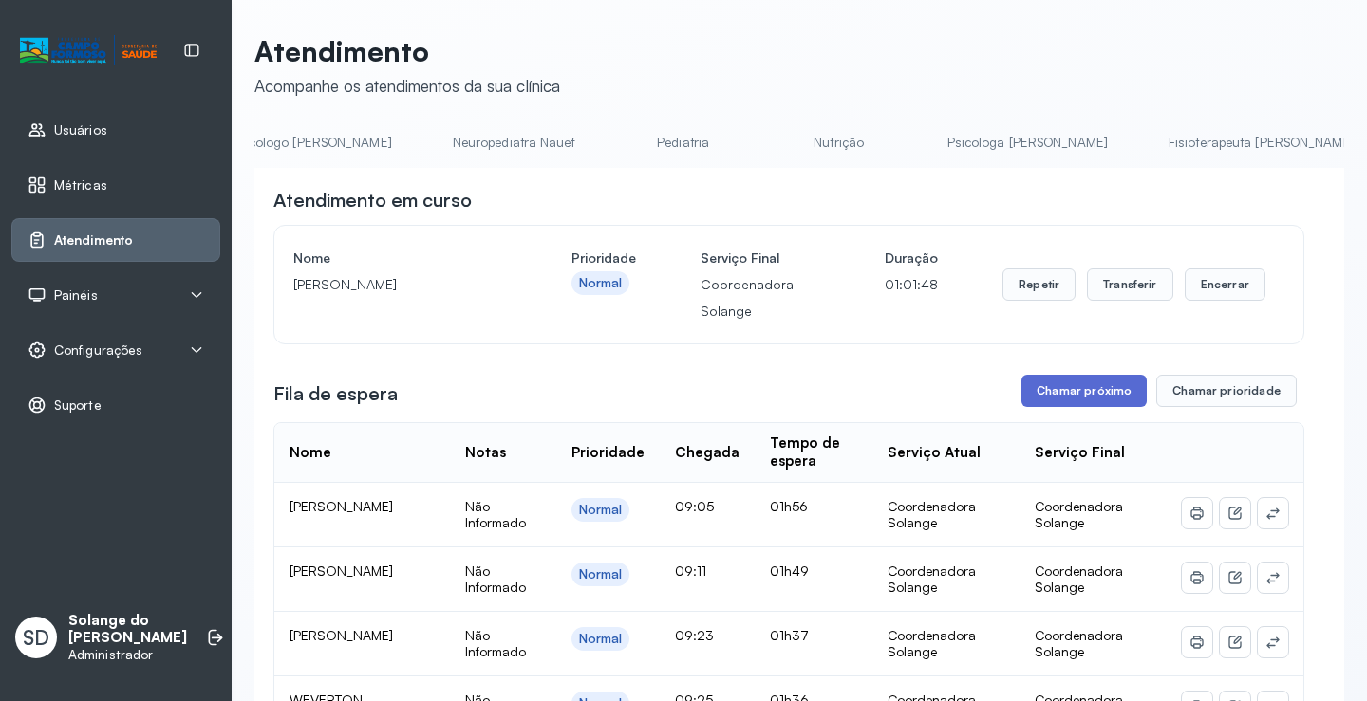
click at [1073, 405] on button "Chamar próximo" at bounding box center [1083, 391] width 125 height 32
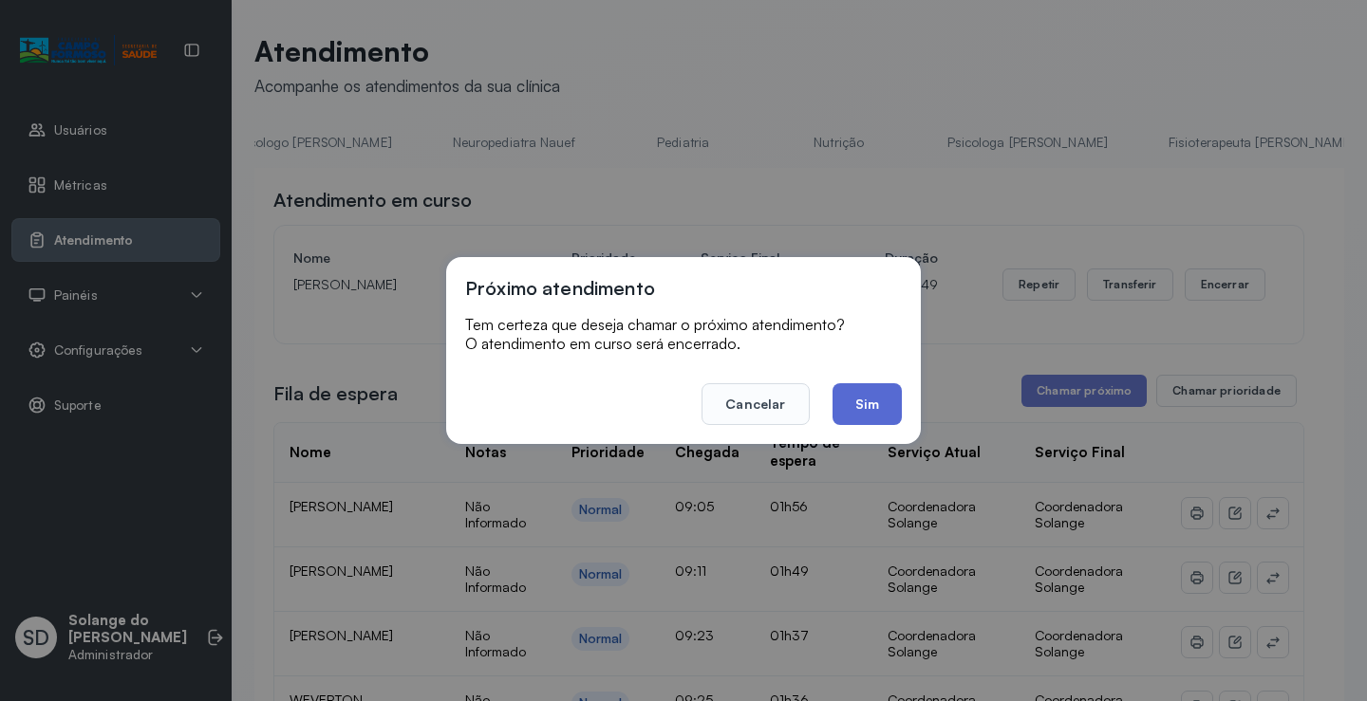
click at [863, 403] on button "Sim" at bounding box center [866, 404] width 69 height 42
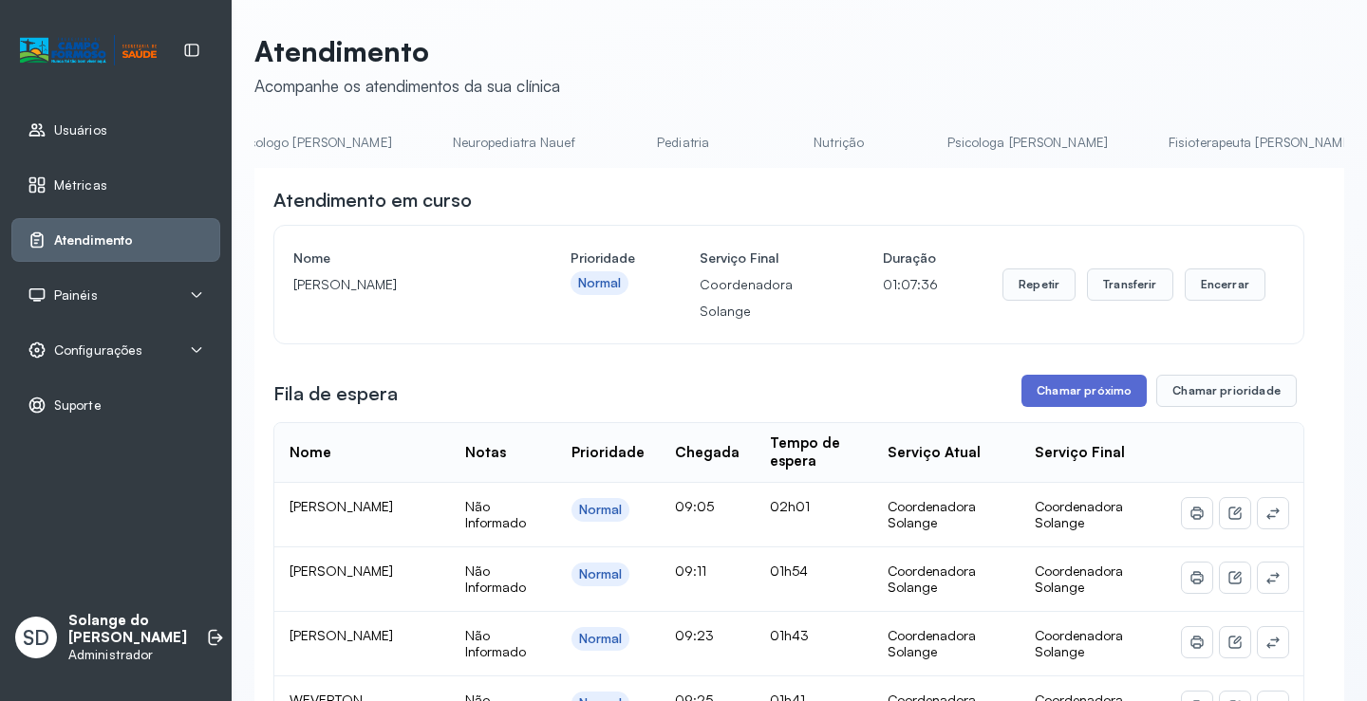
click at [1074, 398] on button "Chamar próximo" at bounding box center [1083, 391] width 125 height 32
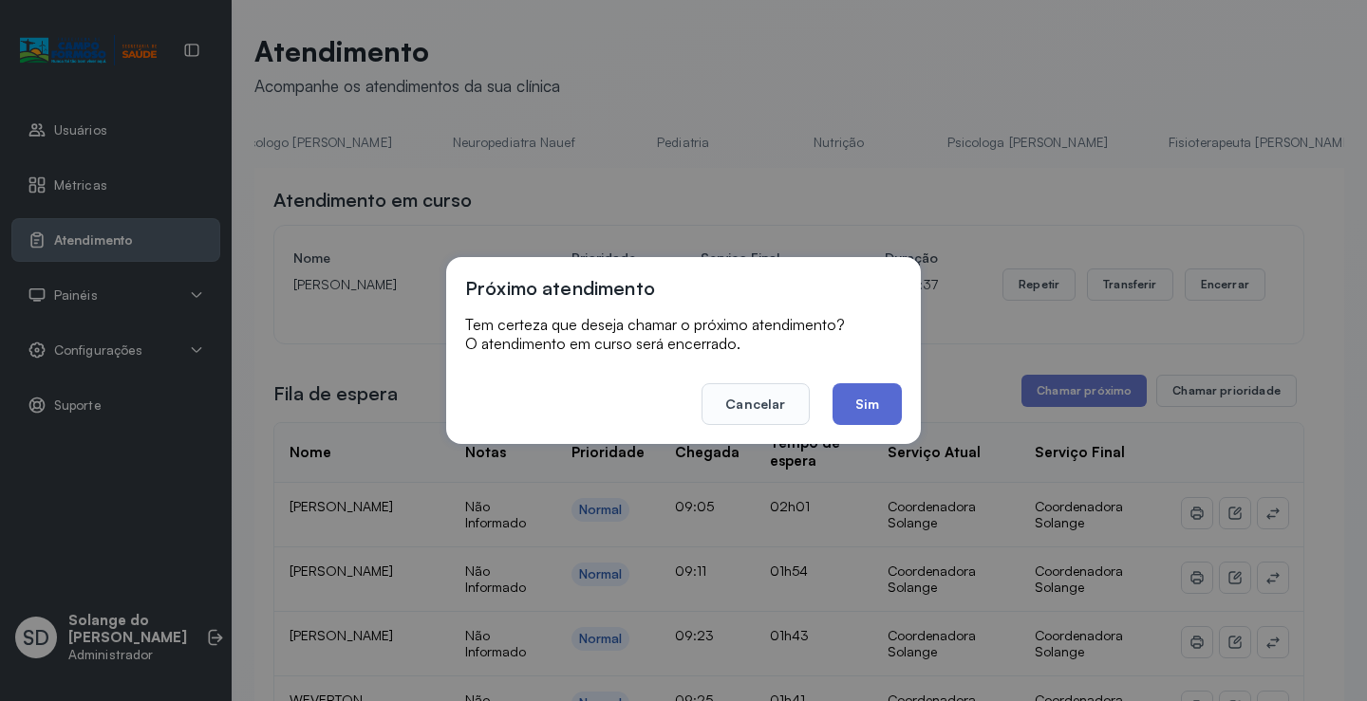
click at [852, 397] on button "Sim" at bounding box center [866, 404] width 69 height 42
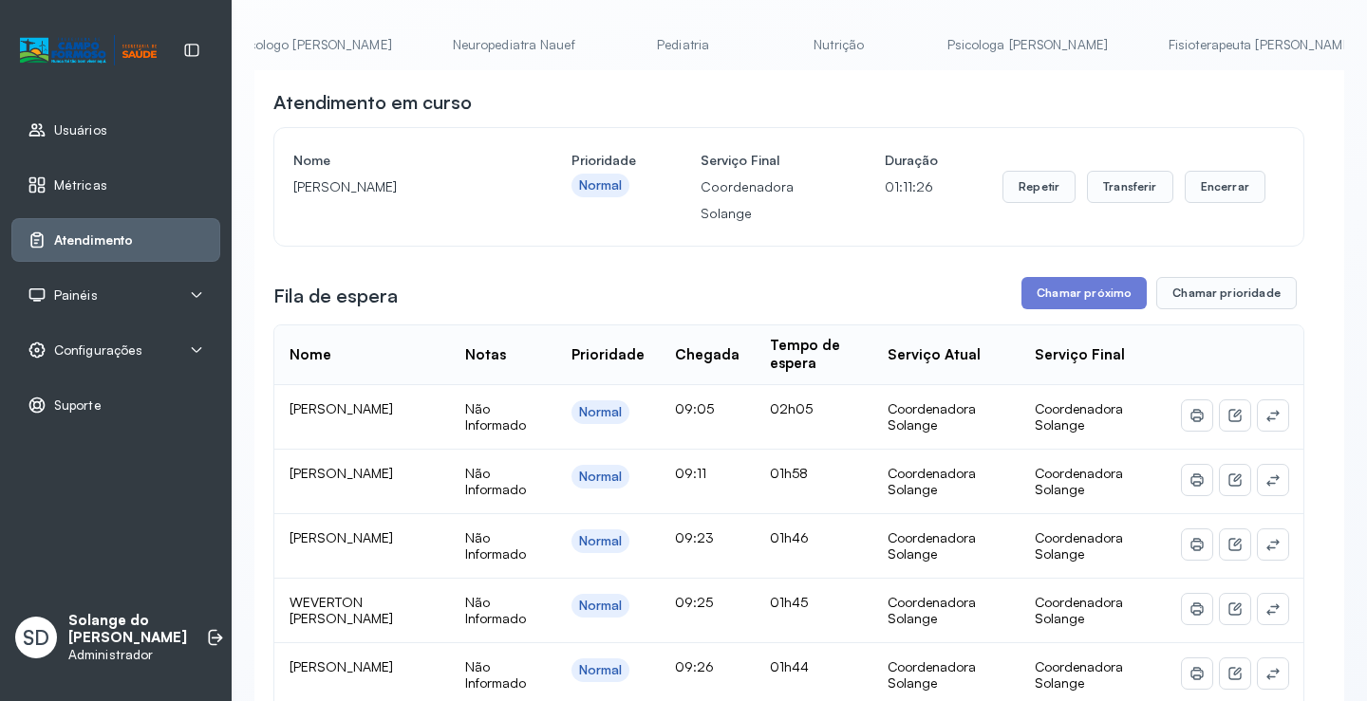
scroll to position [95, 0]
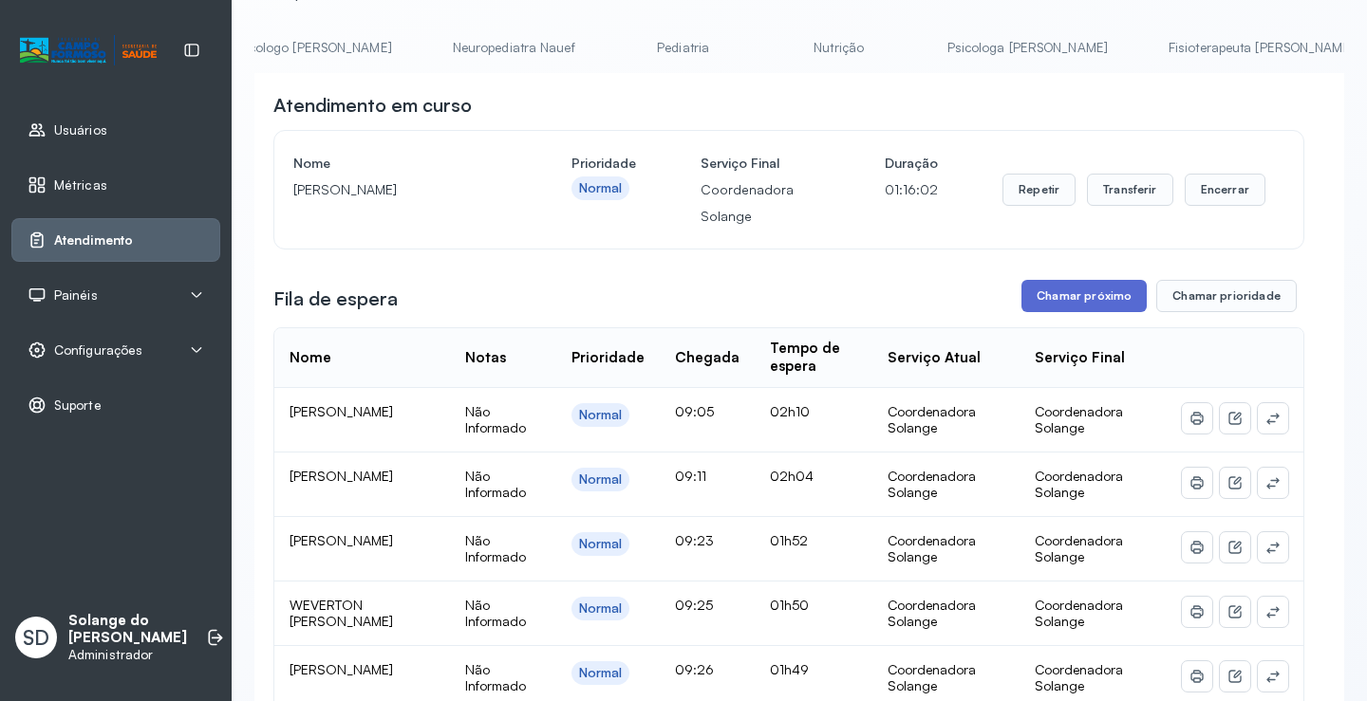
click at [1073, 312] on button "Chamar próximo" at bounding box center [1083, 296] width 125 height 32
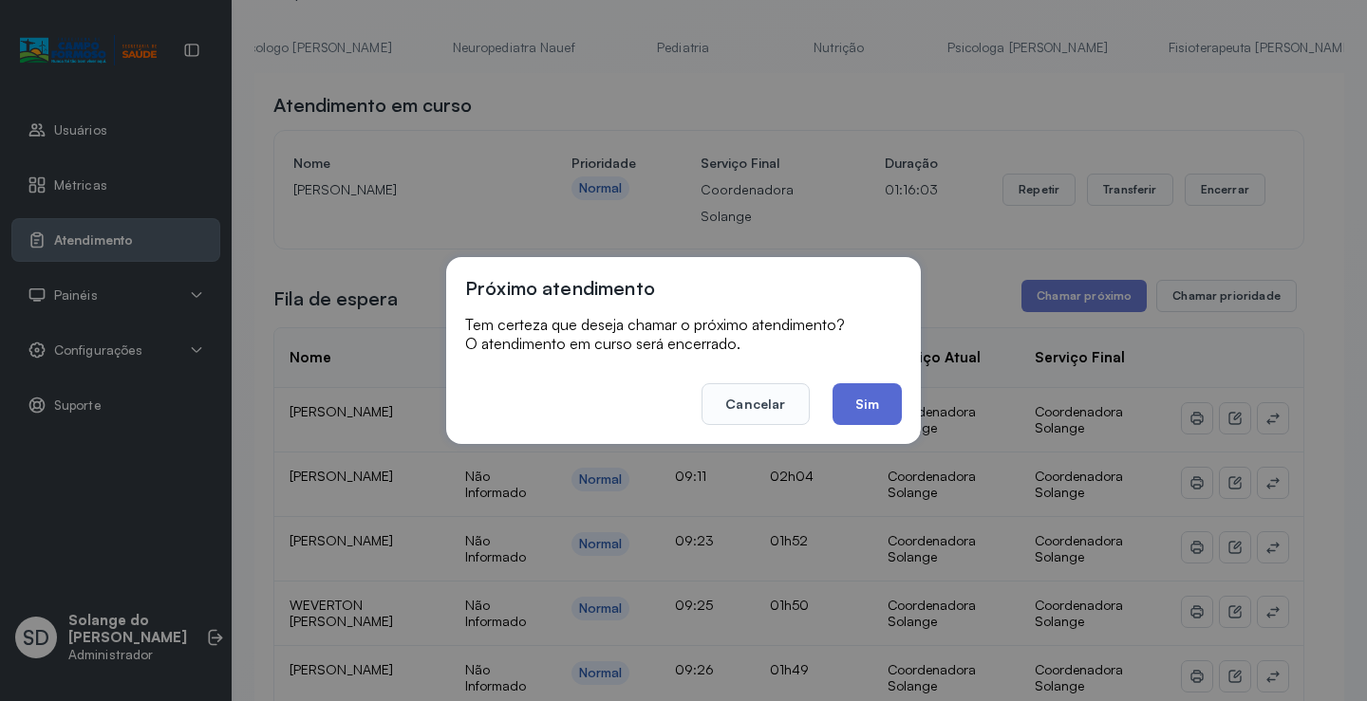
click at [875, 397] on button "Sim" at bounding box center [866, 404] width 69 height 42
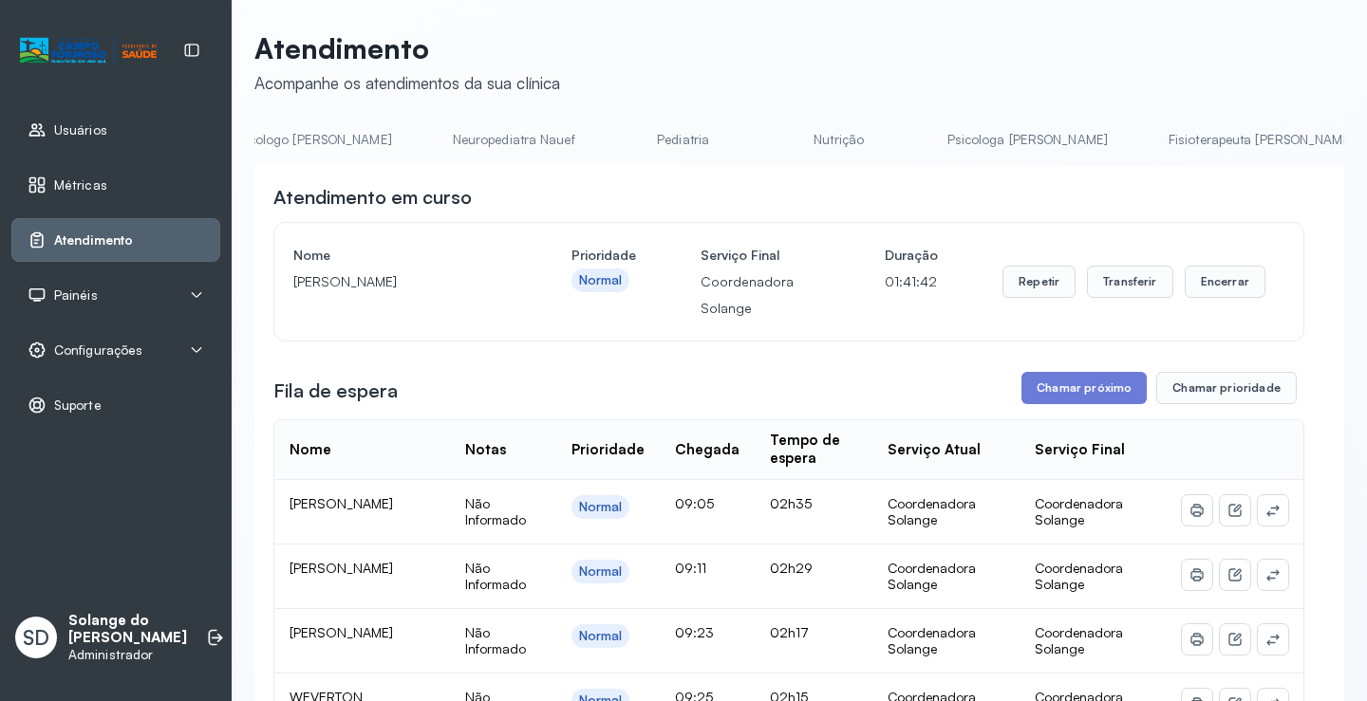
scroll to position [0, 0]
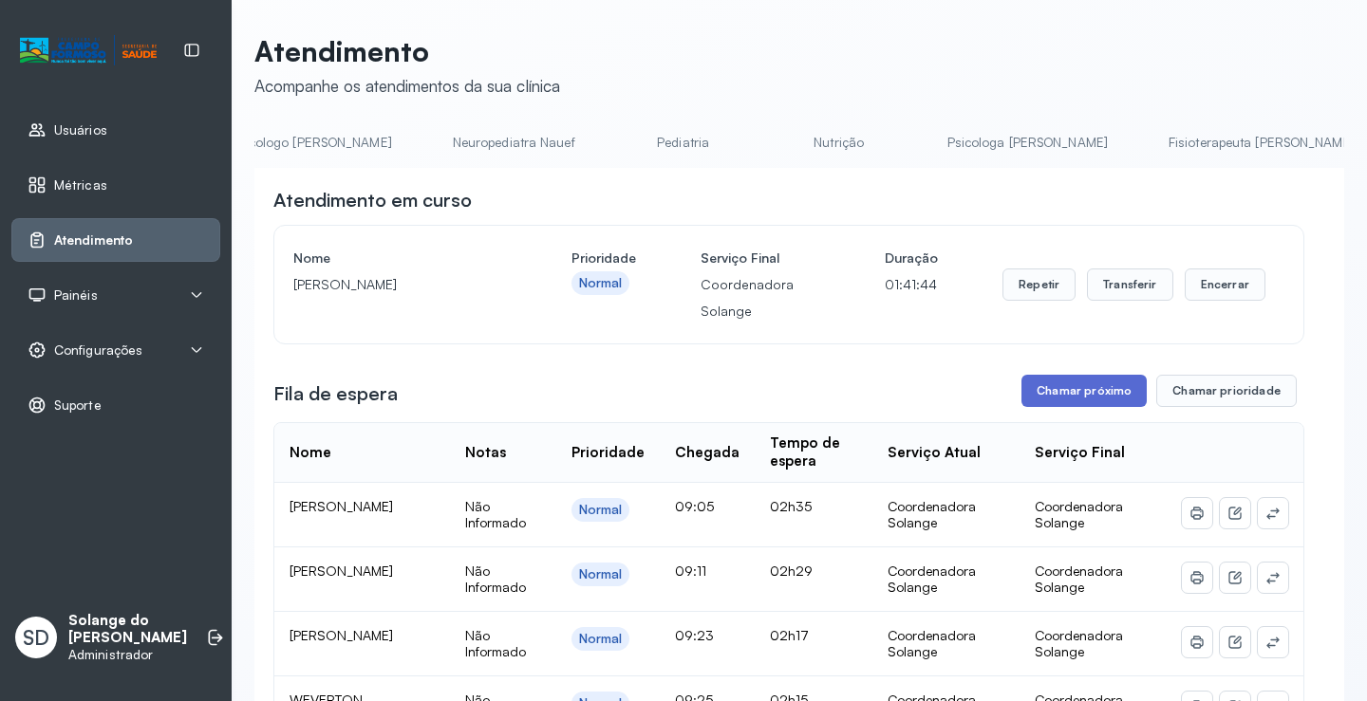
click at [1078, 389] on button "Chamar próximo" at bounding box center [1083, 391] width 125 height 32
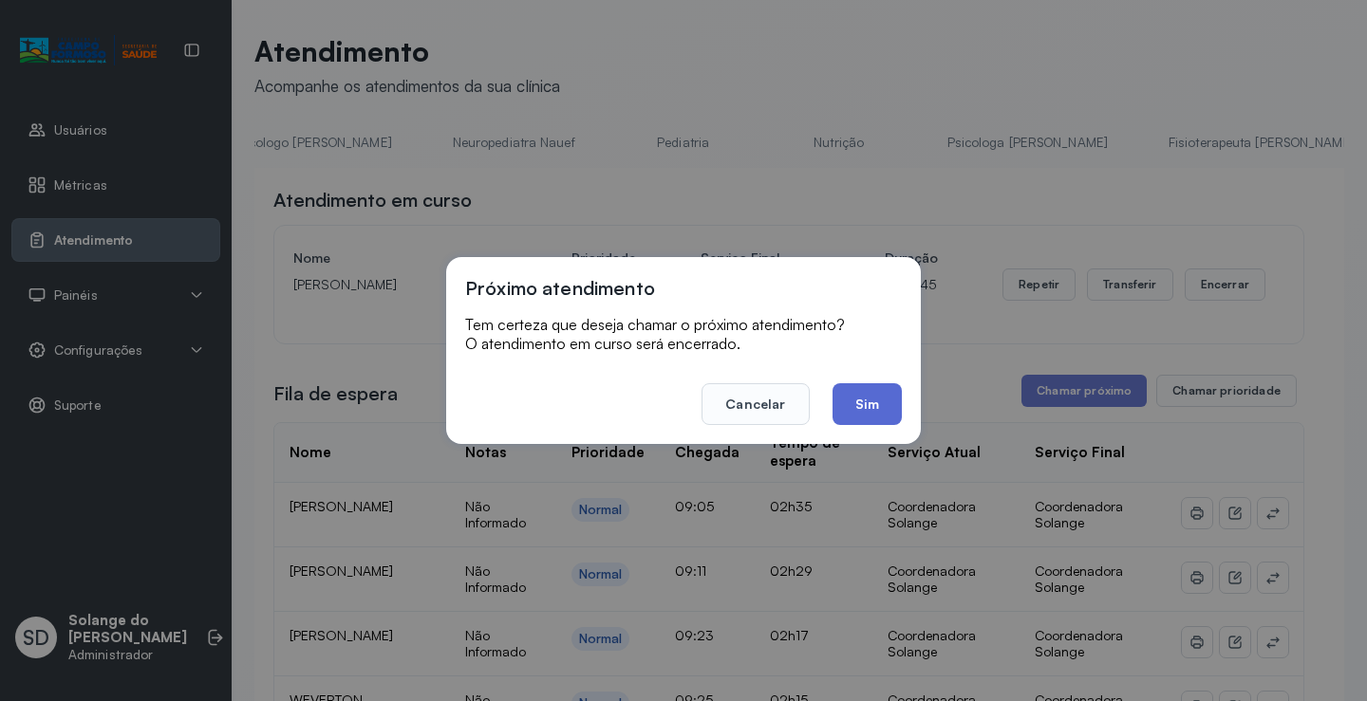
click at [864, 404] on button "Sim" at bounding box center [866, 404] width 69 height 42
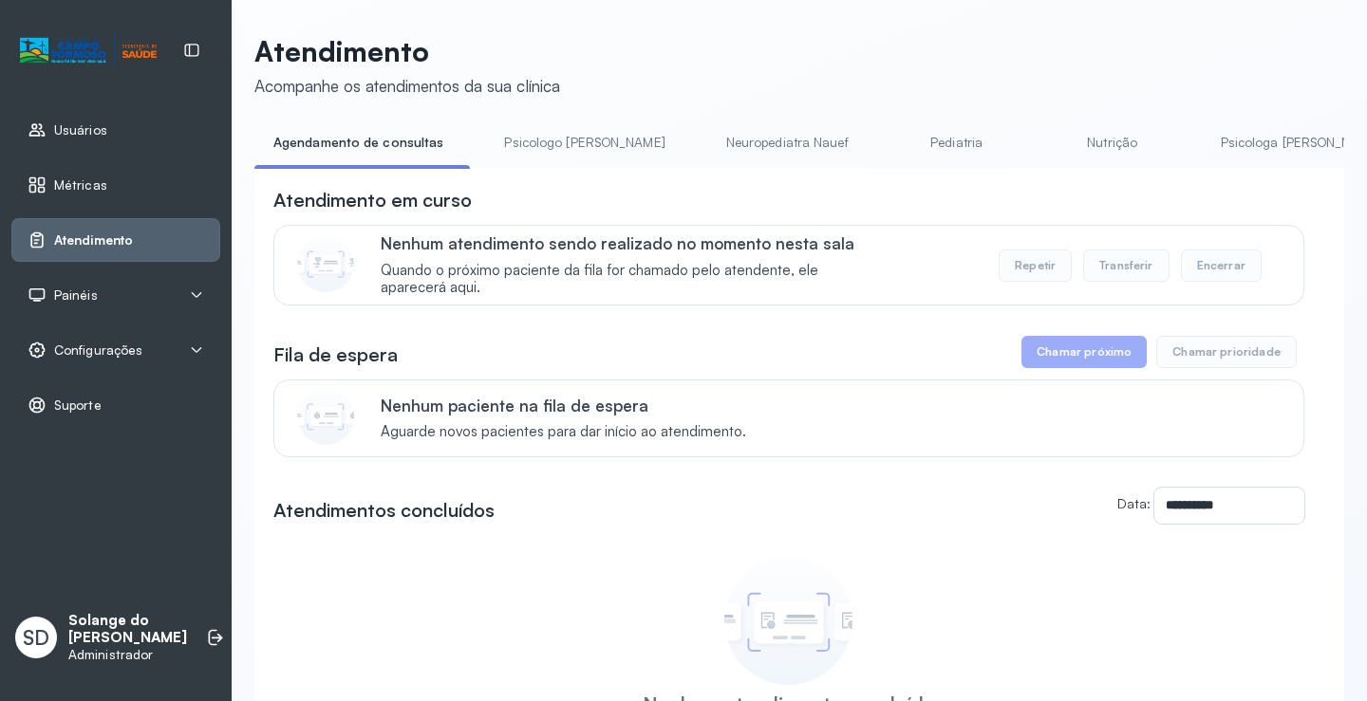
click at [1203, 140] on link "Psicologa [PERSON_NAME]" at bounding box center [1301, 142] width 198 height 31
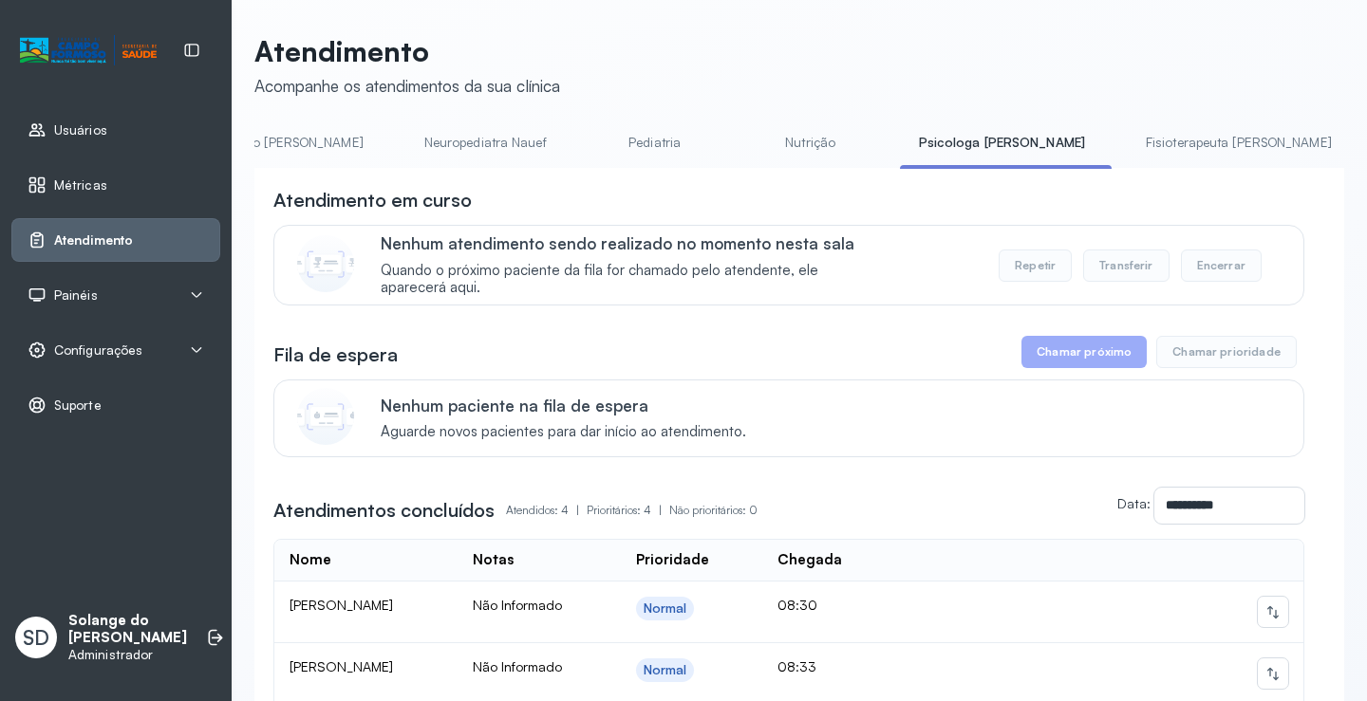
scroll to position [0, 342]
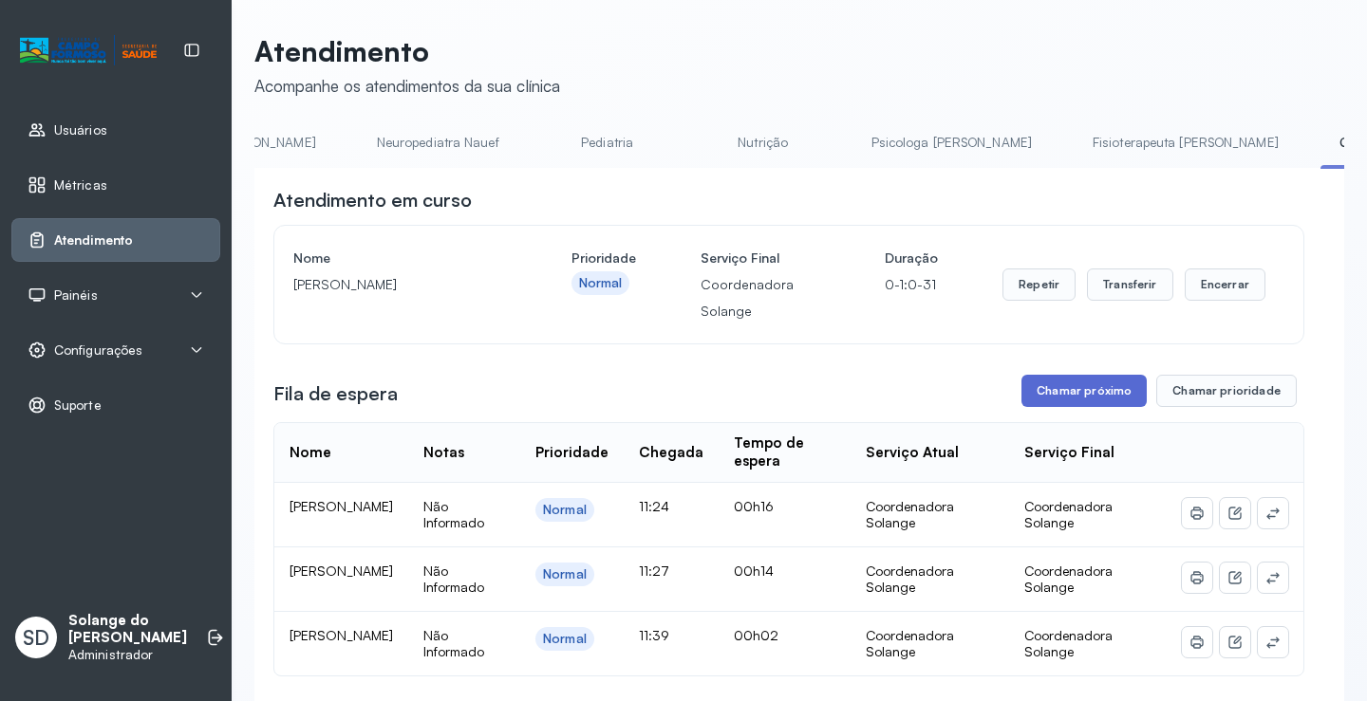
click at [1043, 395] on button "Chamar próximo" at bounding box center [1083, 391] width 125 height 32
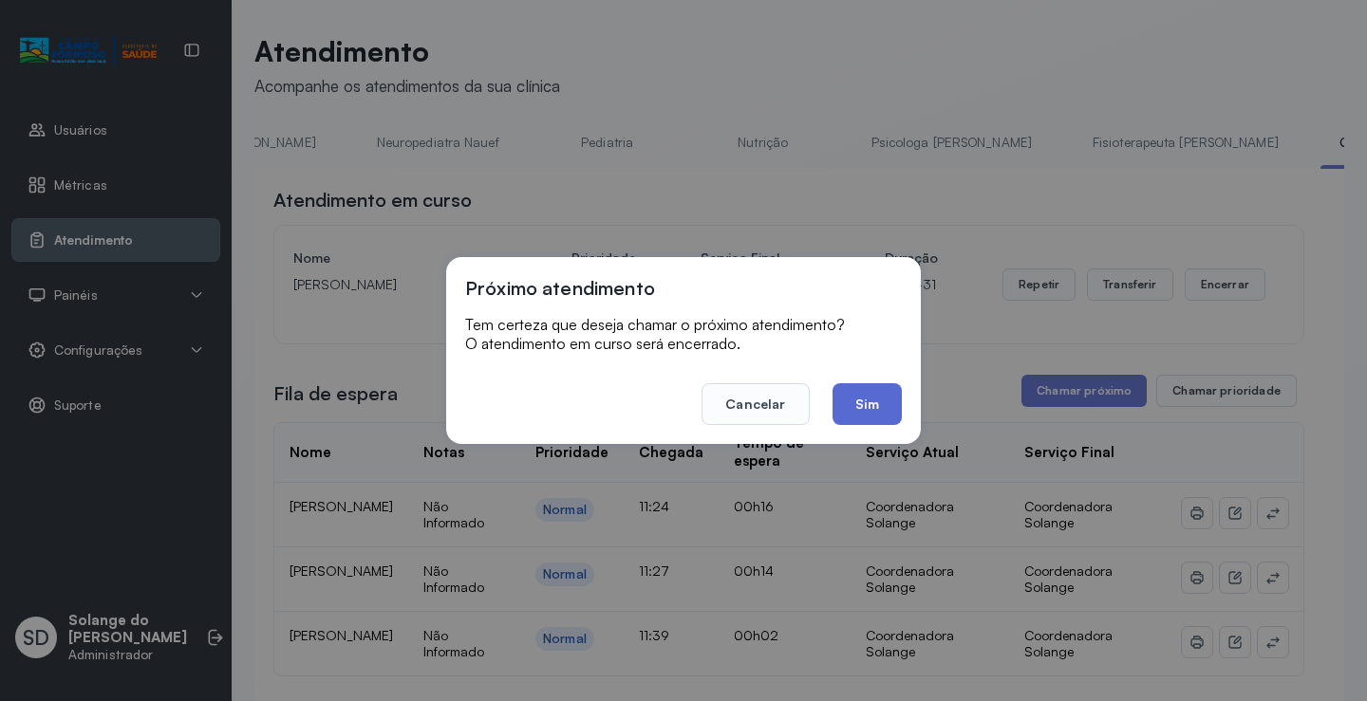
click at [869, 398] on button "Sim" at bounding box center [866, 404] width 69 height 42
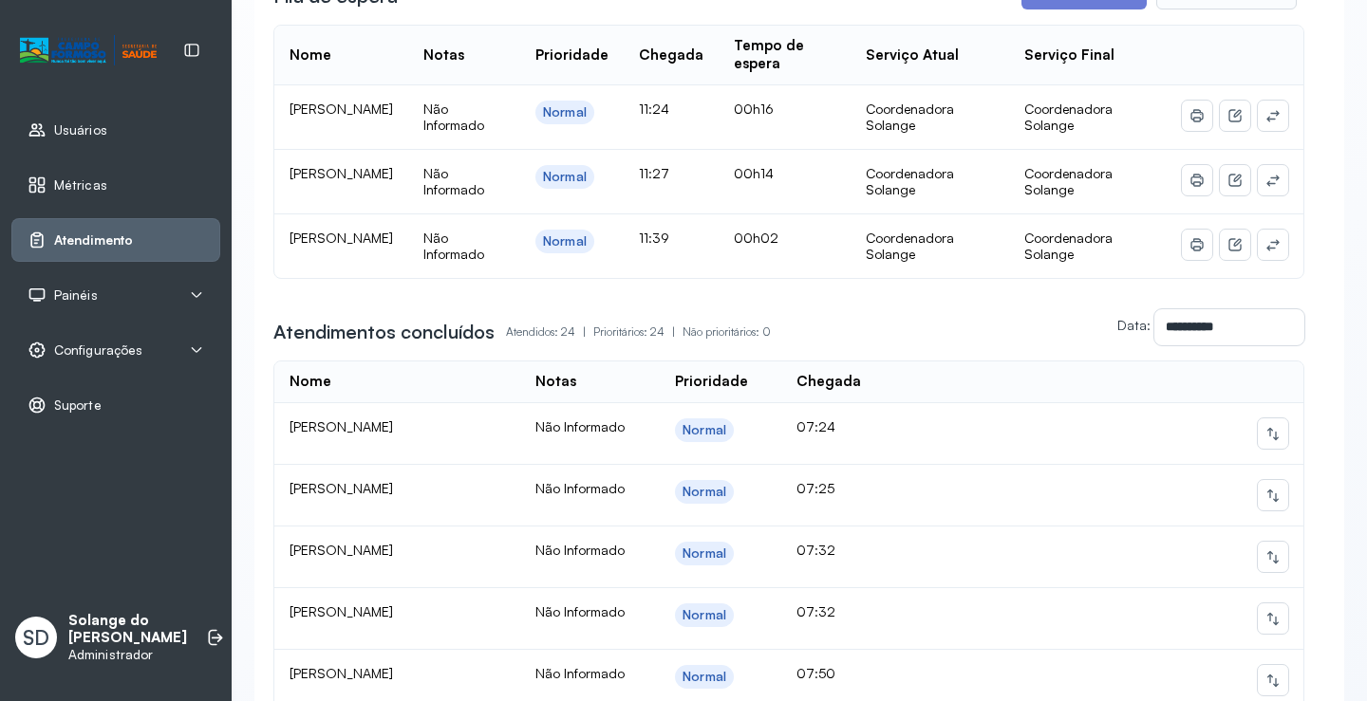
scroll to position [0, 0]
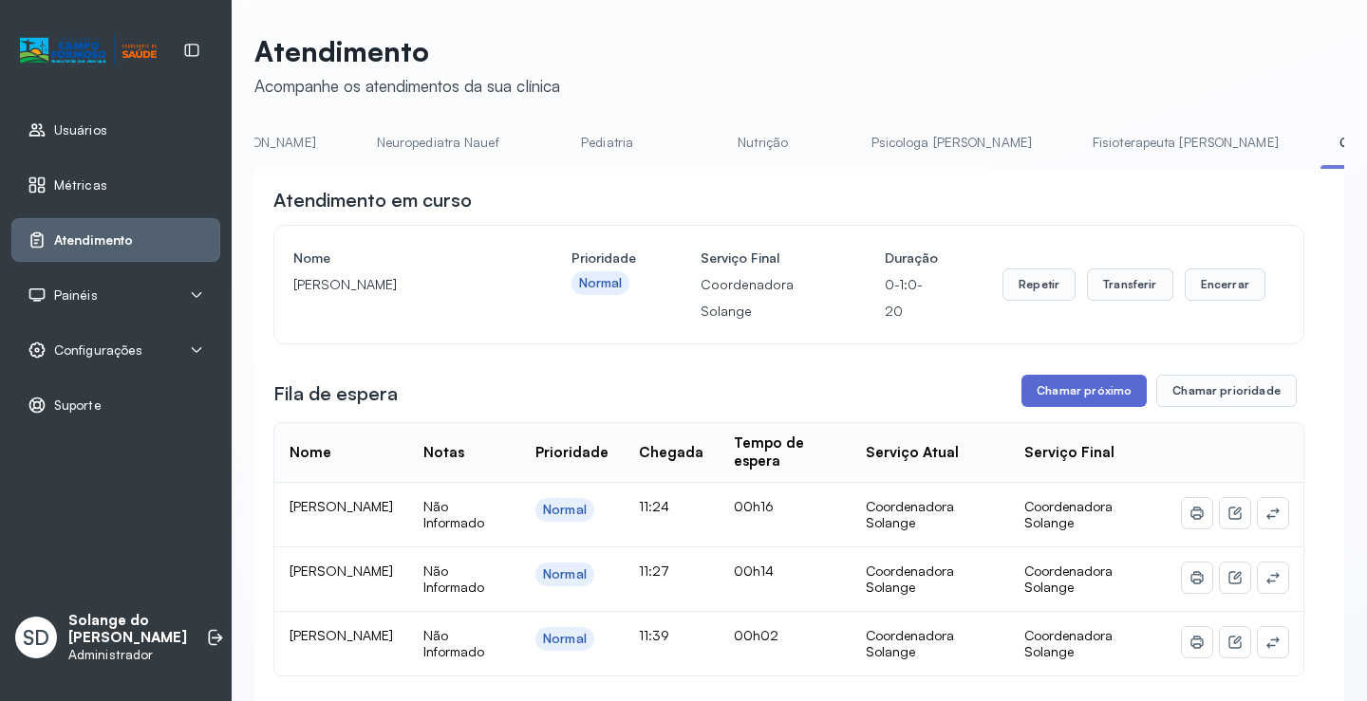
click at [1068, 398] on button "Chamar próximo" at bounding box center [1083, 391] width 125 height 32
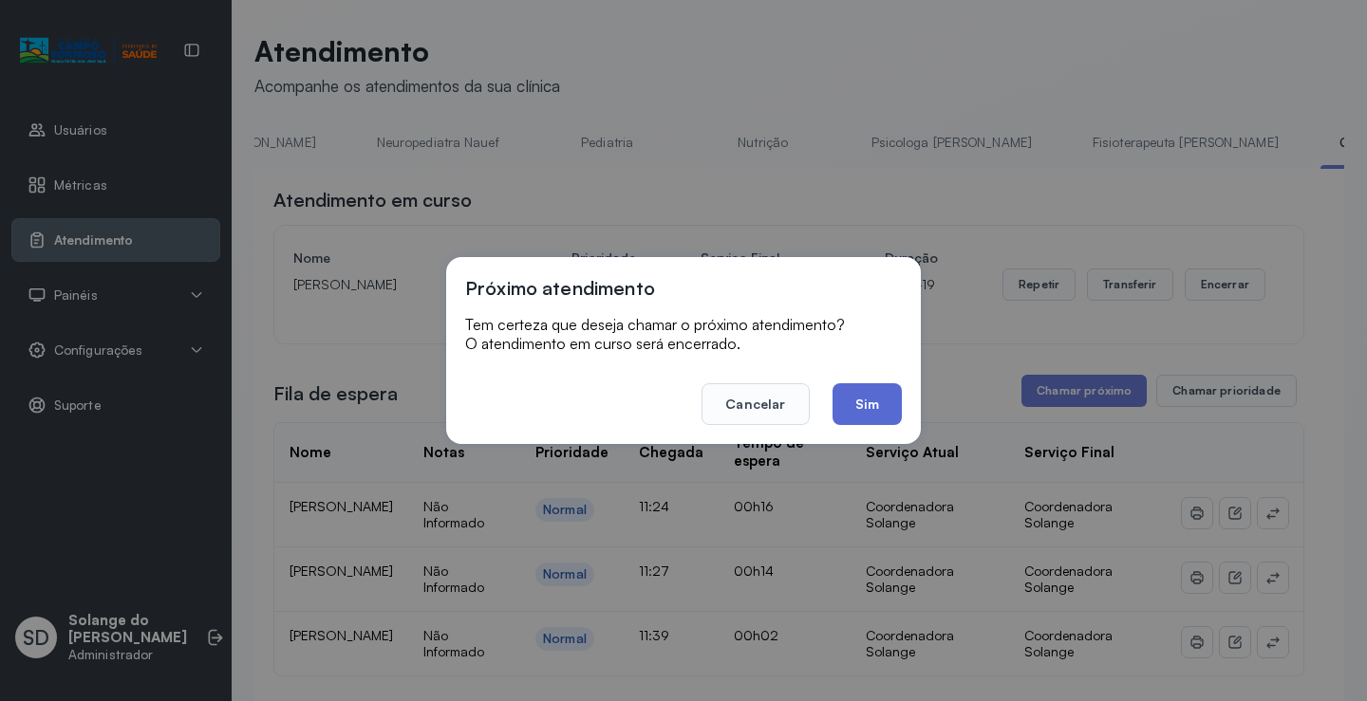
click at [859, 412] on button "Sim" at bounding box center [866, 404] width 69 height 42
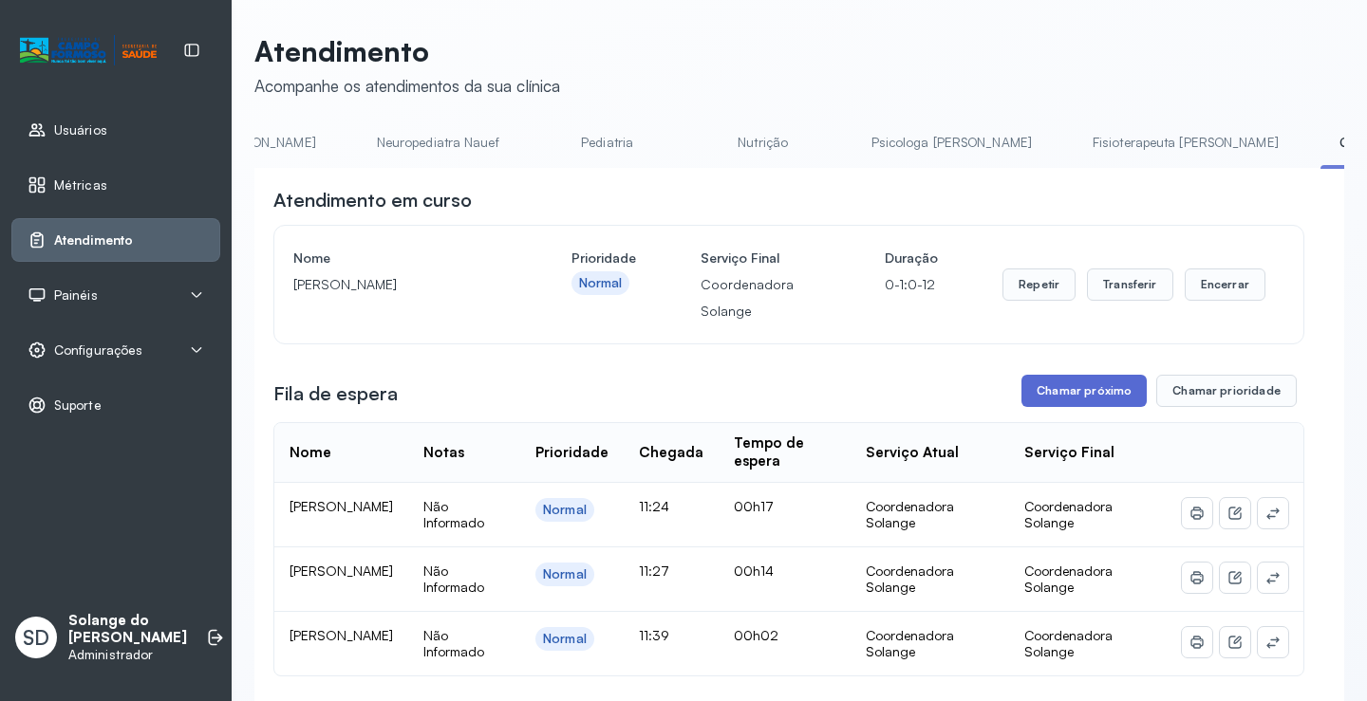
click at [1082, 395] on button "Chamar próximo" at bounding box center [1083, 391] width 125 height 32
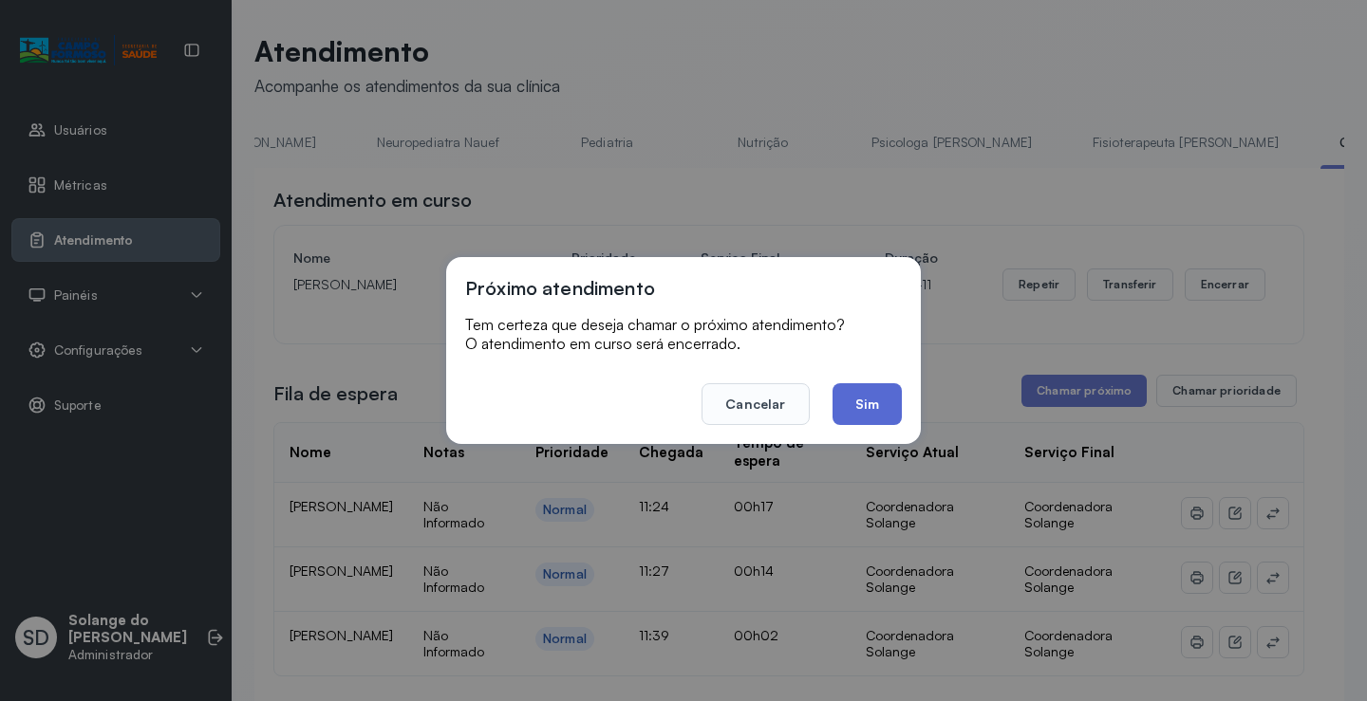
click at [869, 408] on button "Sim" at bounding box center [866, 404] width 69 height 42
